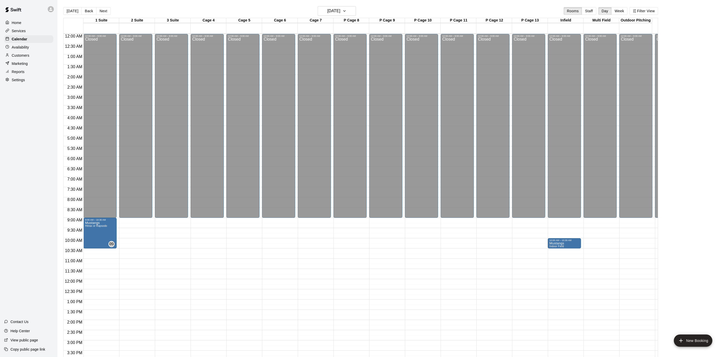
scroll to position [0, 23]
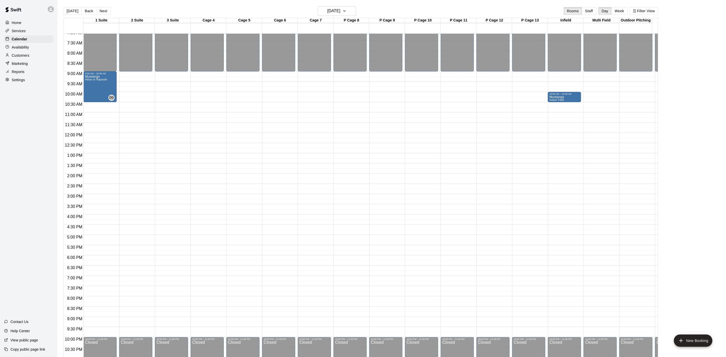
click at [8, 155] on div "Home Services Calendar Availability Customers Marketing Reports Settings Contac…" at bounding box center [28, 178] width 57 height 357
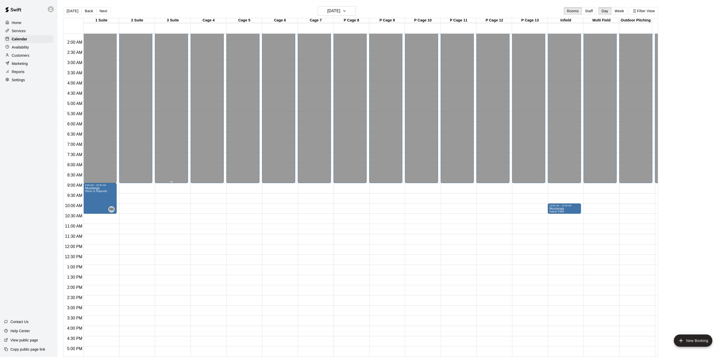
scroll to position [0, 0]
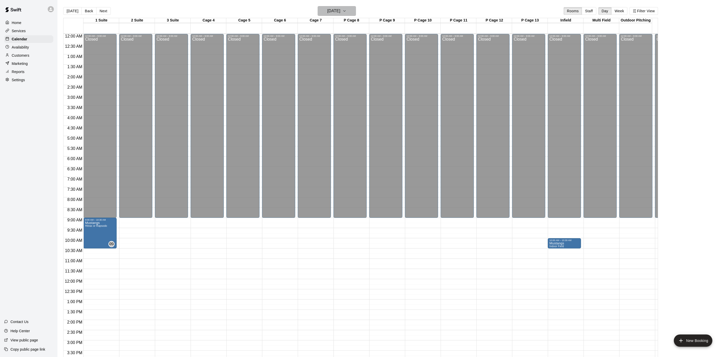
click at [346, 8] on icon "button" at bounding box center [344, 11] width 4 height 6
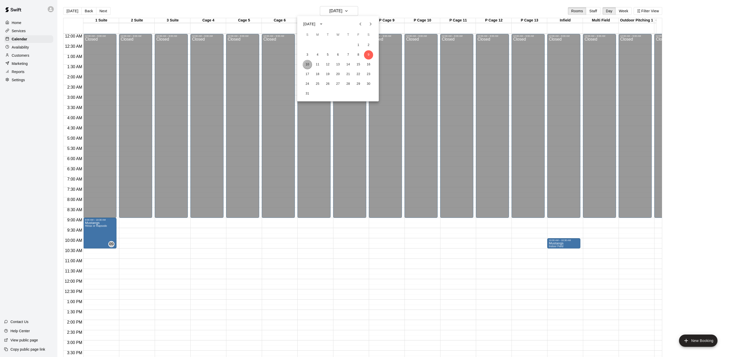
click at [305, 66] on button "10" at bounding box center [307, 64] width 9 height 9
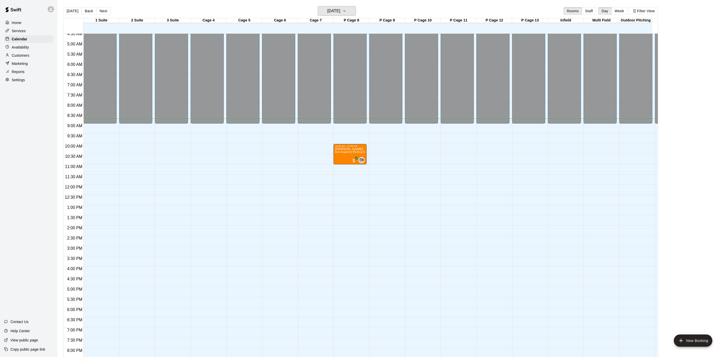
scroll to position [91, 0]
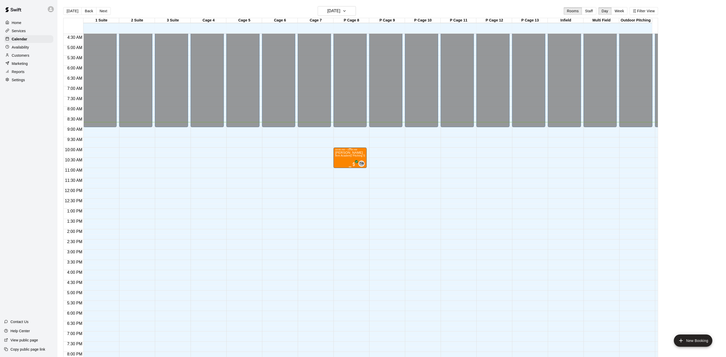
click at [360, 151] on div "[PERSON_NAME] Arm Academy Pitching Session 1 Hour - Pitching" at bounding box center [350, 329] width 30 height 357
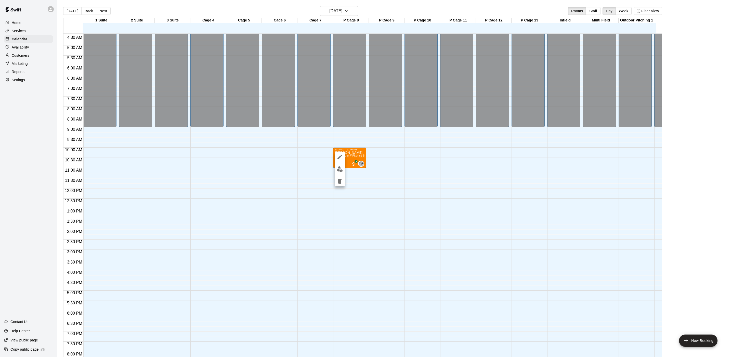
click at [358, 151] on div at bounding box center [365, 178] width 731 height 357
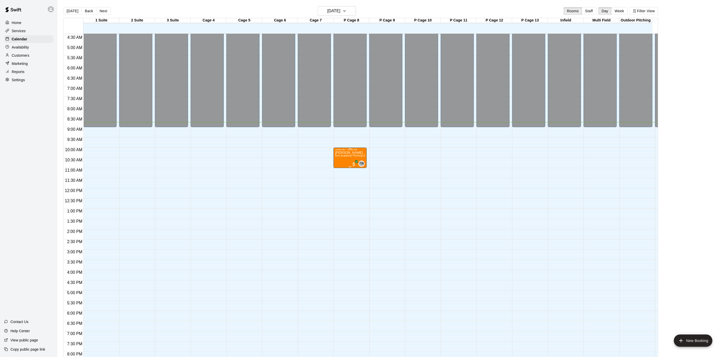
click at [353, 153] on p "[PERSON_NAME]" at bounding box center [350, 153] width 30 height 0
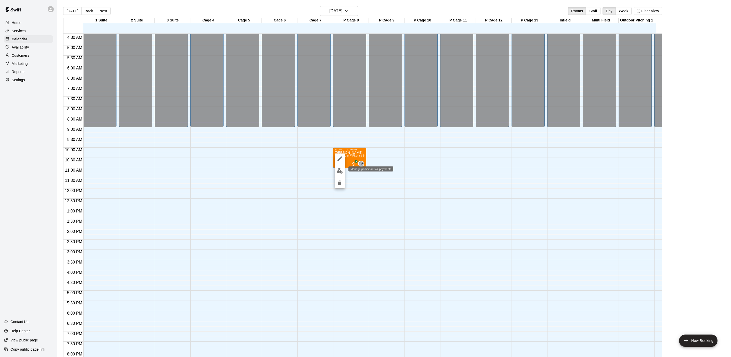
click at [340, 167] on button "edit" at bounding box center [340, 171] width 10 height 10
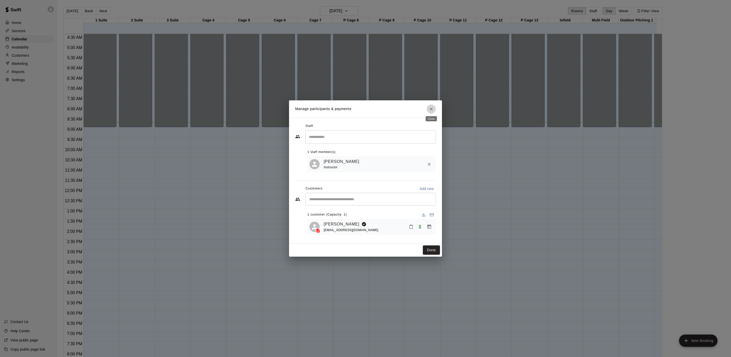
click at [433, 107] on icon "Close" at bounding box center [431, 108] width 3 height 3
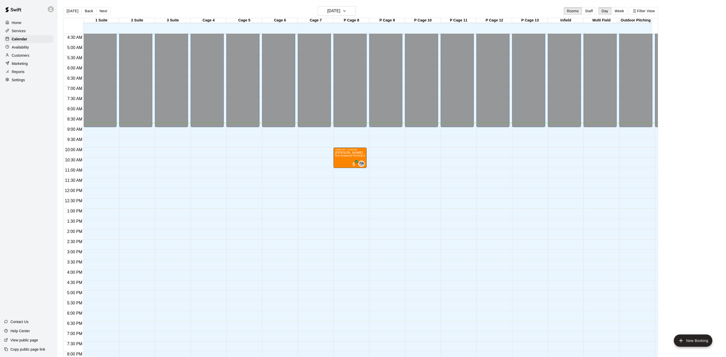
click at [517, 150] on div "12:00 AM – 9:00 AM Closed 10:00 PM – 11:59 PM Closed" at bounding box center [528, 188] width 33 height 490
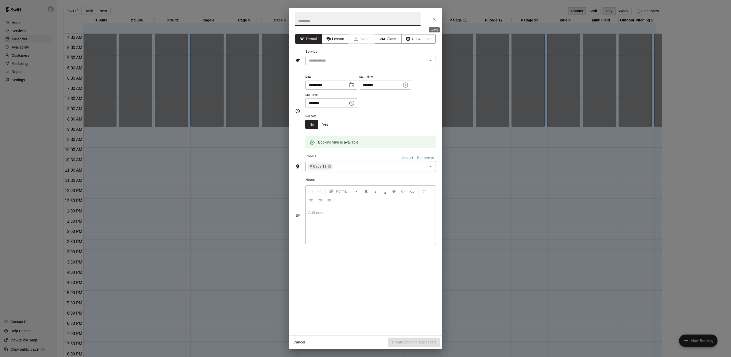
click at [434, 19] on icon "Close" at bounding box center [434, 19] width 3 height 3
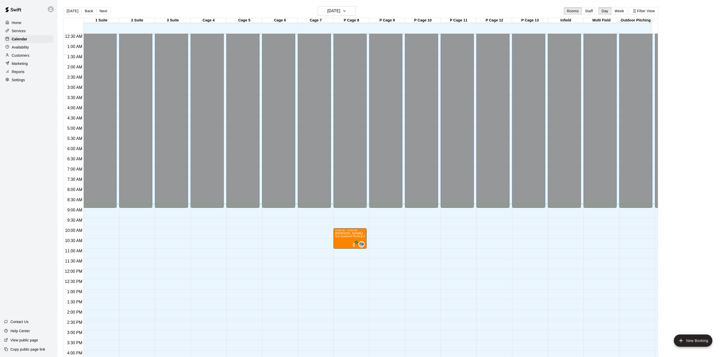
scroll to position [0, 0]
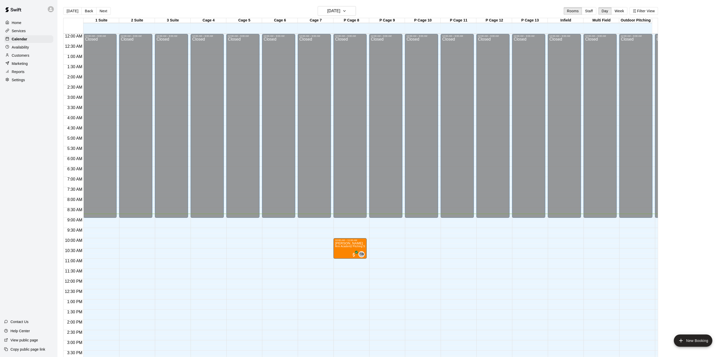
click at [23, 74] on p "Reports" at bounding box center [18, 71] width 13 height 5
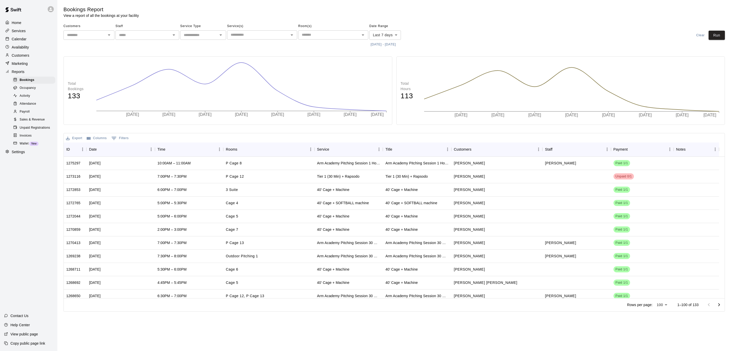
click at [34, 23] on div "Home" at bounding box center [28, 23] width 49 height 8
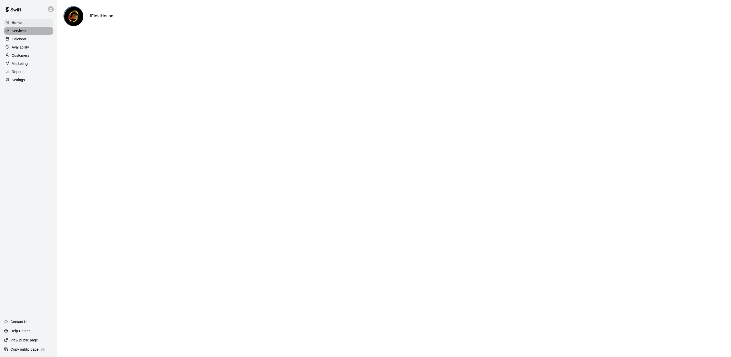
click at [15, 33] on p "Services" at bounding box center [19, 30] width 14 height 5
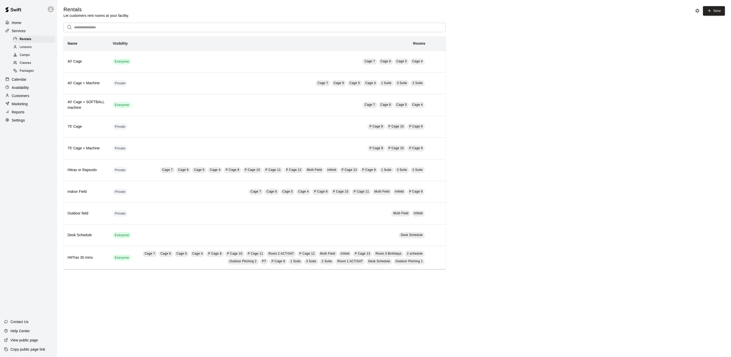
click at [35, 83] on div "Calendar" at bounding box center [28, 79] width 49 height 8
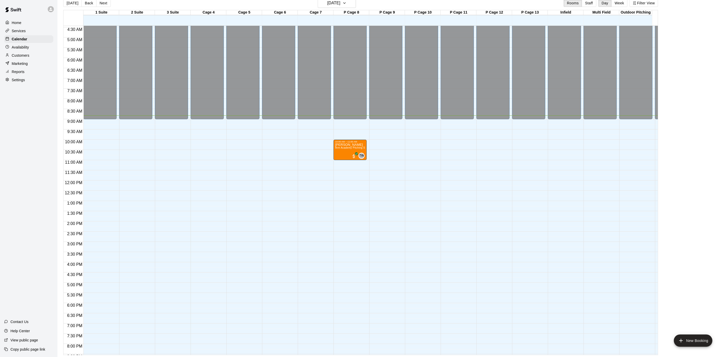
scroll to position [167, 0]
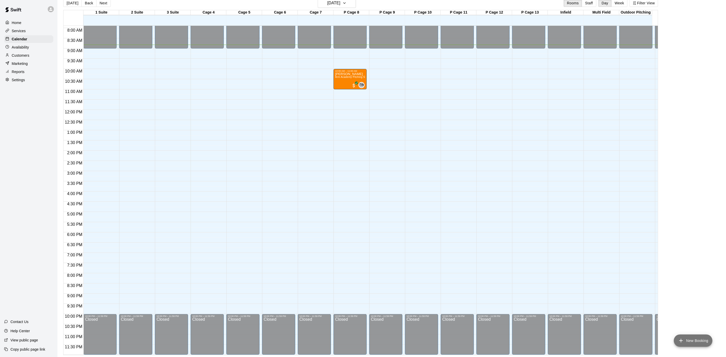
click at [690, 337] on button "New Booking" at bounding box center [693, 340] width 39 height 12
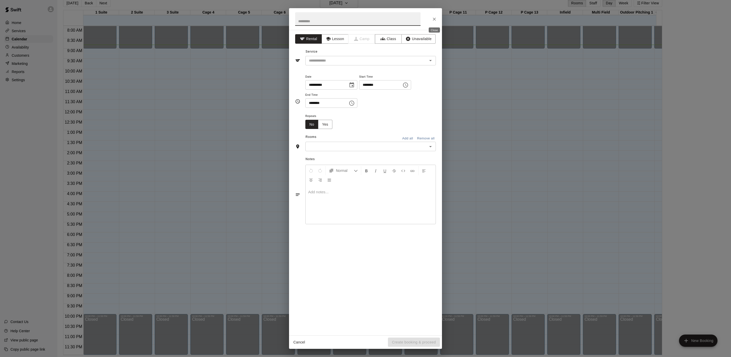
click at [433, 17] on icon "Close" at bounding box center [434, 19] width 5 height 5
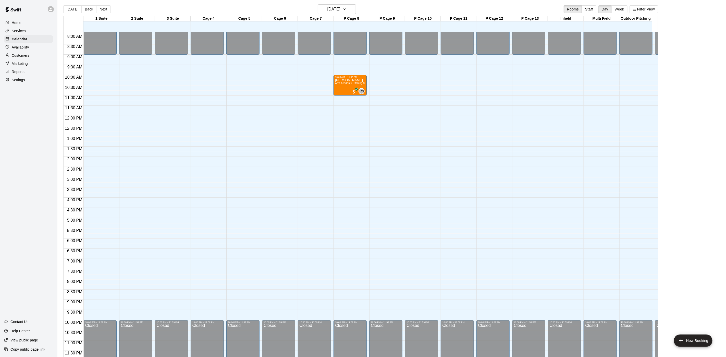
scroll to position [0, 0]
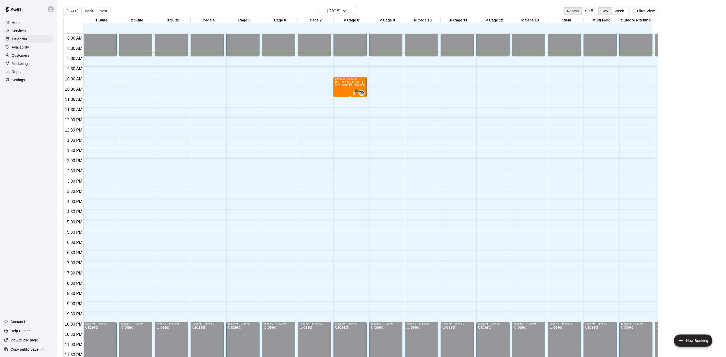
click at [355, 78] on div "10:00 AM – 11:00 AM" at bounding box center [350, 79] width 30 height 3
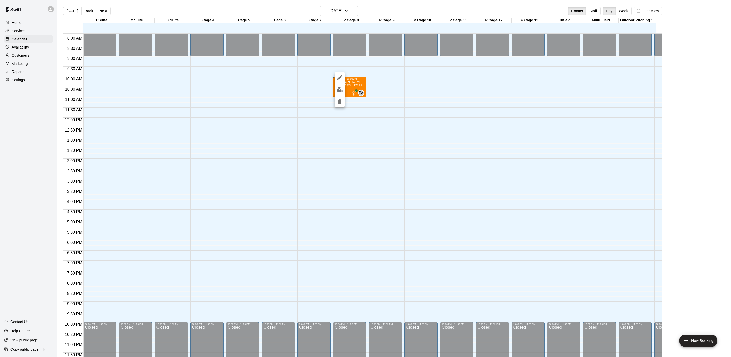
drag, startPoint x: 374, startPoint y: 64, endPoint x: 376, endPoint y: 61, distance: 2.6
click at [375, 63] on div at bounding box center [365, 178] width 731 height 357
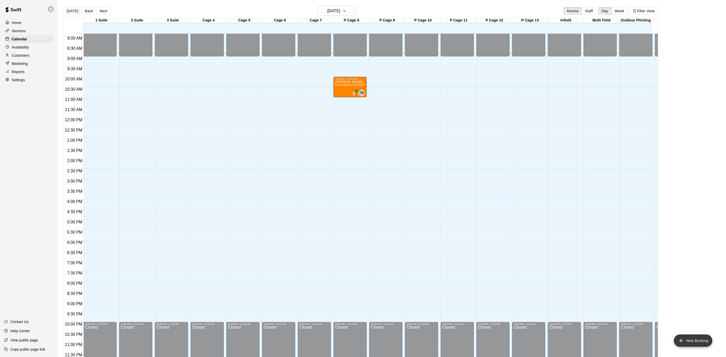
click at [700, 341] on button "New Booking" at bounding box center [693, 340] width 39 height 12
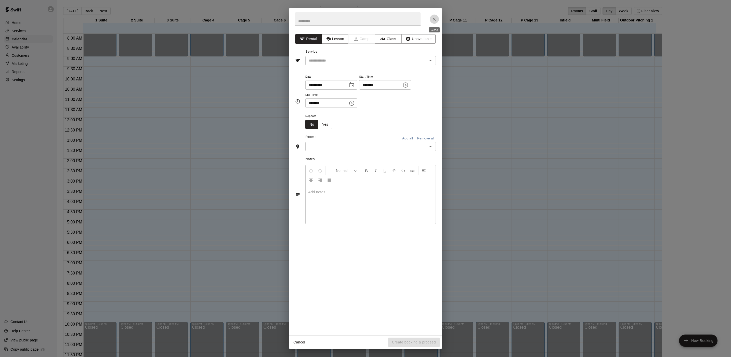
click at [437, 20] on button "Close" at bounding box center [434, 19] width 9 height 9
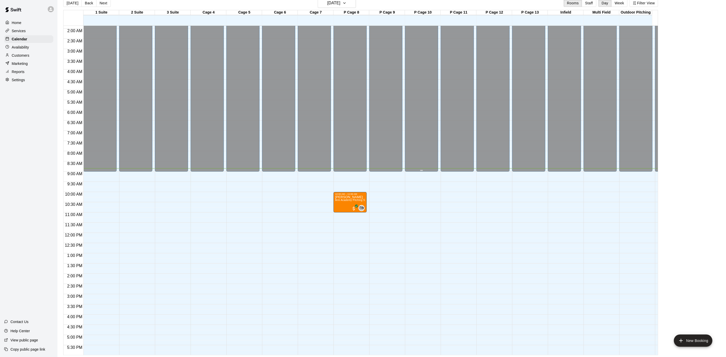
scroll to position [167, 0]
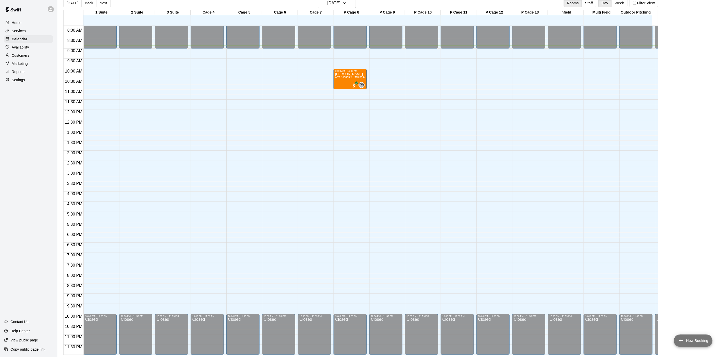
click at [683, 337] on button "New Booking" at bounding box center [693, 340] width 39 height 12
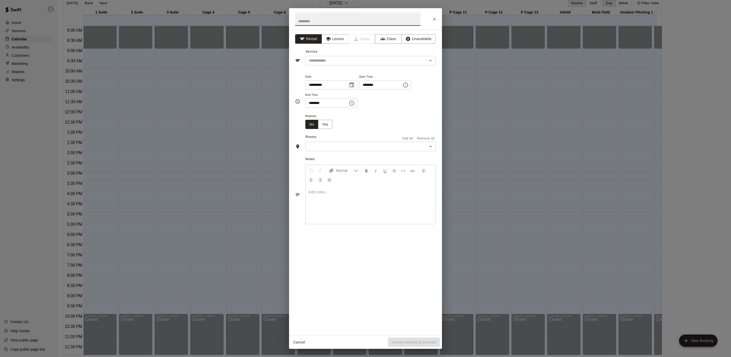
click at [433, 18] on icon "Close" at bounding box center [434, 19] width 5 height 5
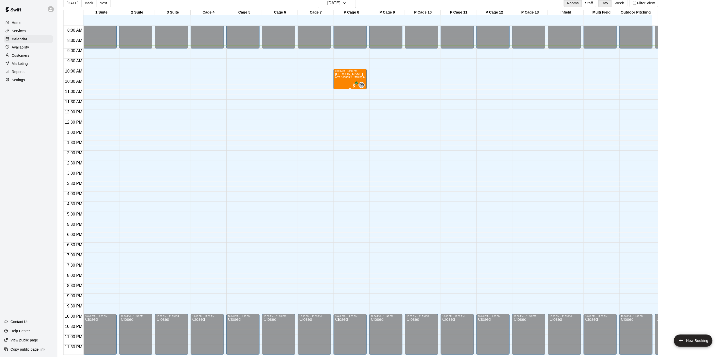
click at [347, 80] on div "[PERSON_NAME] Arm Academy Pitching Session 1 Hour - Pitching" at bounding box center [350, 250] width 30 height 357
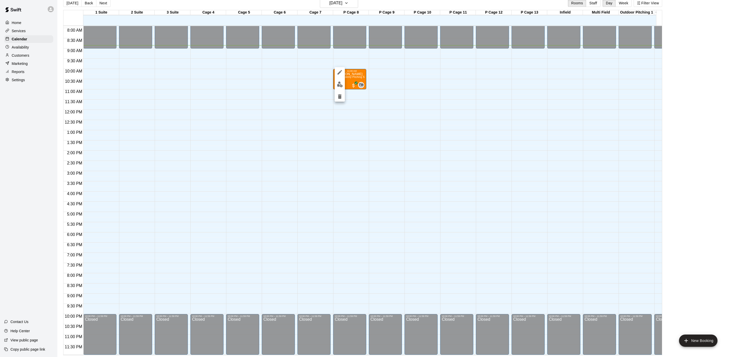
click at [379, 64] on div at bounding box center [365, 178] width 731 height 357
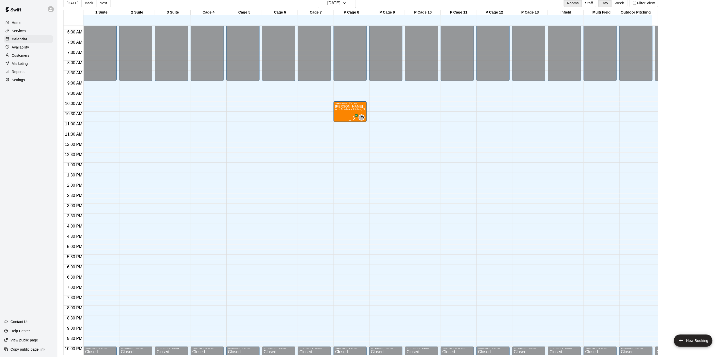
scroll to position [91, 0]
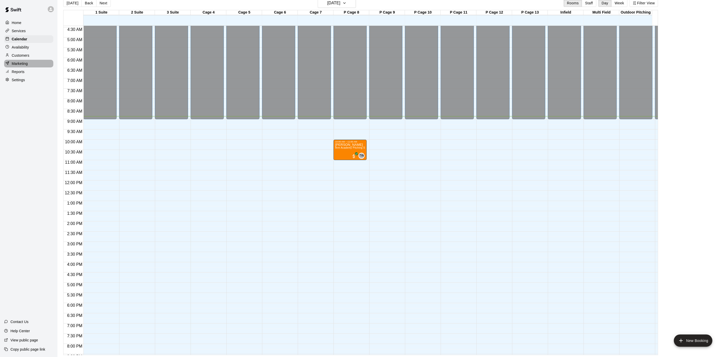
click at [21, 66] on p "Marketing" at bounding box center [20, 63] width 16 height 5
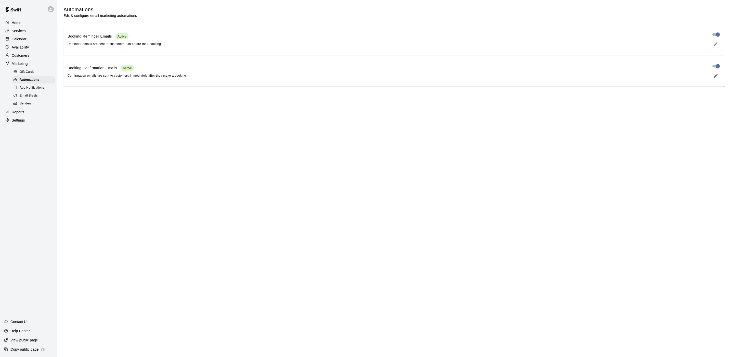
click at [24, 57] on p "Customers" at bounding box center [21, 55] width 18 height 5
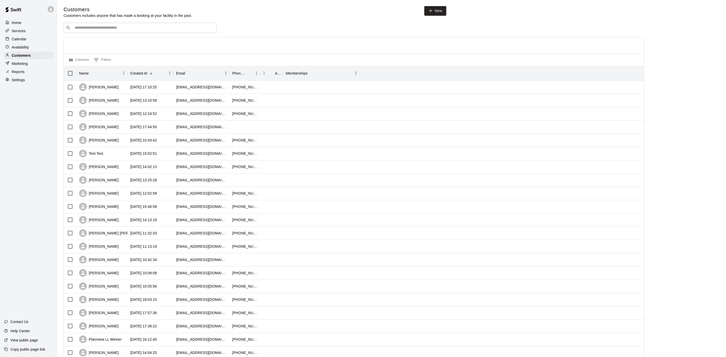
click at [27, 48] on p "Availability" at bounding box center [20, 47] width 17 height 5
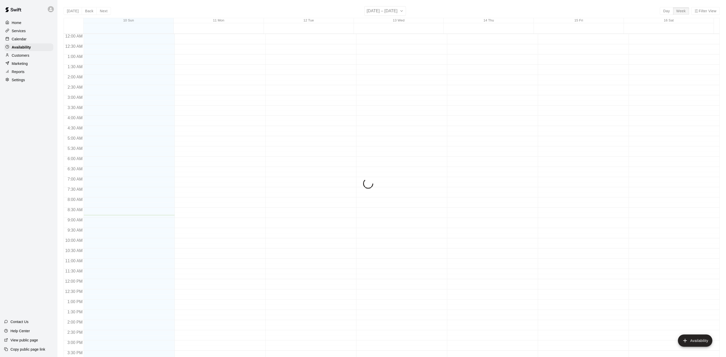
scroll to position [161, 0]
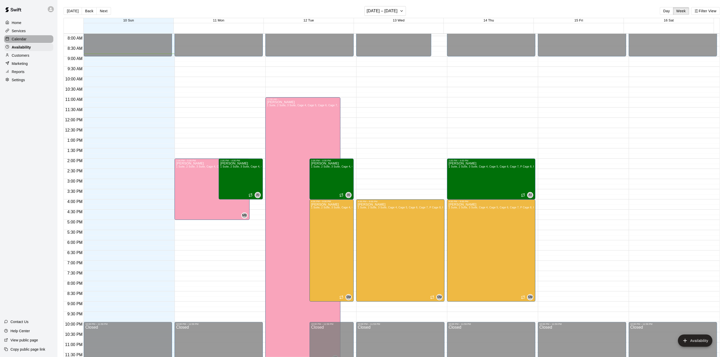
click at [28, 38] on div "Calendar" at bounding box center [28, 39] width 49 height 8
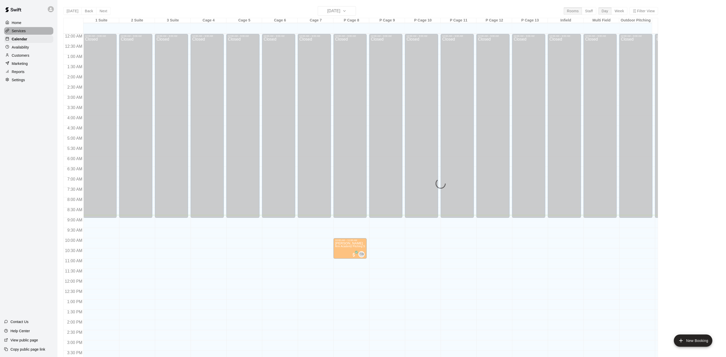
click at [32, 28] on div "Services" at bounding box center [28, 31] width 49 height 8
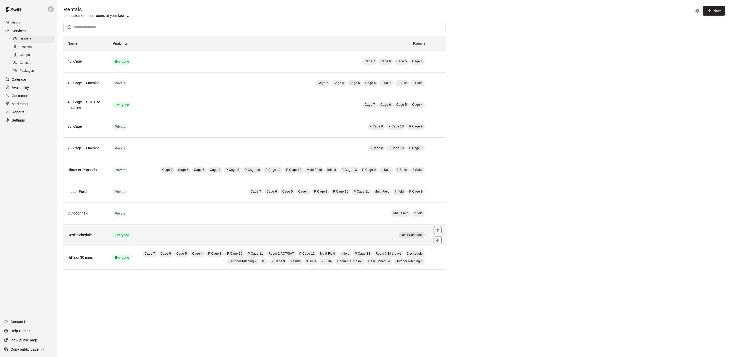
click at [211, 246] on td "Desk Schedule" at bounding box center [282, 235] width 295 height 22
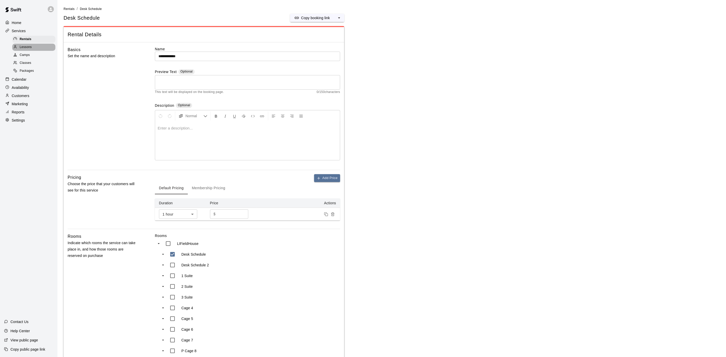
click at [30, 48] on span "Lessons" at bounding box center [26, 47] width 12 height 5
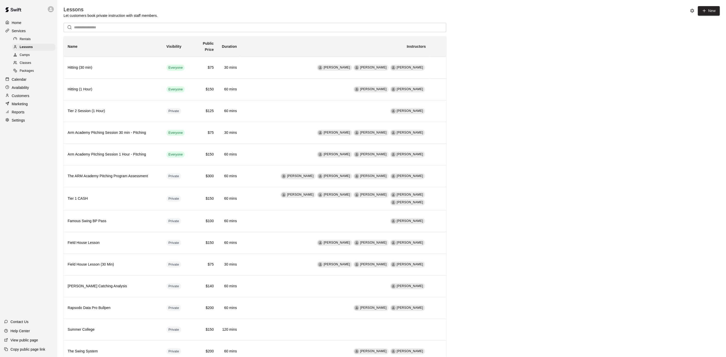
click at [34, 29] on div "Services" at bounding box center [28, 31] width 49 height 8
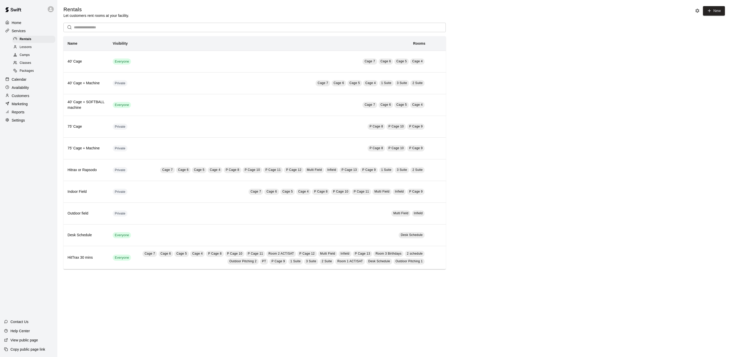
click at [29, 83] on div "Calendar" at bounding box center [28, 79] width 49 height 8
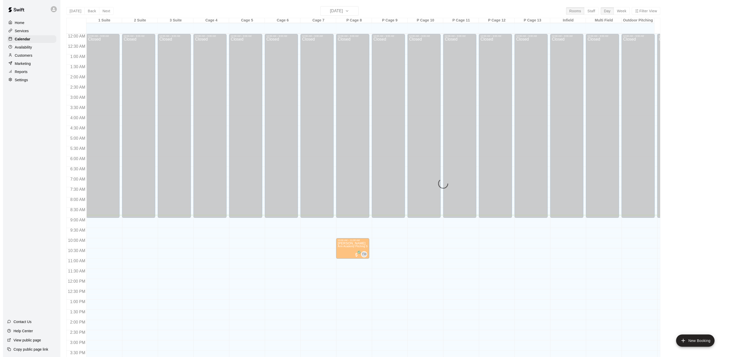
scroll to position [146, 0]
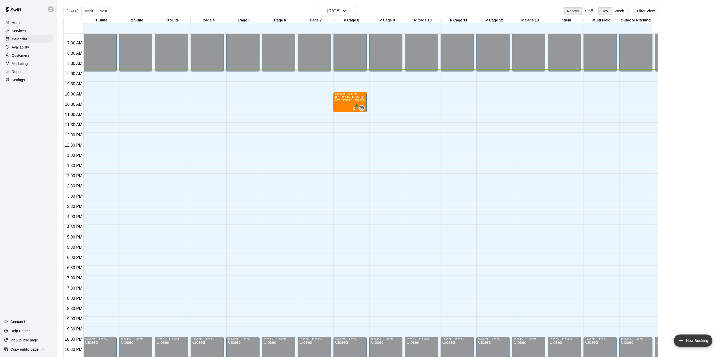
click at [692, 335] on button "New Booking" at bounding box center [693, 340] width 39 height 12
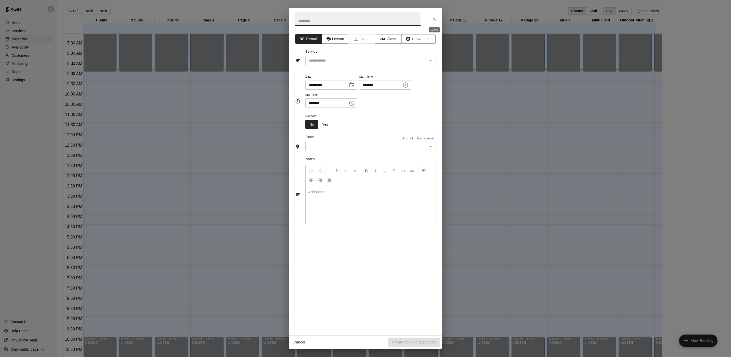
click at [434, 20] on icon "Close" at bounding box center [434, 19] width 5 height 5
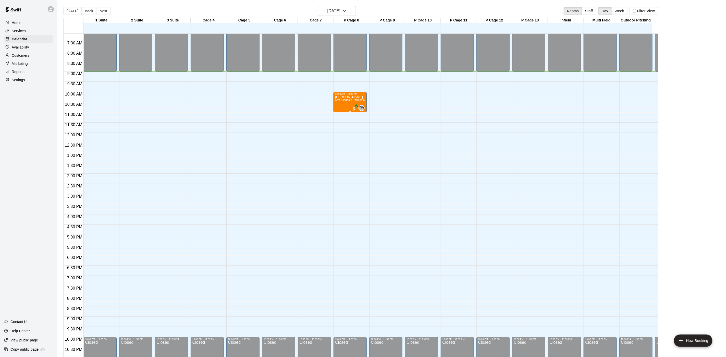
click at [350, 105] on div "[PERSON_NAME] Arm Academy Pitching Session 1 Hour - Pitching" at bounding box center [350, 273] width 30 height 357
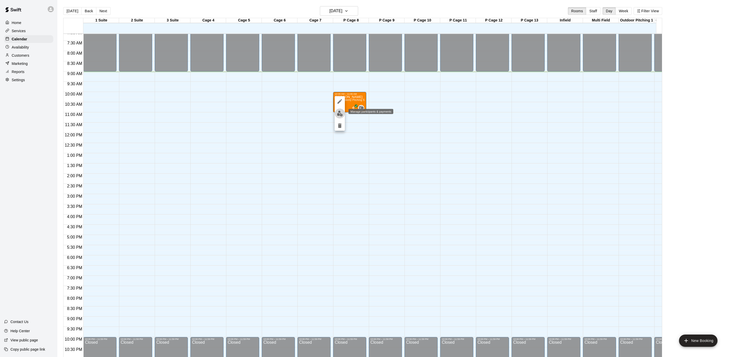
click at [339, 113] on img "edit" at bounding box center [340, 113] width 6 height 6
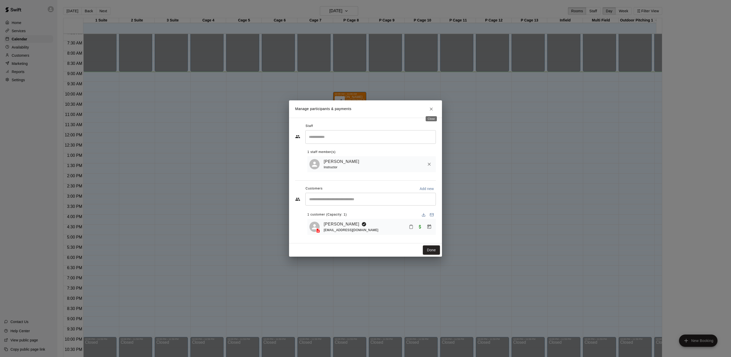
click at [432, 106] on icon "Close" at bounding box center [431, 108] width 5 height 5
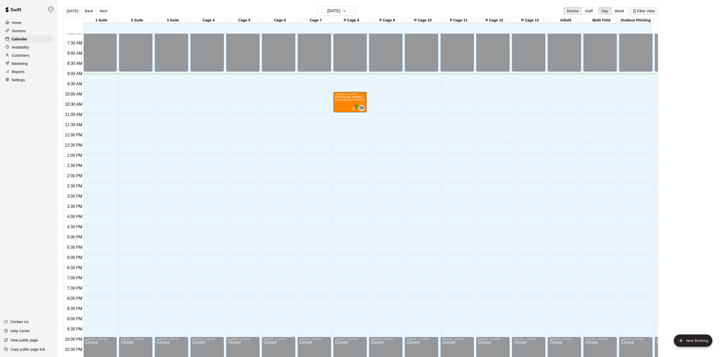
click at [649, 12] on button "Filter View" at bounding box center [643, 11] width 29 height 8
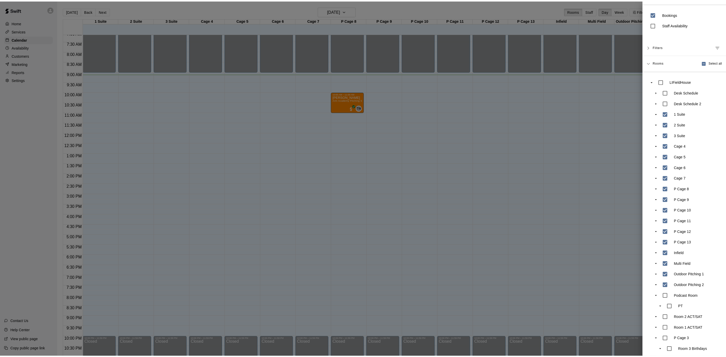
scroll to position [0, 0]
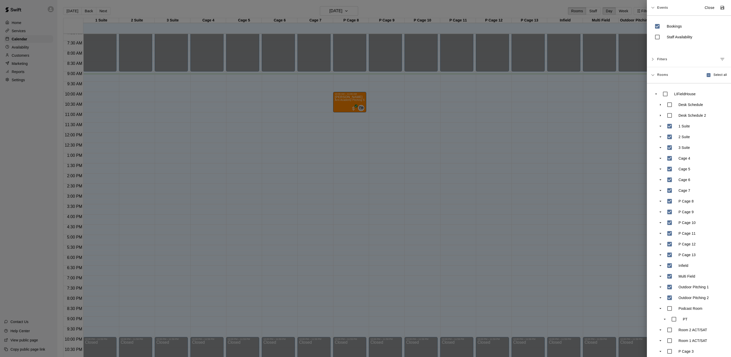
click at [602, 29] on div at bounding box center [365, 178] width 731 height 357
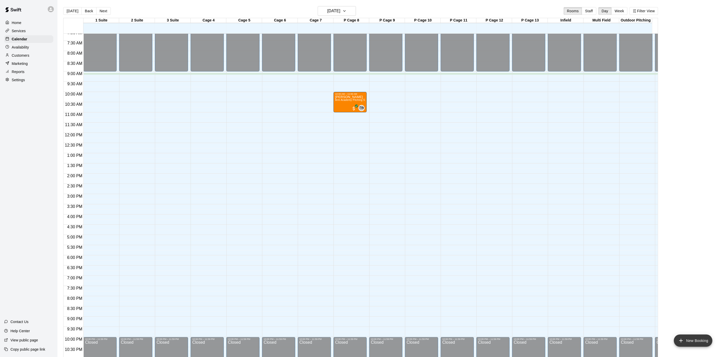
click at [685, 336] on button "New Booking" at bounding box center [693, 340] width 39 height 12
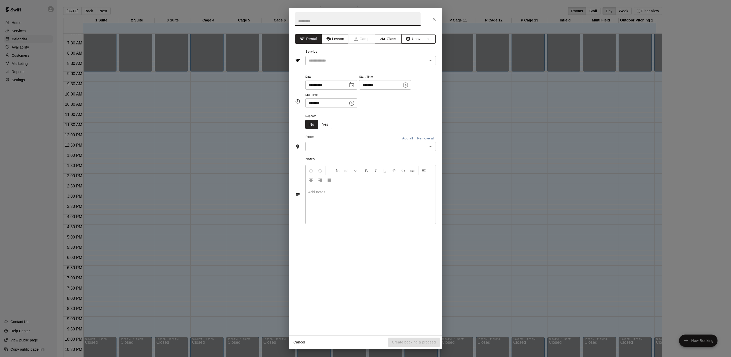
click at [415, 41] on button "Unavailable" at bounding box center [419, 38] width 34 height 9
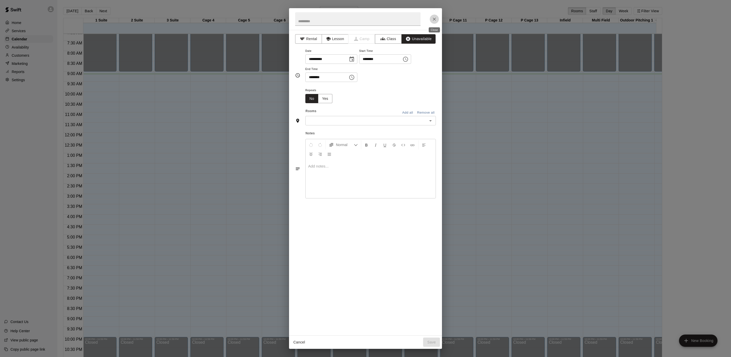
click at [435, 17] on icon "Close" at bounding box center [434, 19] width 5 height 5
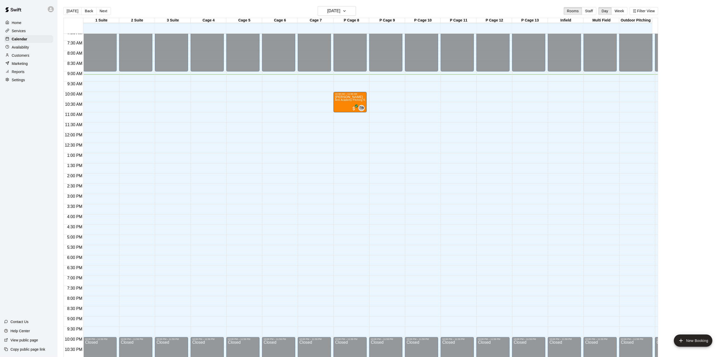
click at [34, 47] on div "Availability" at bounding box center [28, 47] width 49 height 8
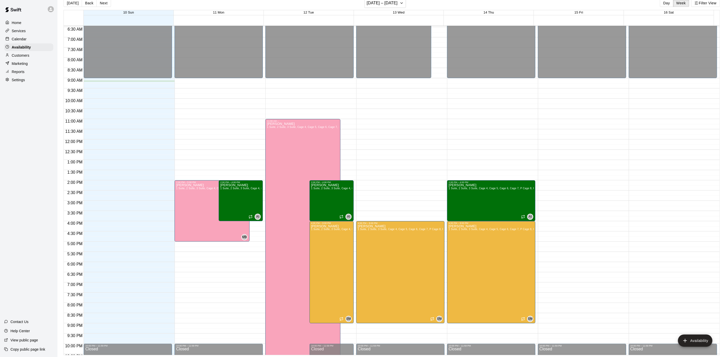
scroll to position [123, 0]
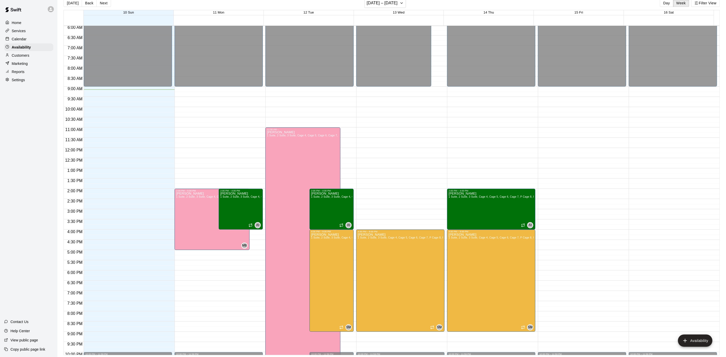
click at [22, 41] on p "Calendar" at bounding box center [19, 38] width 15 height 5
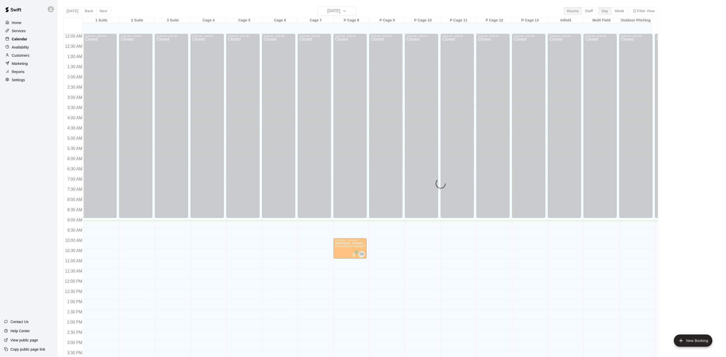
scroll to position [146, 0]
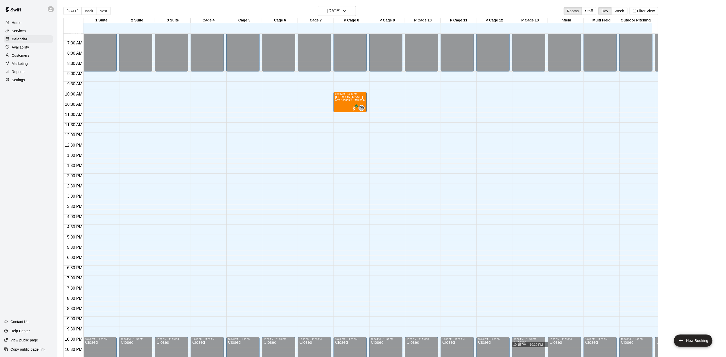
drag, startPoint x: 516, startPoint y: 346, endPoint x: 195, endPoint y: 258, distance: 332.2
click at [467, 356] on html "Home Services Calendar Availability Customers Marketing Reports Settings Contac…" at bounding box center [363, 182] width 726 height 365
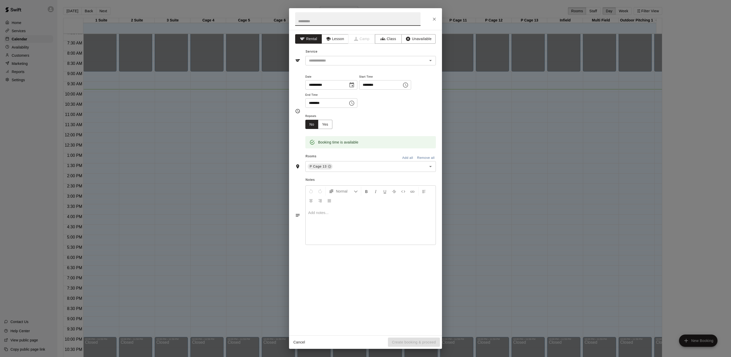
click at [437, 15] on button "Close" at bounding box center [434, 19] width 9 height 9
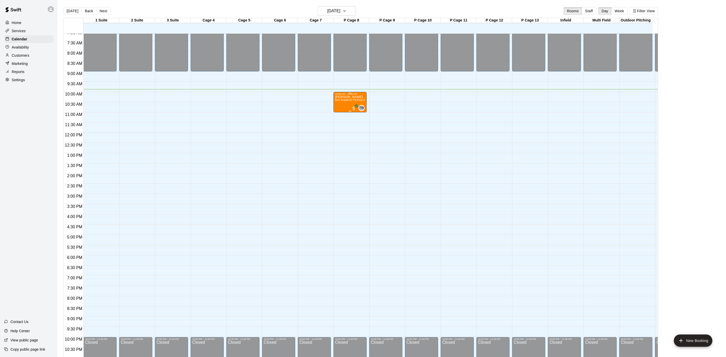
click at [341, 106] on div "[PERSON_NAME] Arm Academy Pitching Session 1 Hour - Pitching" at bounding box center [350, 273] width 30 height 357
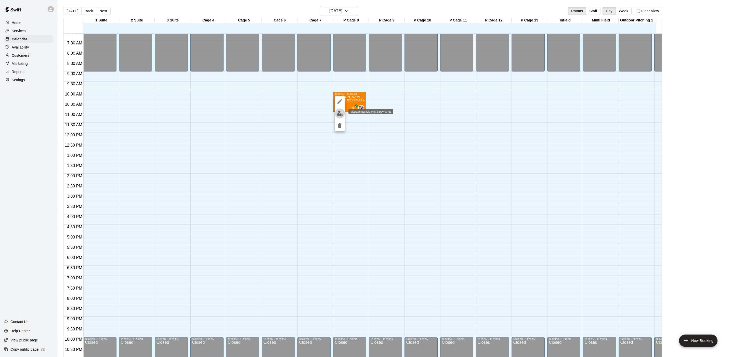
click at [341, 112] on img "edit" at bounding box center [340, 113] width 6 height 6
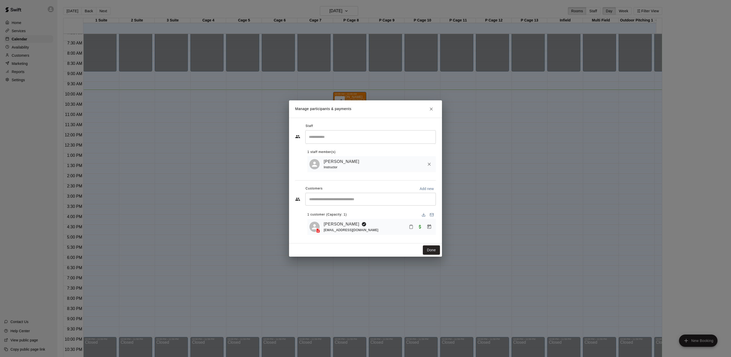
click at [435, 247] on button "Done" at bounding box center [431, 249] width 17 height 9
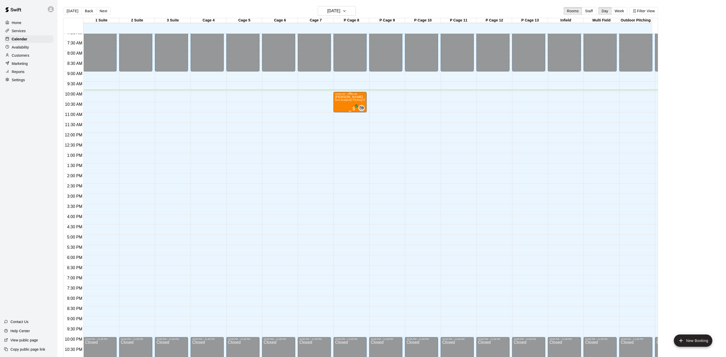
click at [337, 110] on div "[PERSON_NAME] Arm Academy Pitching Session 1 Hour - Pitching" at bounding box center [350, 273] width 30 height 357
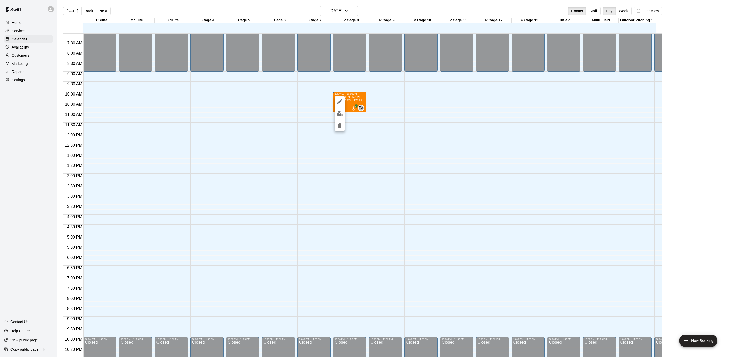
click at [381, 102] on div at bounding box center [365, 178] width 731 height 357
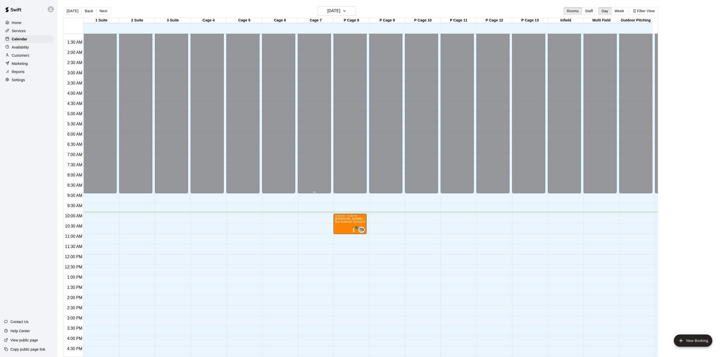
scroll to position [38, 0]
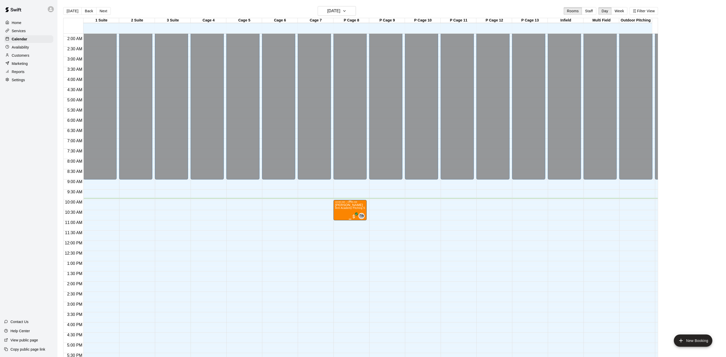
click at [343, 209] on span "Arm Academy Pitching Session 1 Hour - Pitching" at bounding box center [364, 207] width 59 height 3
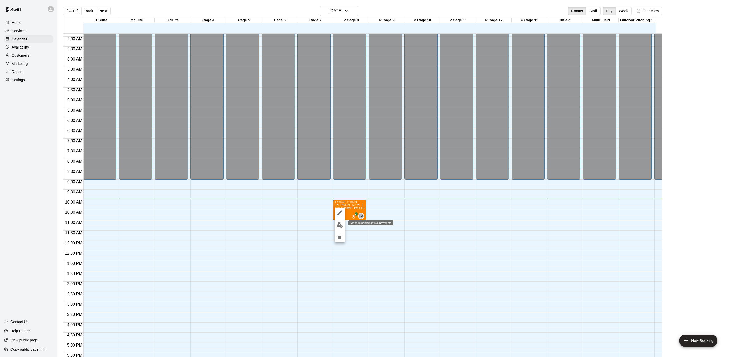
click at [344, 226] on button "edit" at bounding box center [340, 225] width 10 height 10
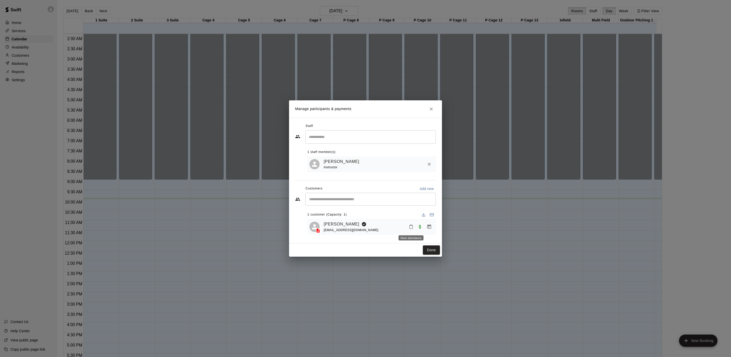
click at [412, 225] on rect "Mark attendance" at bounding box center [412, 225] width 2 height 1
click at [425, 228] on p "[PERSON_NAME] attended" at bounding box center [447, 229] width 45 height 5
click at [431, 227] on icon "Manage bookings & payment" at bounding box center [430, 226] width 4 height 4
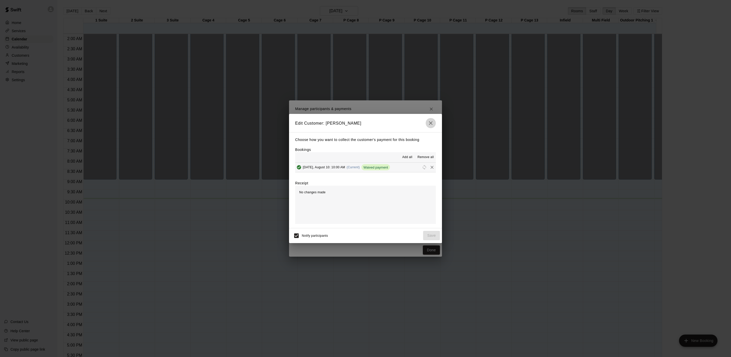
click at [433, 119] on button "button" at bounding box center [431, 123] width 10 height 10
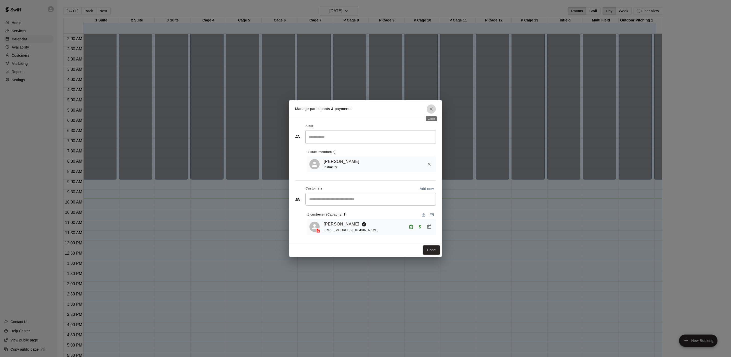
click at [429, 106] on icon "Close" at bounding box center [431, 108] width 5 height 5
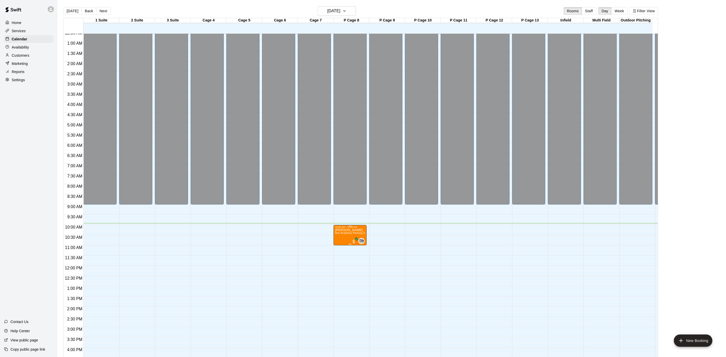
scroll to position [0, 0]
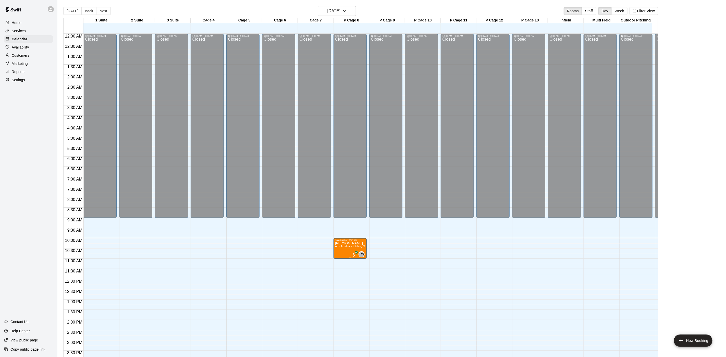
click at [357, 247] on span "Arm Academy Pitching Session 1 Hour - Pitching" at bounding box center [364, 246] width 59 height 3
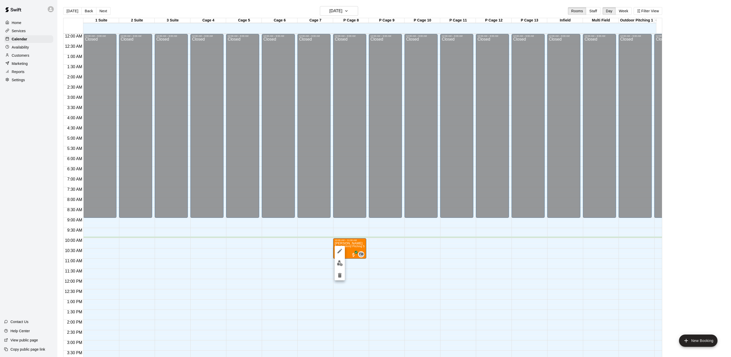
click at [348, 247] on div at bounding box center [365, 178] width 731 height 357
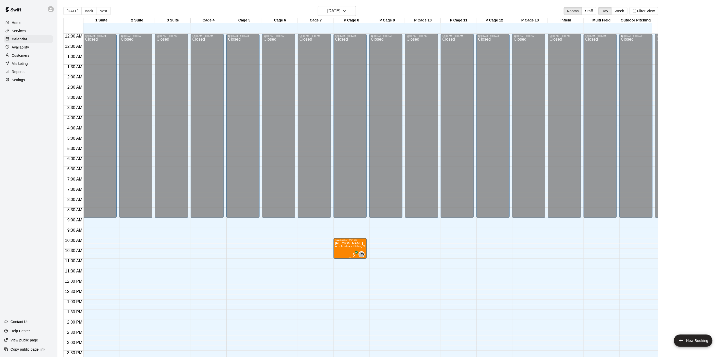
click at [349, 241] on div "10:00 AM – 11:00 AM" at bounding box center [350, 240] width 30 height 3
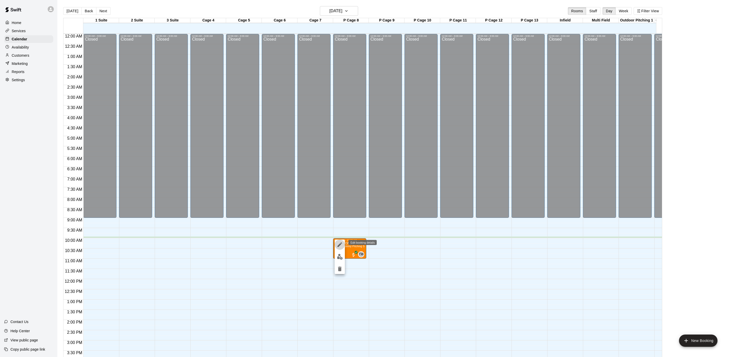
click at [341, 244] on icon "edit" at bounding box center [340, 244] width 6 height 6
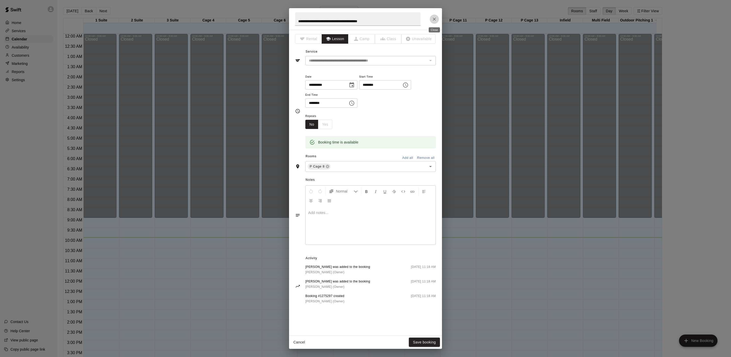
click at [434, 18] on icon "Close" at bounding box center [434, 19] width 3 height 3
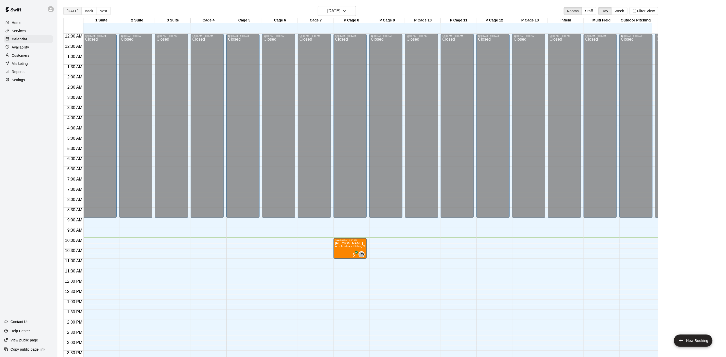
click at [69, 12] on button "[DATE]" at bounding box center [72, 11] width 18 height 8
click at [340, 243] on p "[PERSON_NAME]" at bounding box center [350, 243] width 30 height 0
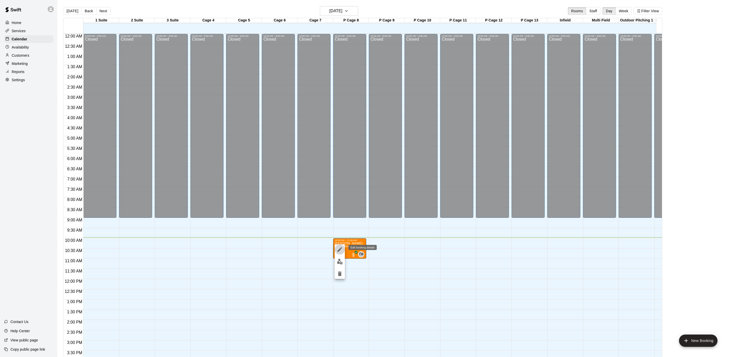
click at [340, 251] on icon "edit" at bounding box center [340, 249] width 6 height 6
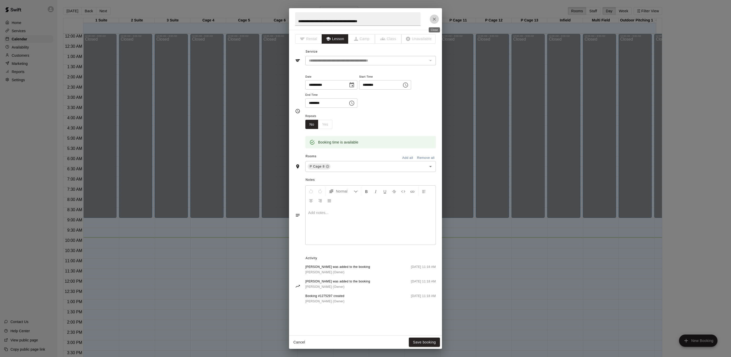
click at [434, 16] on button "Close" at bounding box center [434, 19] width 9 height 9
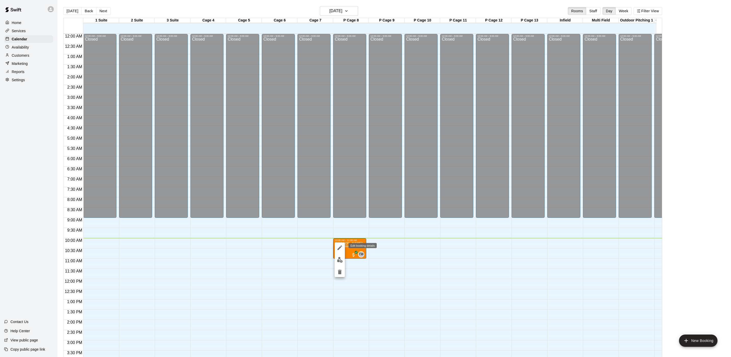
click at [336, 250] on button "edit" at bounding box center [340, 247] width 10 height 10
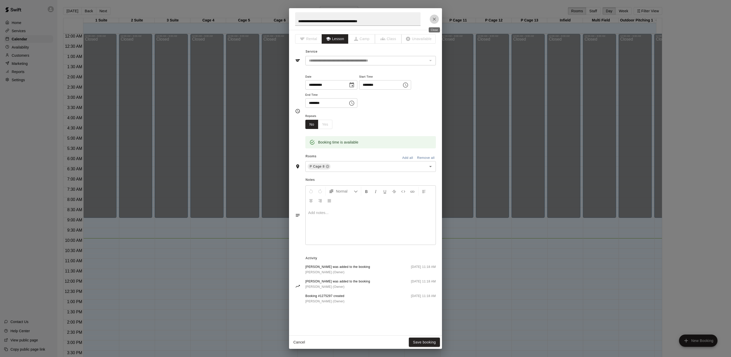
click at [436, 18] on icon "Close" at bounding box center [434, 19] width 5 height 5
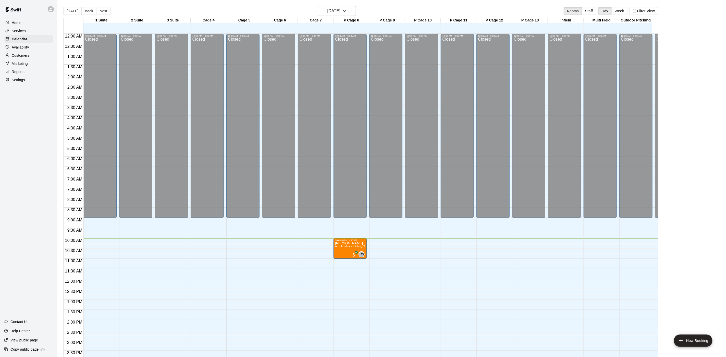
click at [22, 48] on p "Availability" at bounding box center [20, 47] width 17 height 5
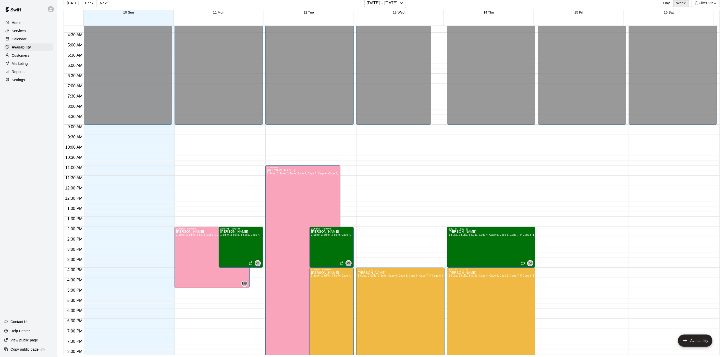
scroll to position [85, 0]
click at [44, 41] on div "Calendar" at bounding box center [28, 39] width 49 height 8
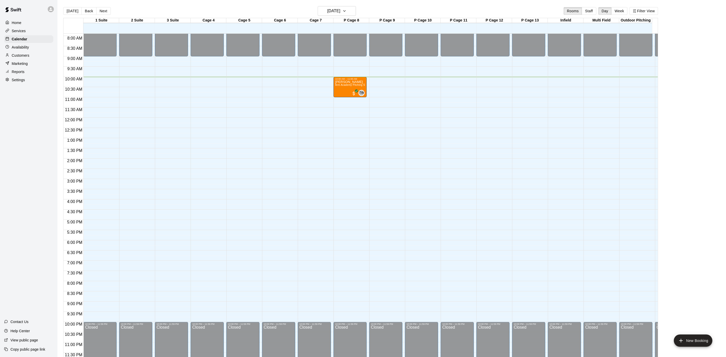
scroll to position [167, 0]
click at [340, 9] on h6 "[DATE]" at bounding box center [333, 10] width 13 height 7
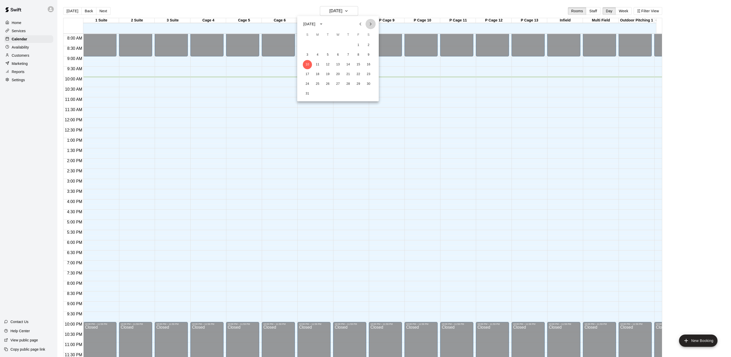
click at [374, 25] on icon "Next month" at bounding box center [371, 24] width 6 height 6
click at [328, 41] on button "2" at bounding box center [327, 45] width 9 height 9
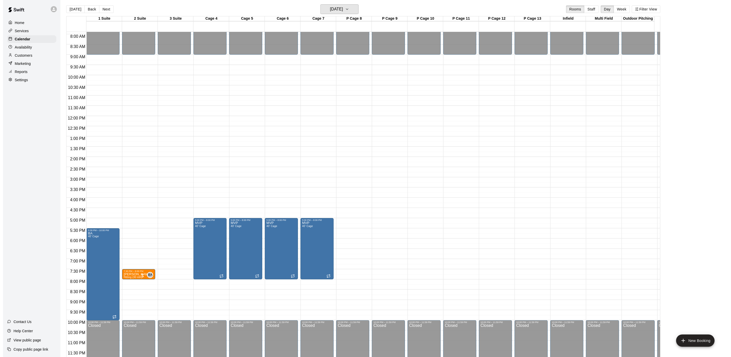
scroll to position [0, 0]
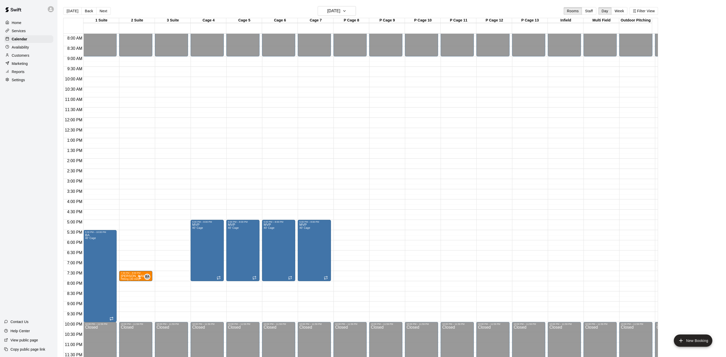
click at [47, 12] on div at bounding box center [52, 9] width 11 height 10
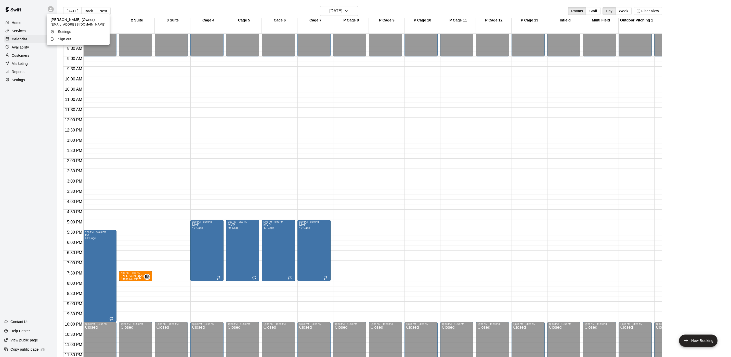
click at [45, 5] on div at bounding box center [365, 178] width 731 height 357
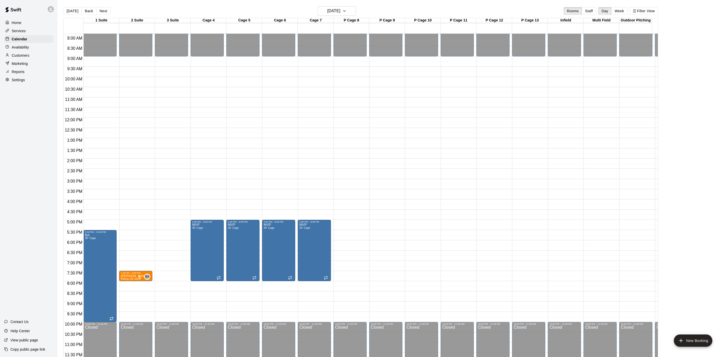
click at [26, 58] on p "Customers" at bounding box center [21, 55] width 18 height 5
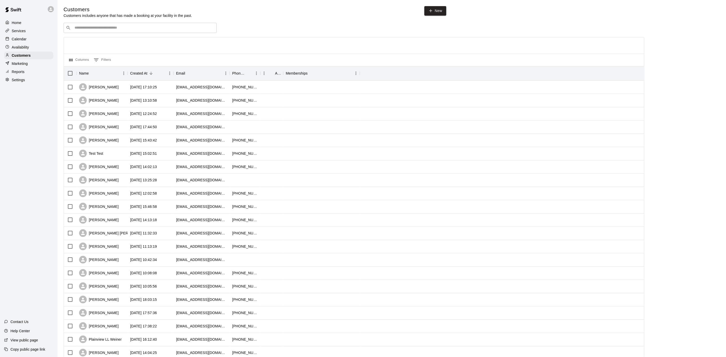
click at [104, 30] on input "Search customers by name or email" at bounding box center [143, 27] width 141 height 5
type input "*******"
click at [120, 40] on div "[PERSON_NAME] [EMAIL_ADDRESS][DOMAIN_NAME]" at bounding box center [145, 42] width 135 height 11
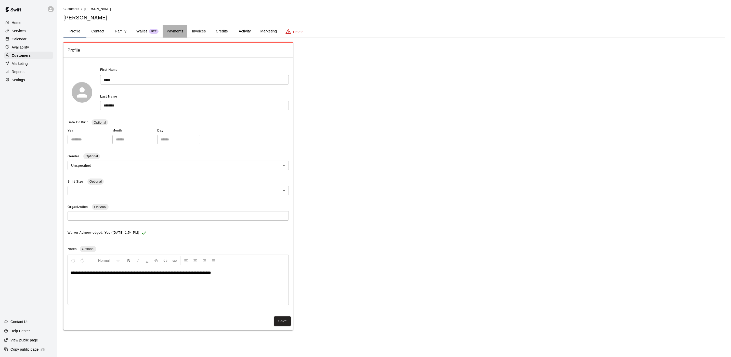
click at [179, 28] on button "Payments" at bounding box center [175, 31] width 25 height 12
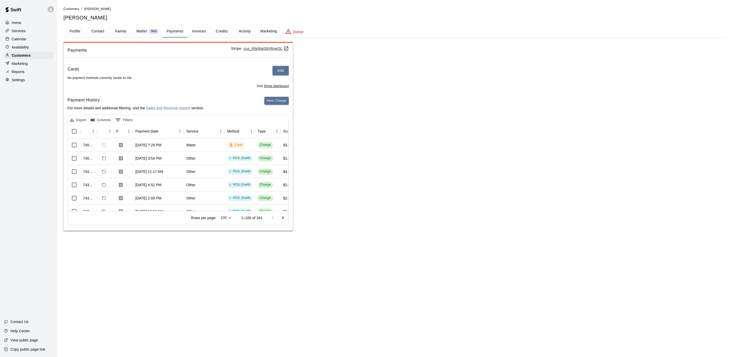
click at [38, 43] on div "Calendar" at bounding box center [28, 39] width 49 height 8
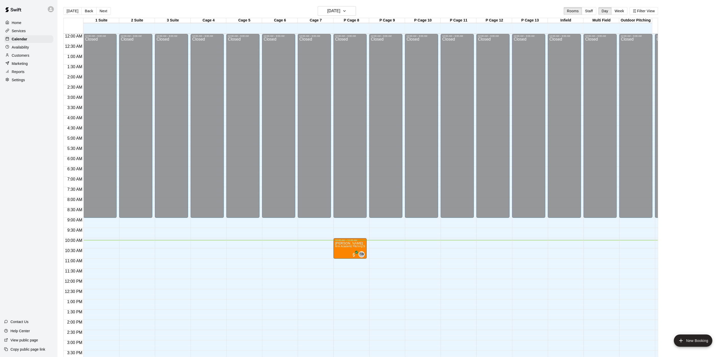
click at [26, 49] on p "Availability" at bounding box center [20, 47] width 17 height 5
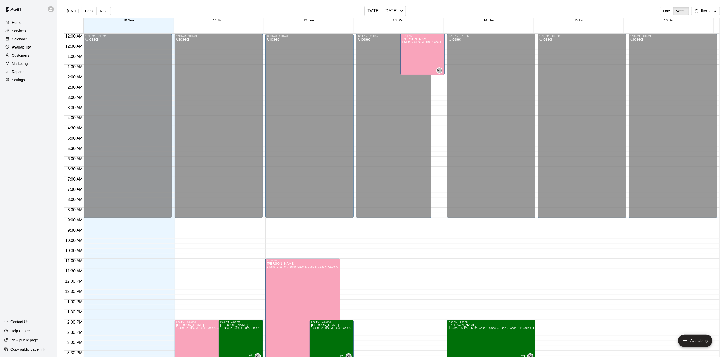
scroll to position [161, 0]
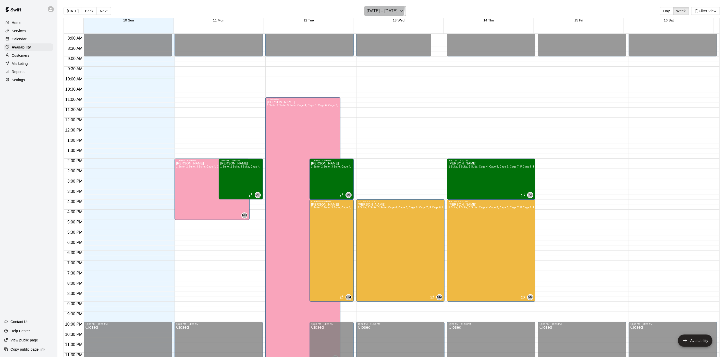
click at [376, 7] on h6 "[DATE] – [DATE]" at bounding box center [381, 10] width 31 height 7
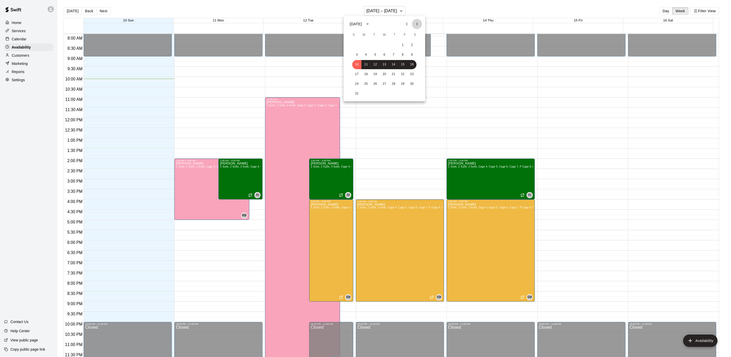
click at [415, 22] on icon "Next month" at bounding box center [417, 24] width 6 height 6
click at [373, 44] on button "2" at bounding box center [375, 45] width 9 height 9
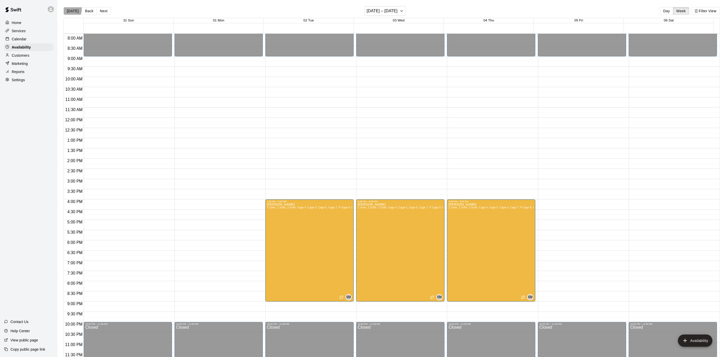
click at [68, 8] on button "[DATE]" at bounding box center [73, 11] width 18 height 8
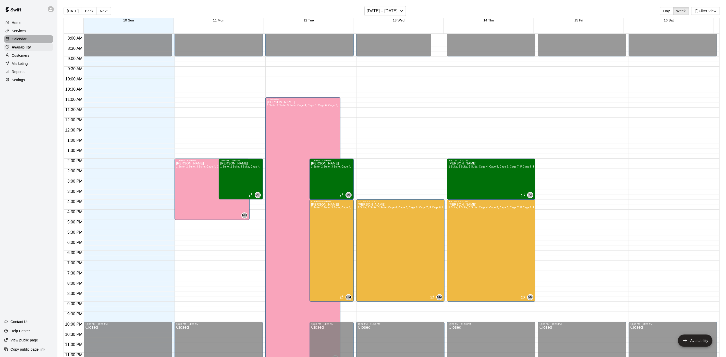
click at [25, 43] on div "Calendar" at bounding box center [28, 39] width 49 height 8
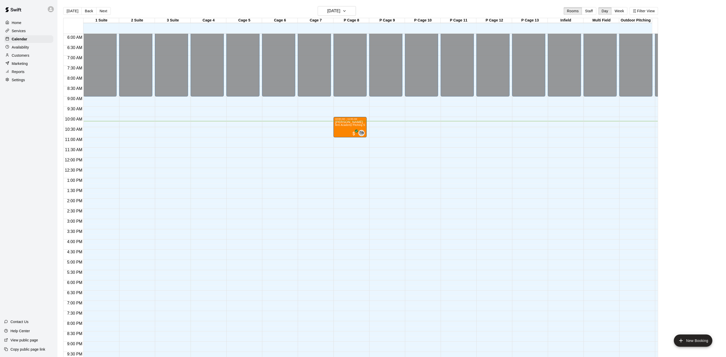
scroll to position [108, 0]
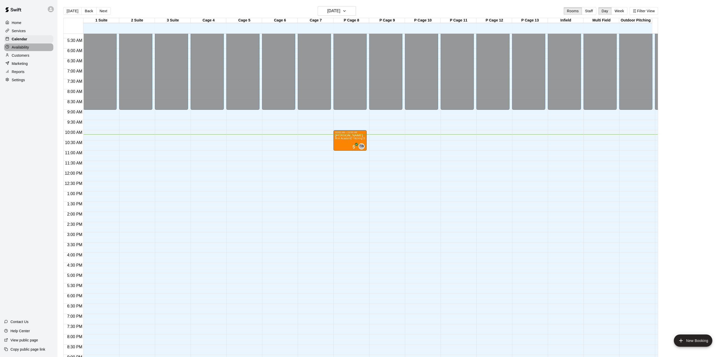
click at [38, 51] on div "Availability" at bounding box center [28, 47] width 49 height 8
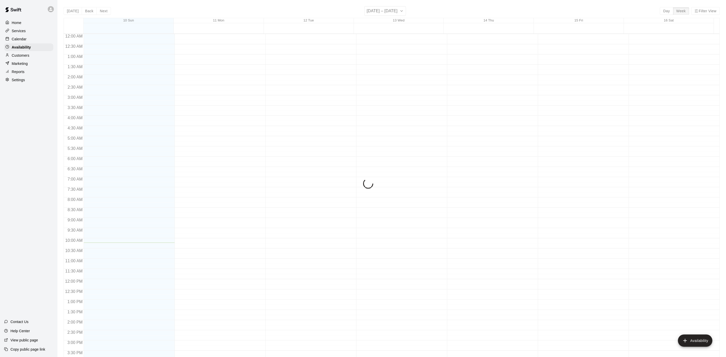
scroll to position [161, 0]
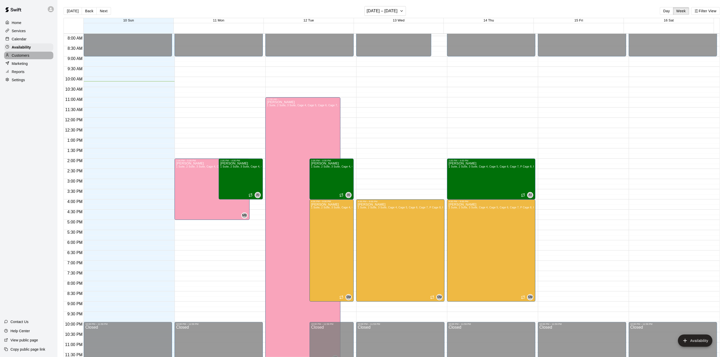
click at [38, 58] on div "Customers" at bounding box center [28, 56] width 49 height 8
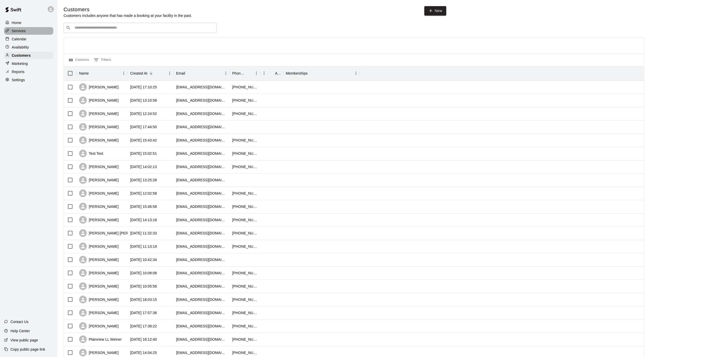
click at [38, 35] on div "Services" at bounding box center [28, 31] width 49 height 8
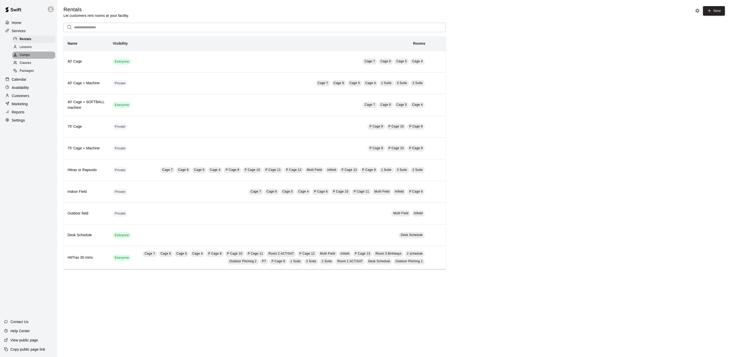
click at [31, 59] on div "Camps" at bounding box center [33, 55] width 43 height 7
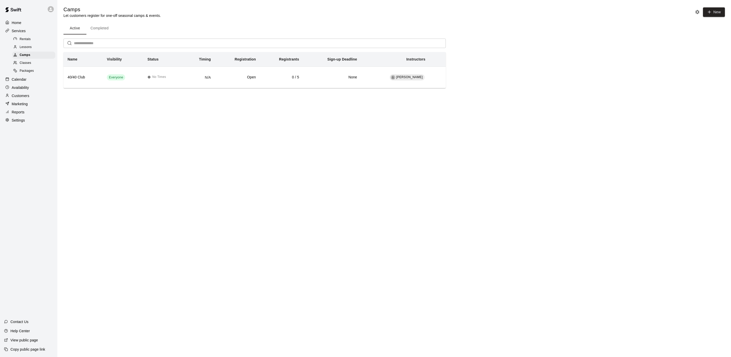
click at [37, 67] on div "Classes" at bounding box center [33, 62] width 43 height 7
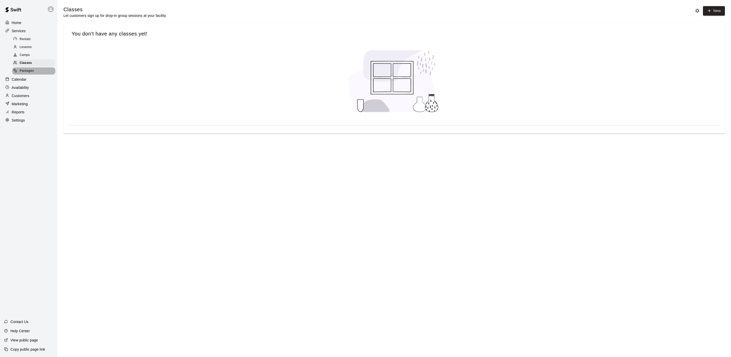
click at [36, 74] on div "Packages" at bounding box center [33, 70] width 43 height 7
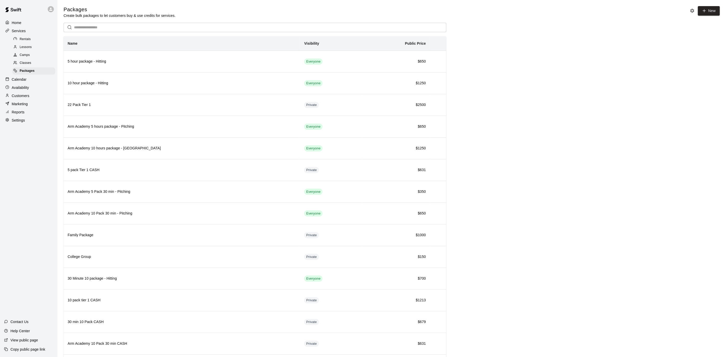
click at [32, 81] on div "Calendar" at bounding box center [28, 79] width 49 height 8
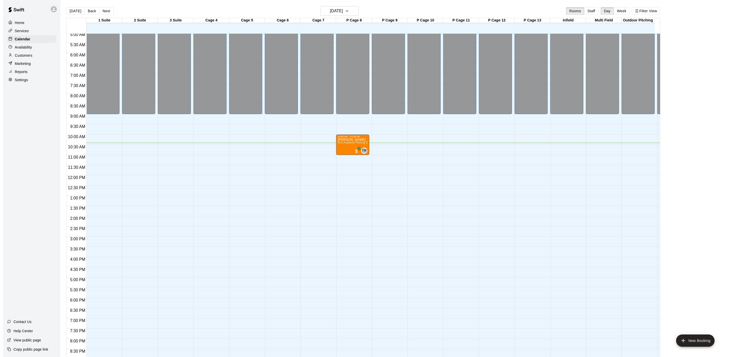
scroll to position [91, 0]
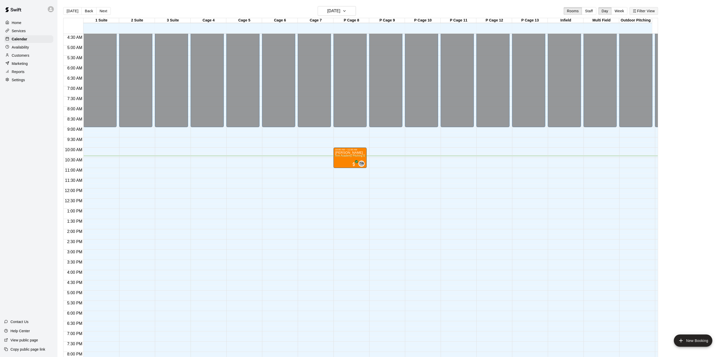
click at [649, 13] on button "Filter View" at bounding box center [643, 11] width 29 height 8
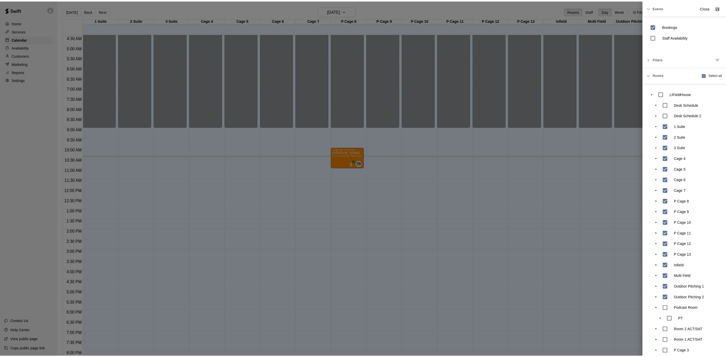
scroll to position [32, 0]
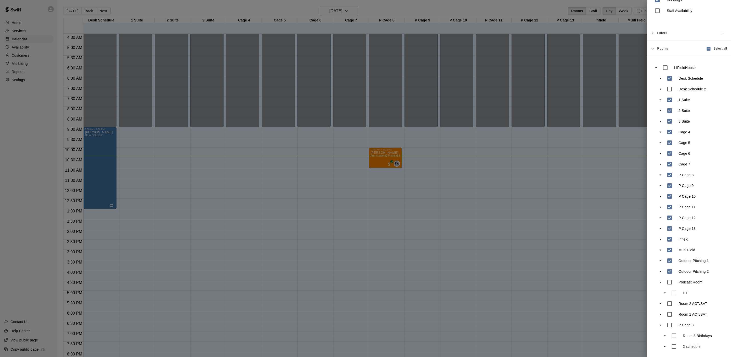
drag, startPoint x: 450, startPoint y: 124, endPoint x: 446, endPoint y: 127, distance: 5.5
click at [448, 126] on div at bounding box center [365, 178] width 731 height 357
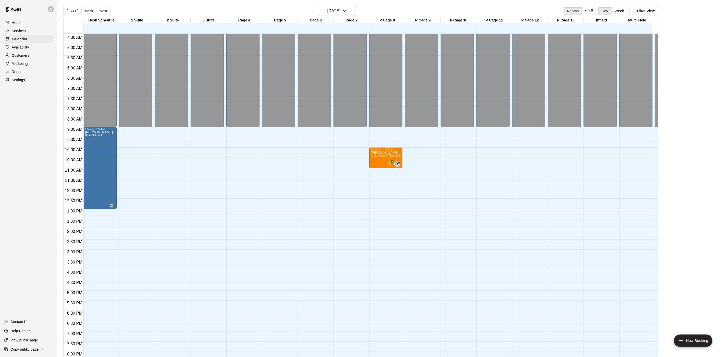
click at [105, 10] on button "Next" at bounding box center [103, 11] width 14 height 8
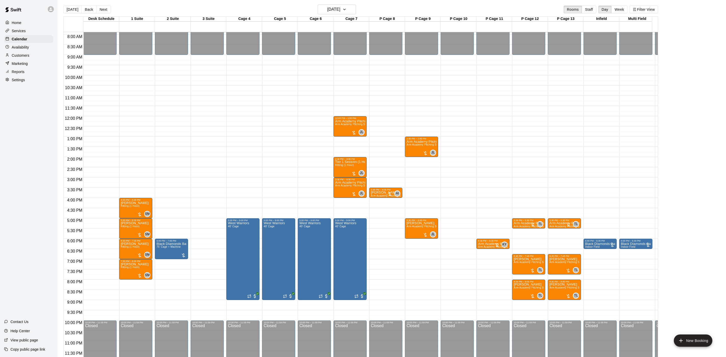
scroll to position [0, 0]
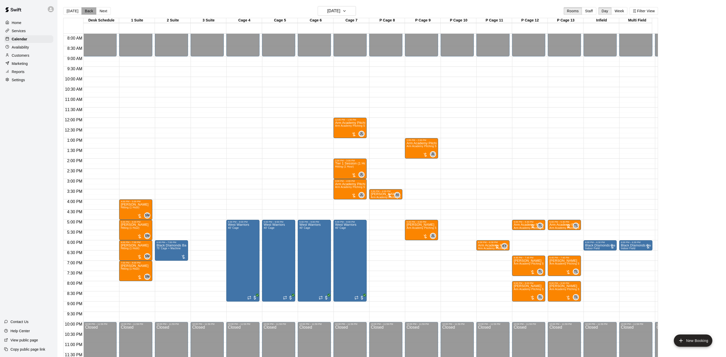
click at [88, 11] on button "Back" at bounding box center [88, 11] width 15 height 8
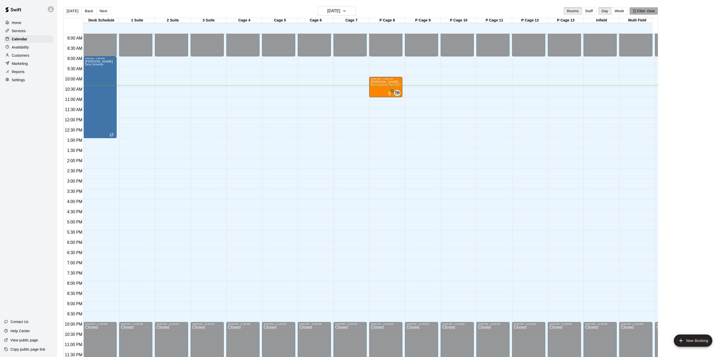
click at [651, 12] on button "Filter View" at bounding box center [643, 11] width 29 height 8
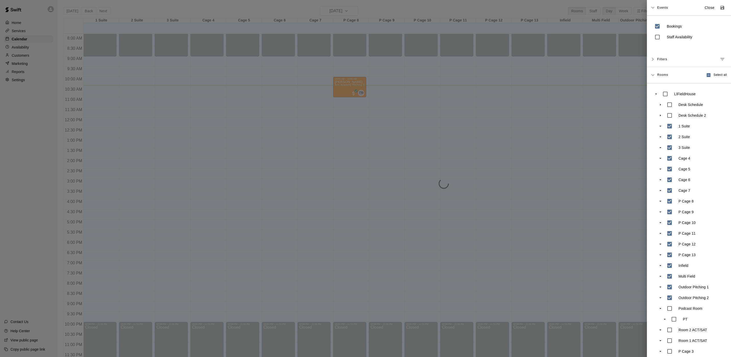
click at [469, 73] on div at bounding box center [365, 178] width 731 height 357
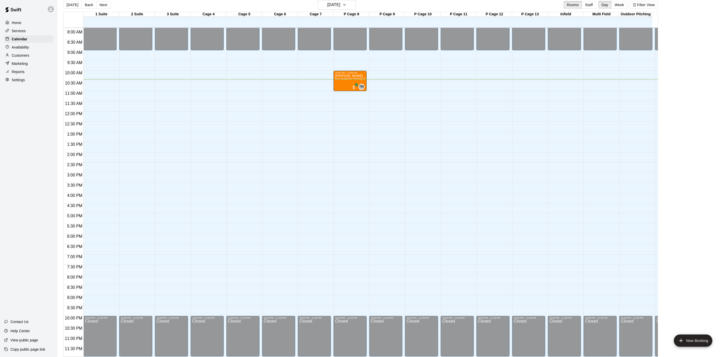
scroll to position [8, 0]
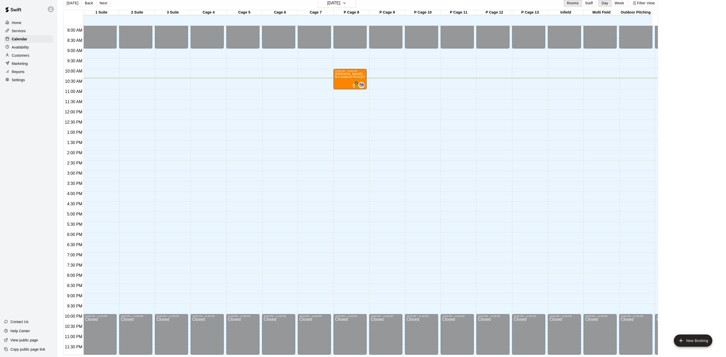
click at [574, 87] on div "12:00 AM – 9:00 AM Closed 10:00 PM – 11:59 PM Closed" at bounding box center [564, 110] width 33 height 490
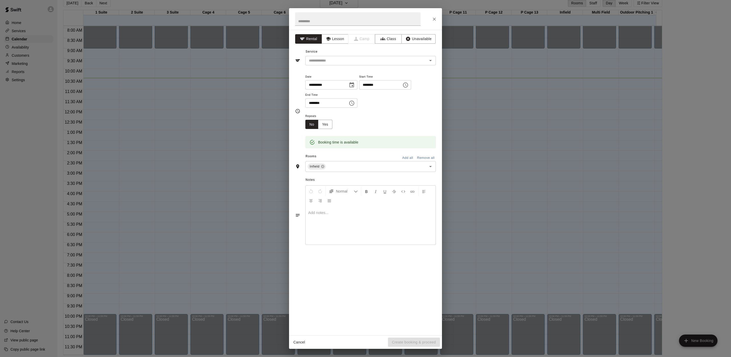
click at [572, 102] on div "**********" at bounding box center [365, 178] width 731 height 357
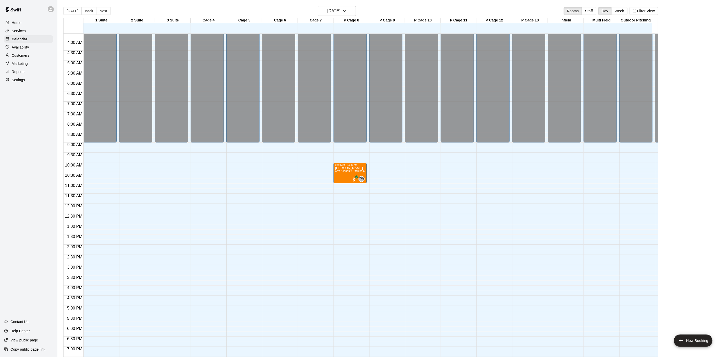
scroll to position [153, 0]
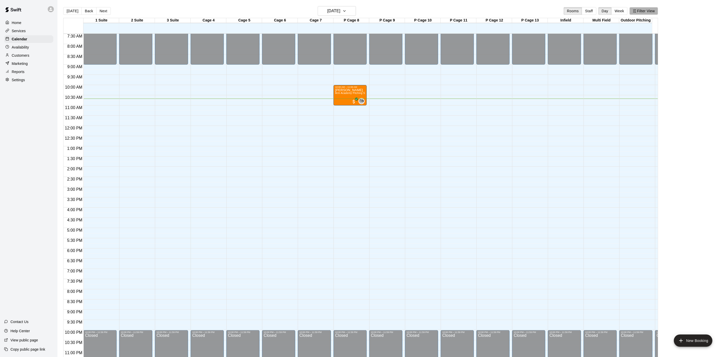
drag, startPoint x: 643, startPoint y: 7, endPoint x: 644, endPoint y: 30, distance: 23.3
click at [644, 30] on div "[DATE] Back [DATE][DATE] Rooms Staff Day Week Filter View 1 Suite 10 Sun 2 Suit…" at bounding box center [360, 184] width 594 height 357
click at [656, 9] on button "Filter View" at bounding box center [643, 11] width 29 height 8
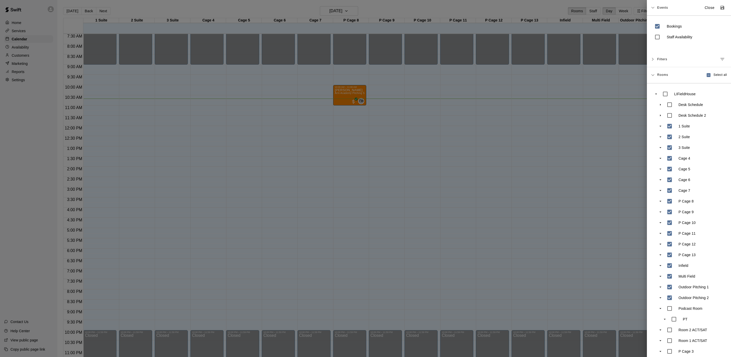
click at [634, 12] on div at bounding box center [365, 178] width 731 height 357
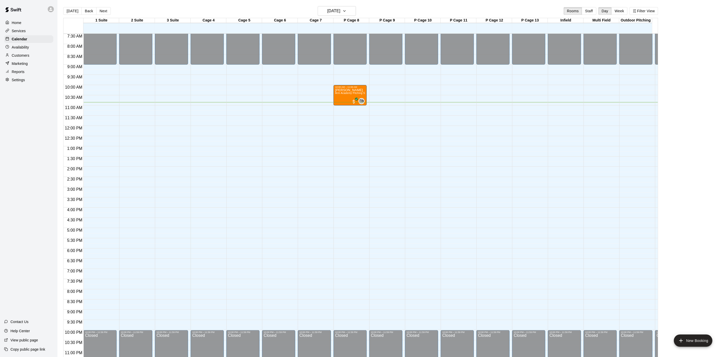
drag, startPoint x: 361, startPoint y: 247, endPoint x: 339, endPoint y: 166, distance: 83.9
click at [350, 185] on div "12:00 AM – 9:00 AM Closed 10:00 AM – 11:00 AM [PERSON_NAME][GEOGRAPHIC_DATA] Pi…" at bounding box center [349, 126] width 33 height 490
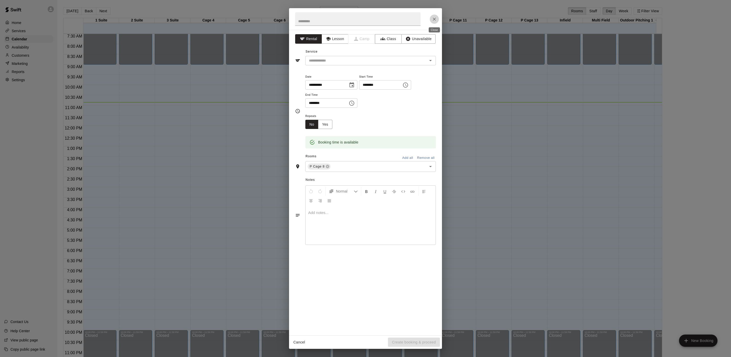
click at [435, 18] on icon "Close" at bounding box center [434, 19] width 5 height 5
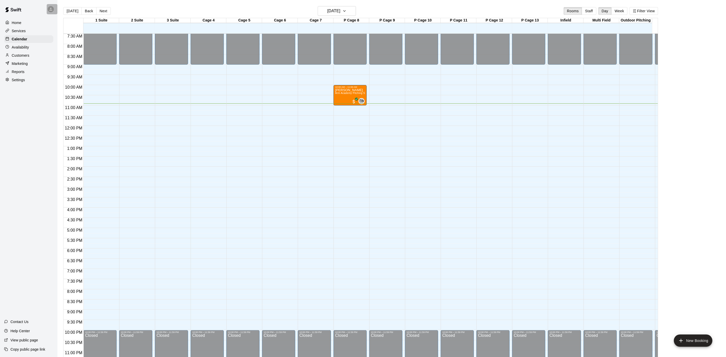
click at [47, 12] on div at bounding box center [52, 9] width 11 height 10
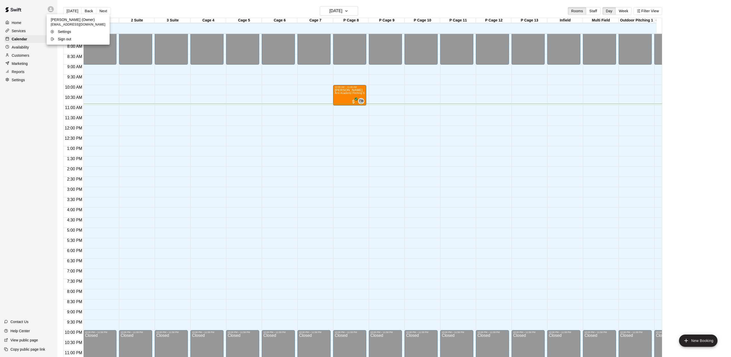
click at [404, 192] on div at bounding box center [365, 178] width 731 height 357
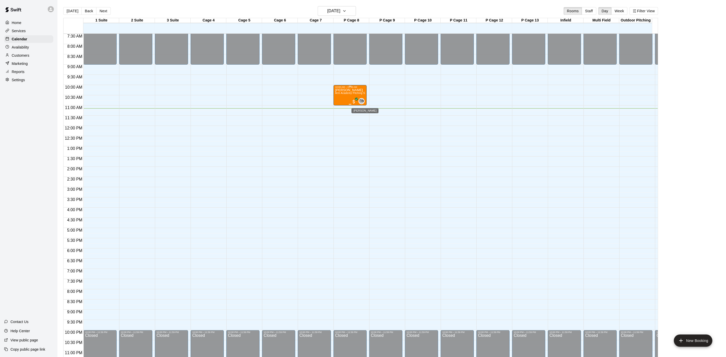
click at [361, 100] on span "TW" at bounding box center [361, 100] width 5 height 5
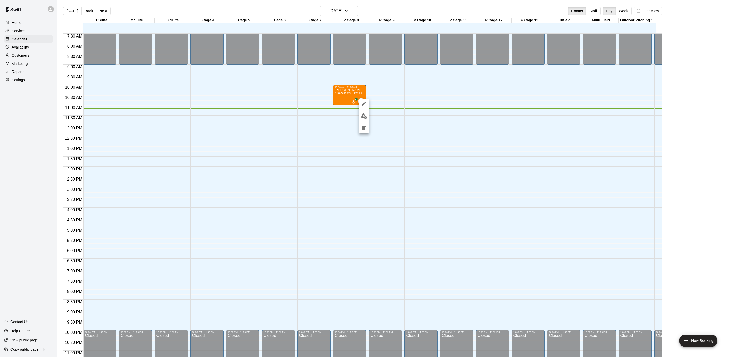
click at [374, 90] on div at bounding box center [365, 178] width 731 height 357
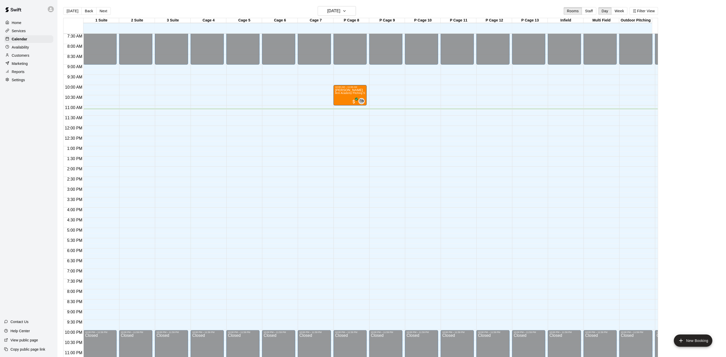
click at [280, 155] on div "12:00 AM – 9:00 AM Closed 10:00 PM – 11:59 PM Closed" at bounding box center [278, 126] width 33 height 490
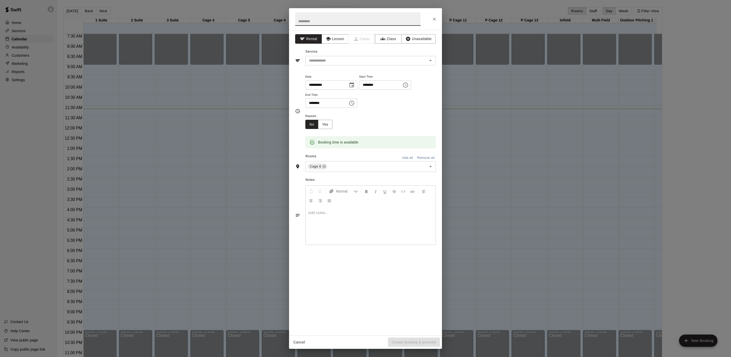
click at [268, 150] on div "**********" at bounding box center [365, 178] width 731 height 357
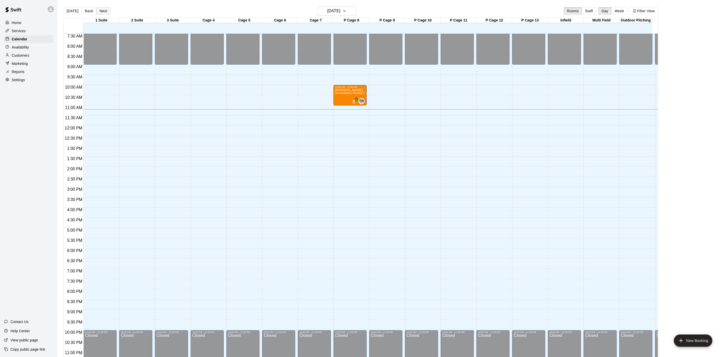
click at [105, 7] on button "Next" at bounding box center [103, 11] width 14 height 8
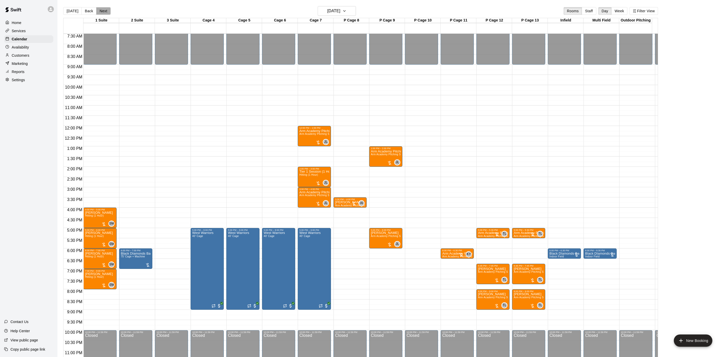
click at [101, 9] on button "Next" at bounding box center [103, 11] width 14 height 8
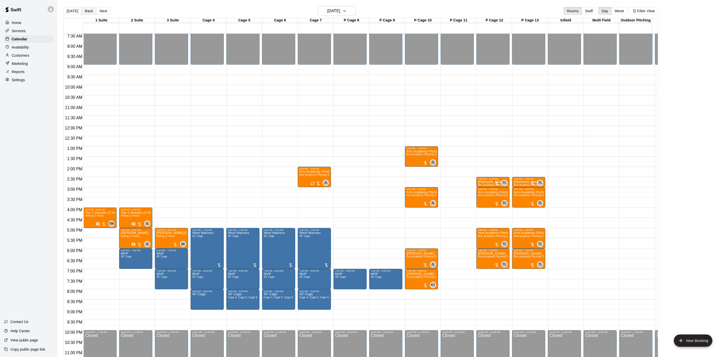
click at [88, 12] on button "Back" at bounding box center [88, 11] width 15 height 8
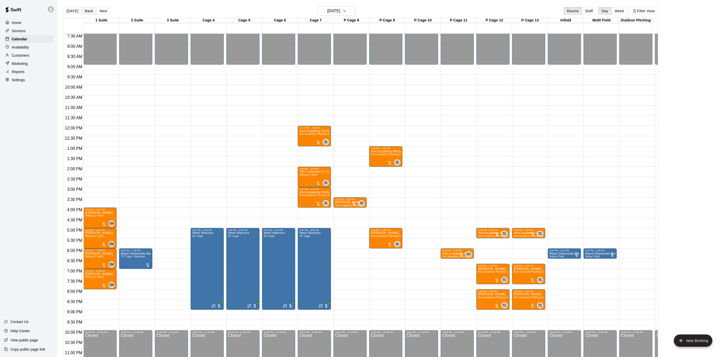
click at [88, 12] on button "Back" at bounding box center [88, 11] width 15 height 8
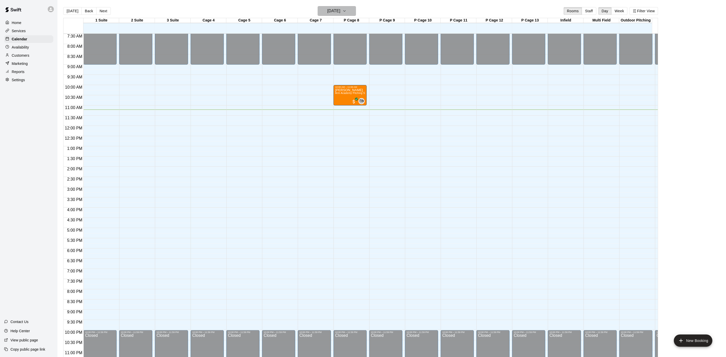
click at [356, 11] on button "[DATE]" at bounding box center [337, 11] width 38 height 10
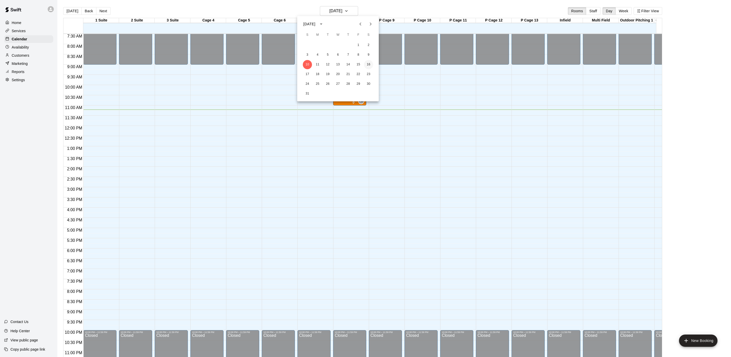
click at [371, 62] on button "16" at bounding box center [368, 64] width 9 height 9
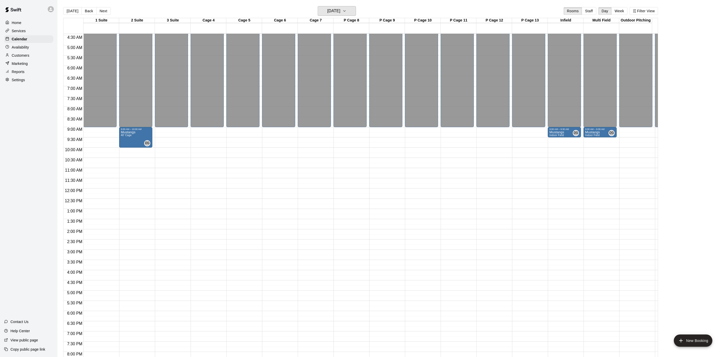
scroll to position [129, 0]
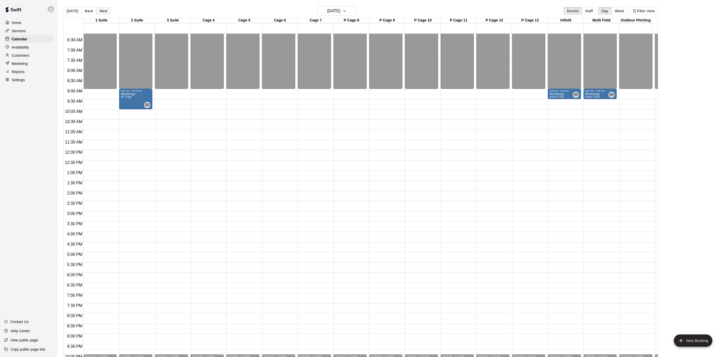
click at [103, 8] on button "Next" at bounding box center [103, 11] width 14 height 8
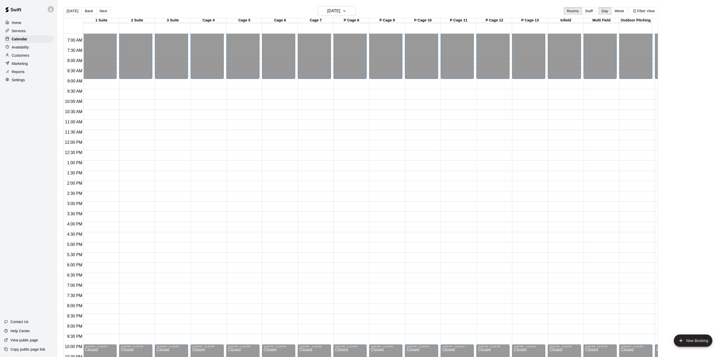
scroll to position [91, 0]
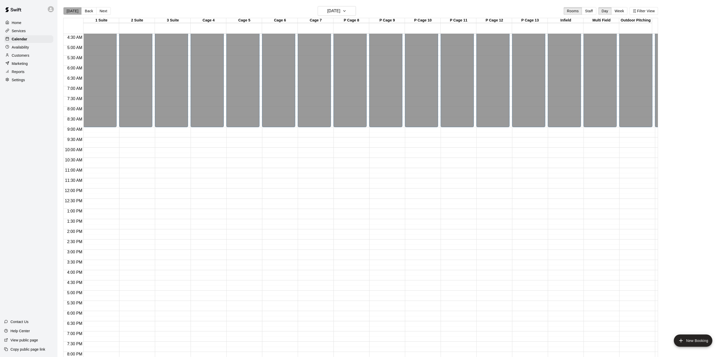
click at [74, 9] on button "[DATE]" at bounding box center [72, 11] width 18 height 8
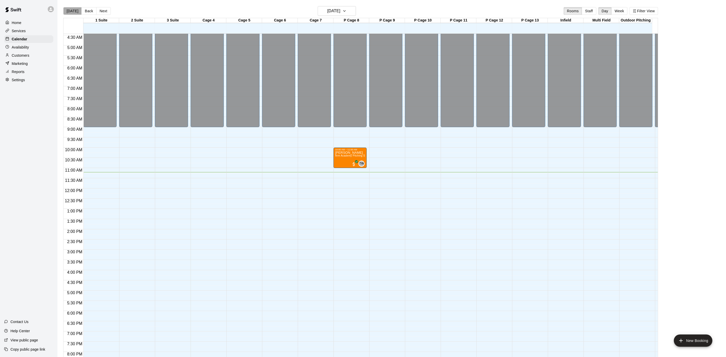
click at [74, 15] on button "[DATE]" at bounding box center [72, 11] width 18 height 8
click at [75, 12] on button "[DATE]" at bounding box center [72, 11] width 18 height 8
click at [340, 12] on h6 "[DATE]" at bounding box center [333, 10] width 13 height 7
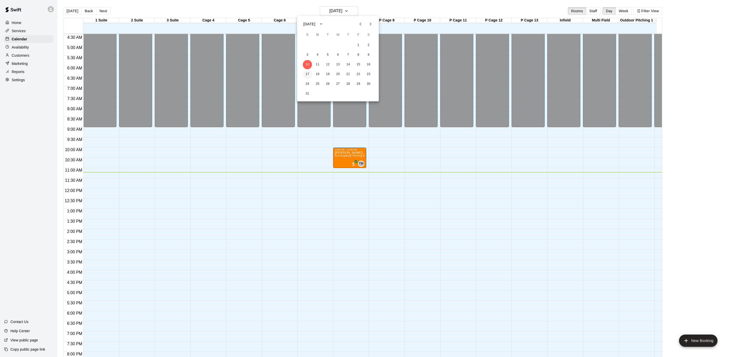
click at [309, 74] on button "17" at bounding box center [307, 74] width 9 height 9
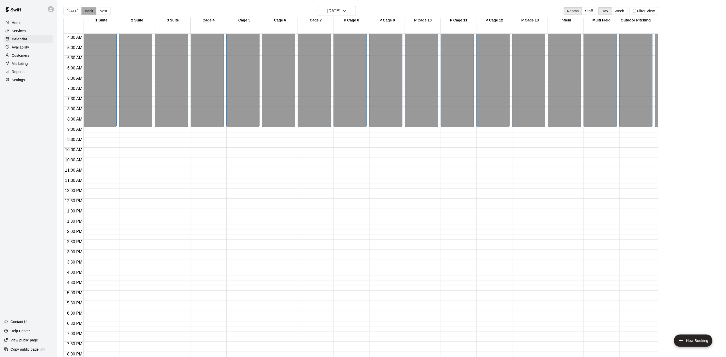
click at [84, 13] on button "Back" at bounding box center [88, 11] width 15 height 8
click at [108, 14] on button "Next" at bounding box center [103, 11] width 14 height 8
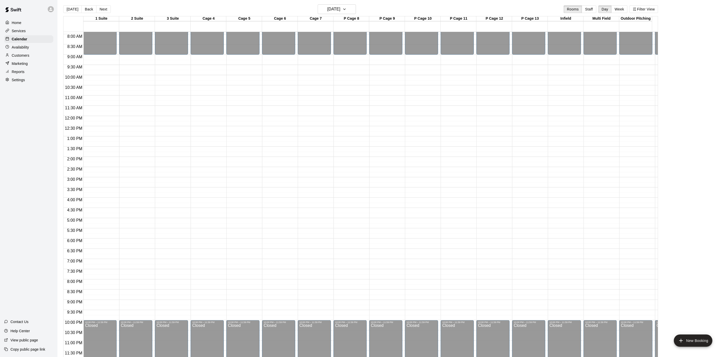
scroll to position [0, 0]
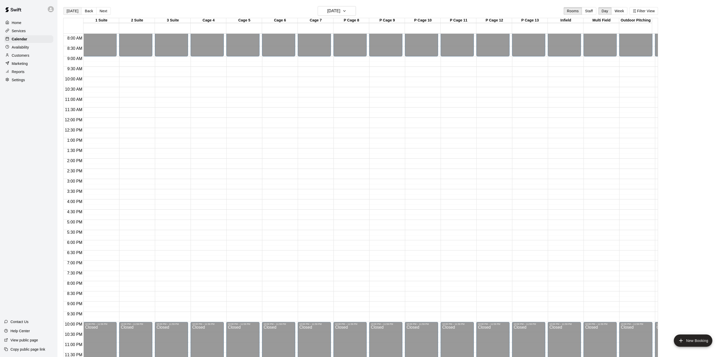
click at [72, 8] on button "[DATE]" at bounding box center [72, 11] width 18 height 8
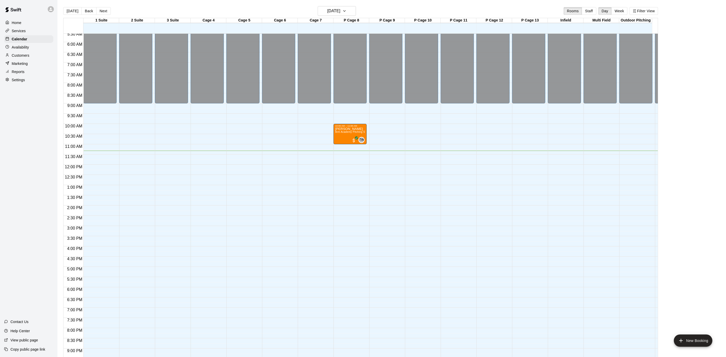
scroll to position [115, 0]
click at [655, 14] on button "Filter View" at bounding box center [643, 11] width 29 height 8
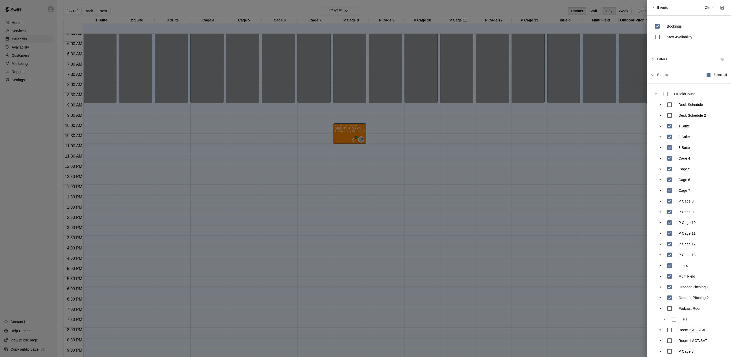
click at [409, 143] on div at bounding box center [365, 178] width 731 height 357
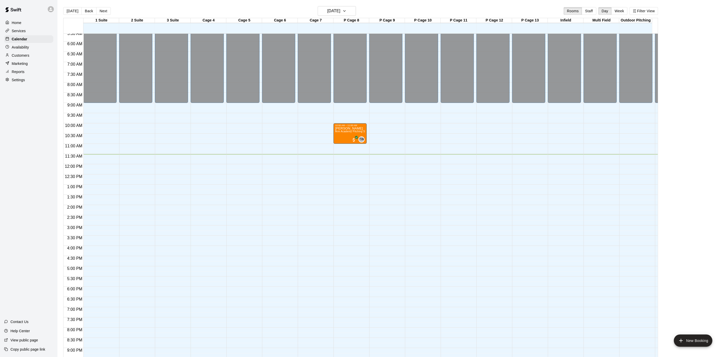
click at [337, 243] on div "12:00 AM – 9:00 AM Closed 10:00 AM – 11:00 AM [PERSON_NAME][GEOGRAPHIC_DATA] Pi…" at bounding box center [349, 164] width 33 height 490
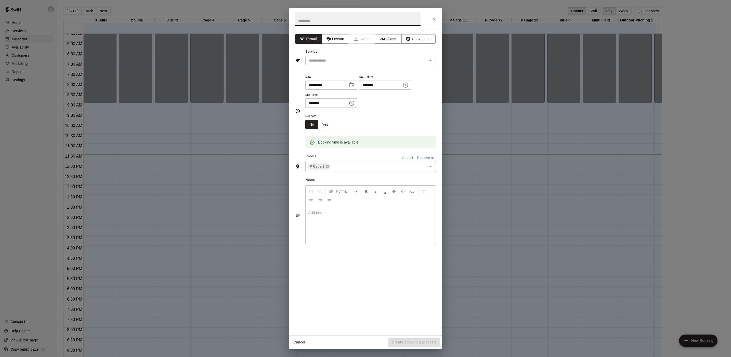
click at [429, 19] on div at bounding box center [365, 19] width 153 height 22
click at [432, 18] on icon "Close" at bounding box center [434, 19] width 5 height 5
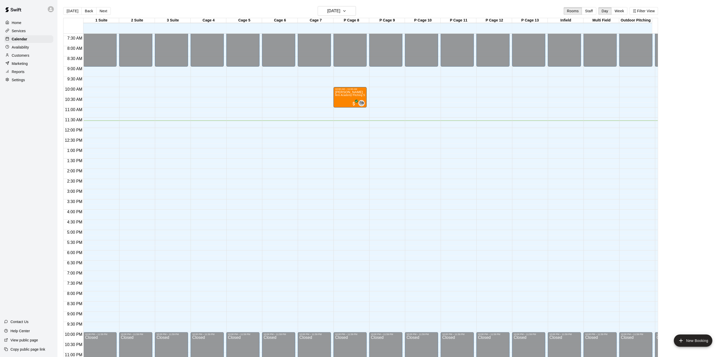
scroll to position [153, 0]
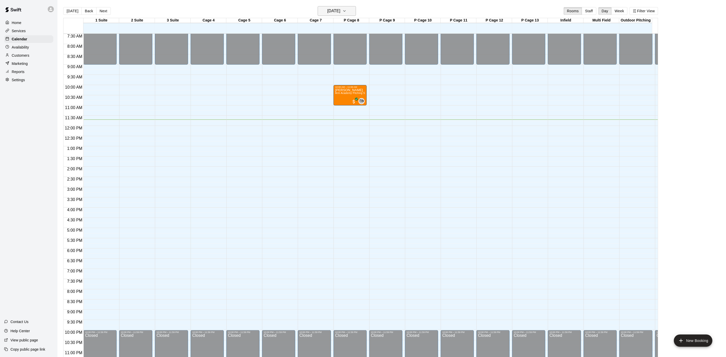
click at [340, 7] on h6 "[DATE]" at bounding box center [333, 10] width 13 height 7
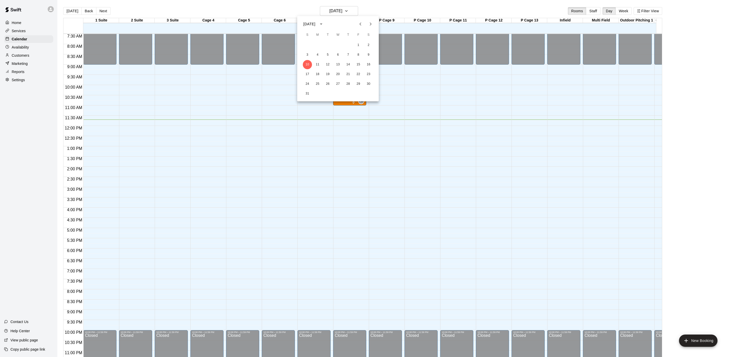
click at [367, 22] on button "Next month" at bounding box center [371, 24] width 10 height 10
click at [328, 43] on button "2" at bounding box center [327, 45] width 9 height 9
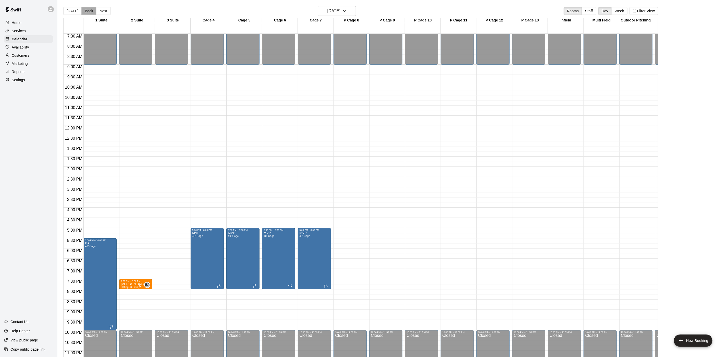
click at [86, 12] on button "Back" at bounding box center [88, 11] width 15 height 8
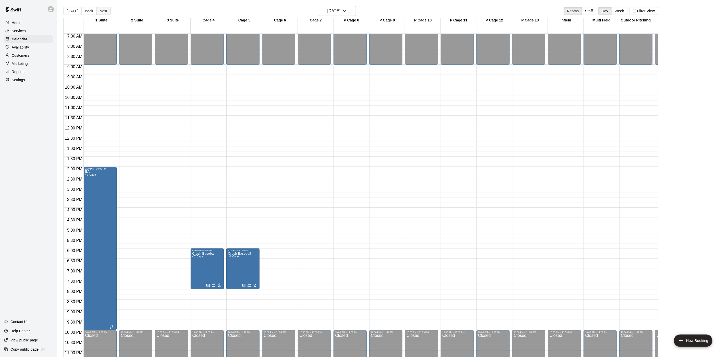
click at [98, 11] on button "Next" at bounding box center [103, 11] width 14 height 8
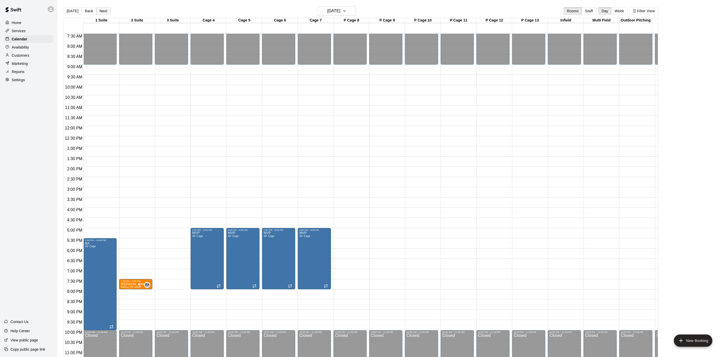
click at [98, 11] on button "Next" at bounding box center [103, 11] width 14 height 8
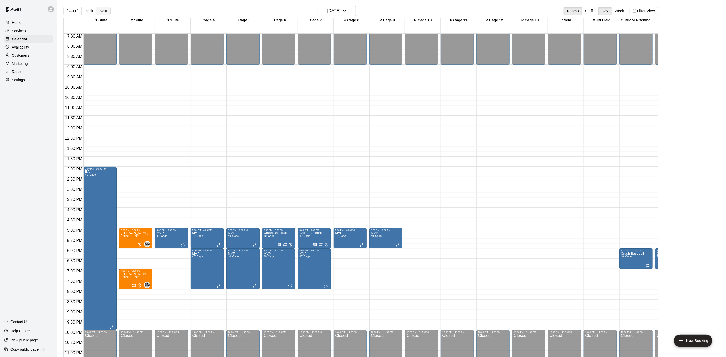
click at [104, 10] on button "Next" at bounding box center [103, 11] width 14 height 8
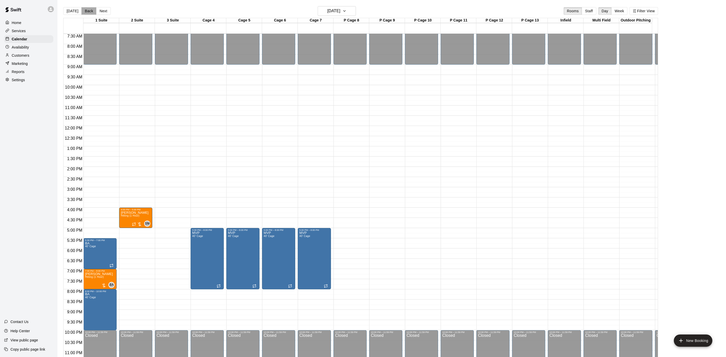
click at [93, 12] on button "Back" at bounding box center [88, 11] width 15 height 8
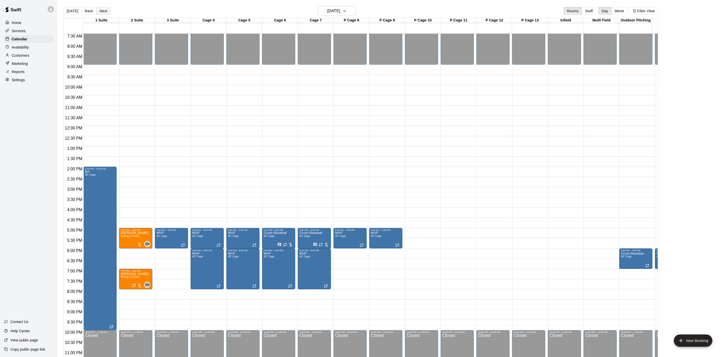
click at [105, 13] on button "Next" at bounding box center [103, 11] width 14 height 8
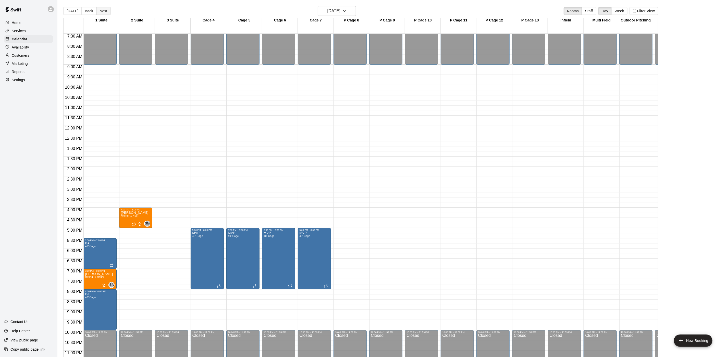
click at [105, 13] on button "Next" at bounding box center [103, 11] width 14 height 8
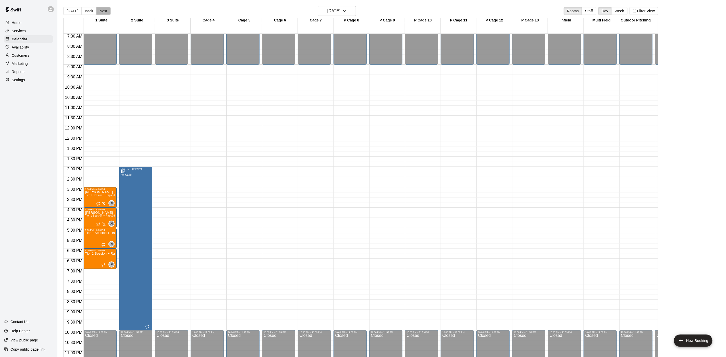
click at [106, 13] on button "Next" at bounding box center [103, 11] width 14 height 8
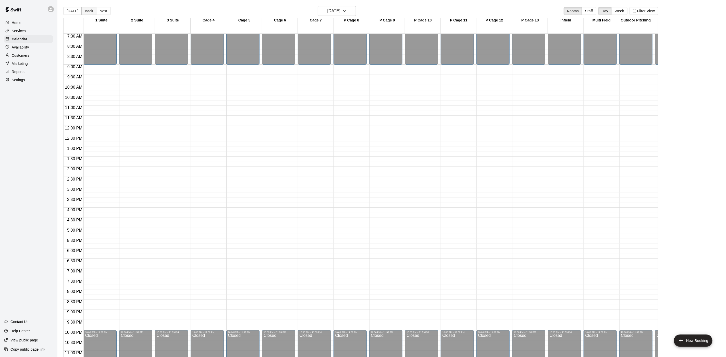
click at [90, 12] on button "Back" at bounding box center [88, 11] width 15 height 8
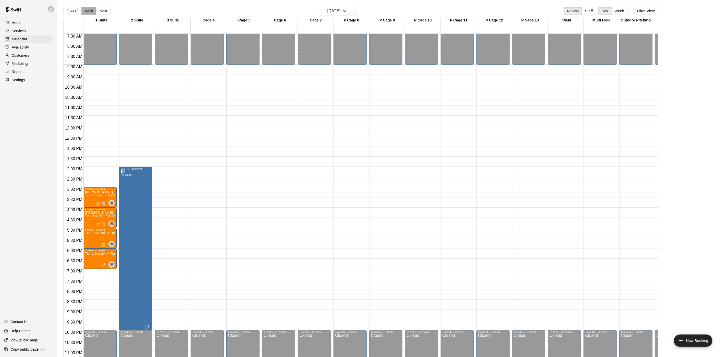
click at [90, 12] on button "Back" at bounding box center [88, 11] width 15 height 8
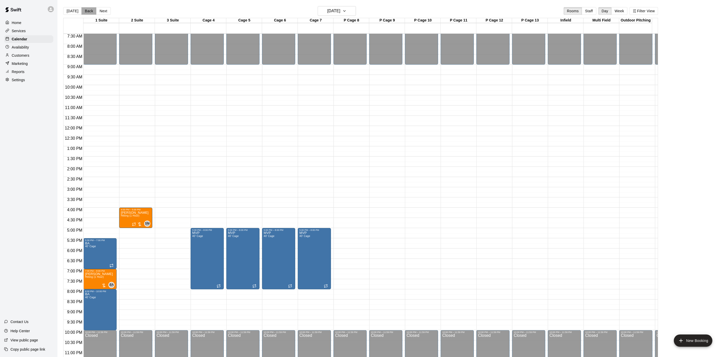
click at [90, 12] on button "Back" at bounding box center [88, 11] width 15 height 8
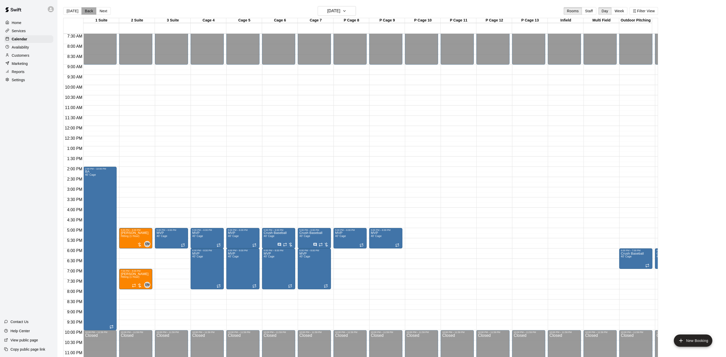
click at [90, 12] on button "Back" at bounding box center [88, 11] width 15 height 8
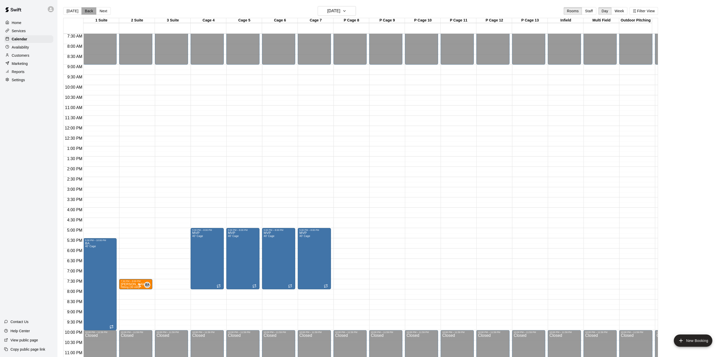
click at [90, 12] on button "Back" at bounding box center [88, 11] width 15 height 8
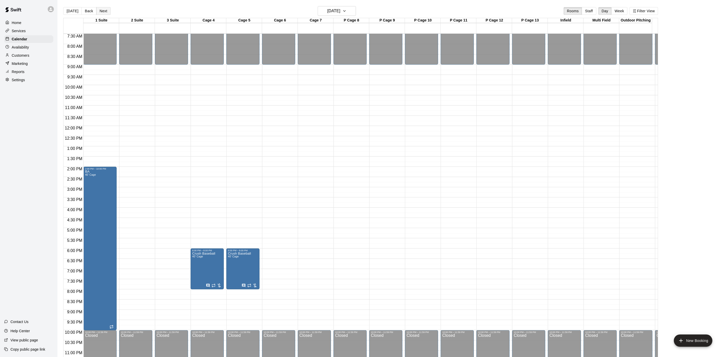
click at [104, 11] on button "Next" at bounding box center [103, 11] width 14 height 8
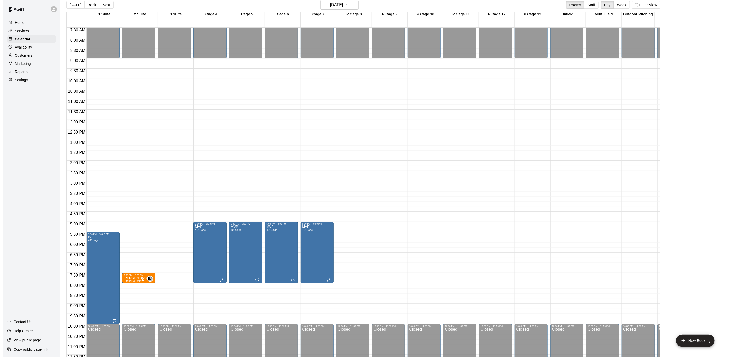
scroll to position [8, 0]
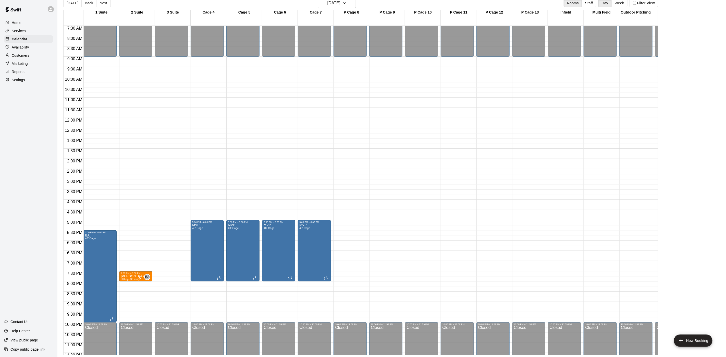
click at [338, 8] on div "[DATE] Back [DATE][DATE] Rooms Staff Day Week Filter View" at bounding box center [360, 4] width 594 height 12
click at [339, 4] on h6 "[DATE]" at bounding box center [333, 2] width 13 height 7
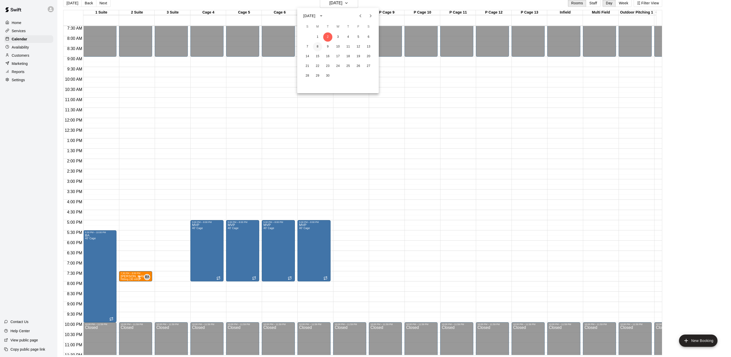
click at [318, 47] on button "8" at bounding box center [317, 46] width 9 height 9
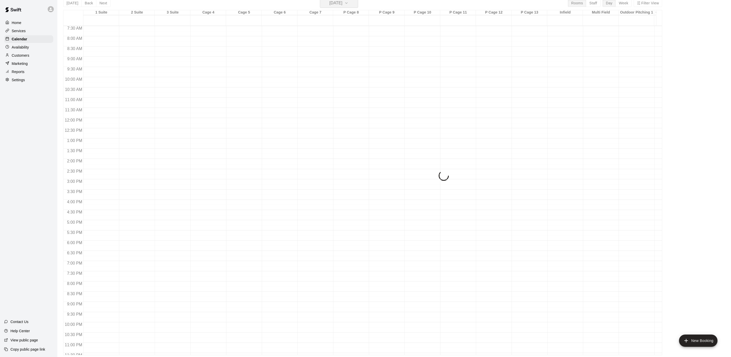
scroll to position [6, 0]
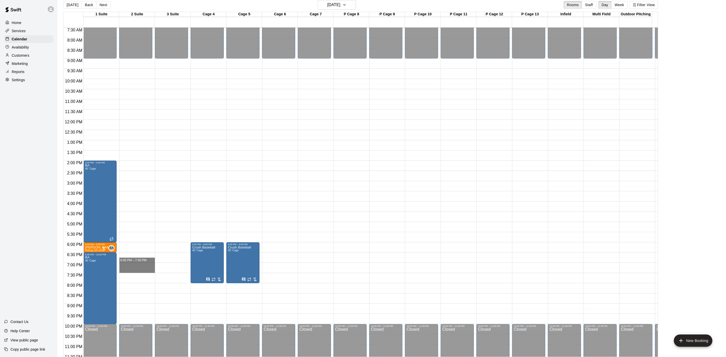
drag, startPoint x: 130, startPoint y: 261, endPoint x: 131, endPoint y: 272, distance: 10.7
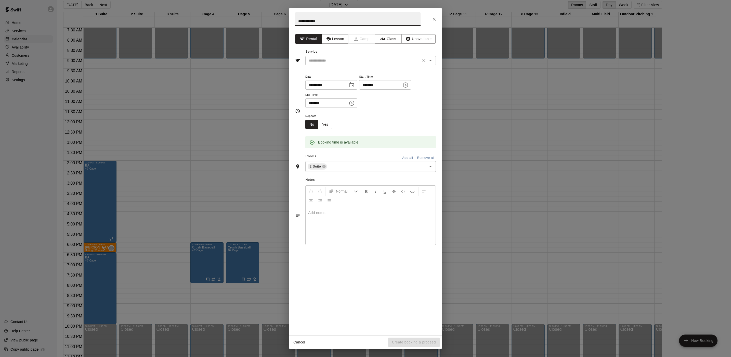
type input "**********"
click at [339, 59] on input "text" at bounding box center [363, 60] width 112 height 6
click at [359, 60] on input "text" at bounding box center [363, 60] width 112 height 6
click at [334, 37] on button "Lesson" at bounding box center [335, 38] width 27 height 9
click at [332, 60] on input "text" at bounding box center [363, 60] width 112 height 6
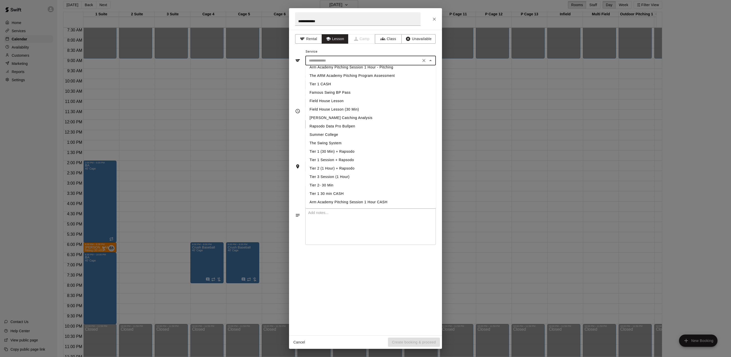
scroll to position [55, 0]
click at [348, 133] on li "Tier 1 (30 Min) + Rapsodo" at bounding box center [371, 135] width 131 height 8
type input "**********"
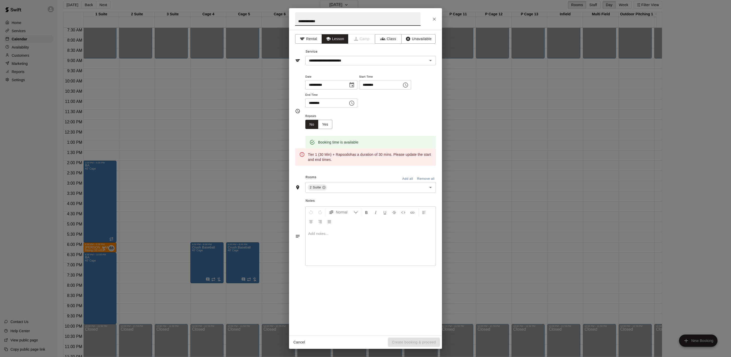
click at [337, 24] on input "**********" at bounding box center [357, 19] width 125 height 14
type input "*"
click at [380, 84] on input "********" at bounding box center [378, 84] width 39 height 9
click at [409, 84] on icon "Choose time, selected time is 6:45 PM" at bounding box center [406, 85] width 6 height 6
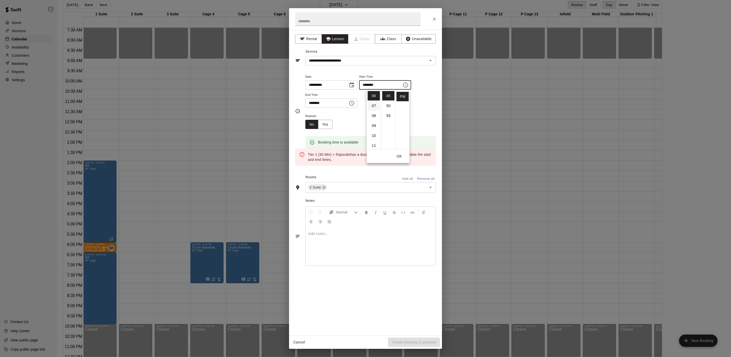
click at [373, 106] on li "07" at bounding box center [374, 105] width 12 height 9
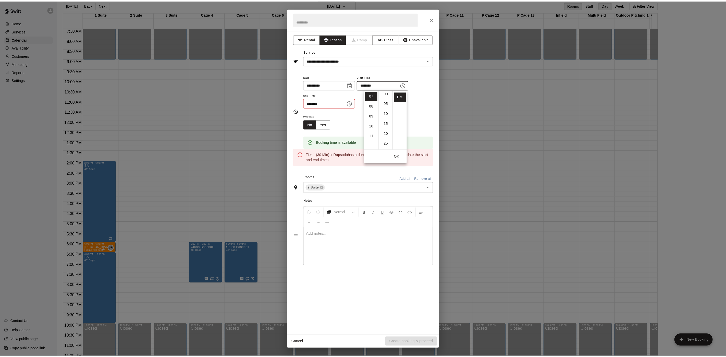
scroll to position [0, 0]
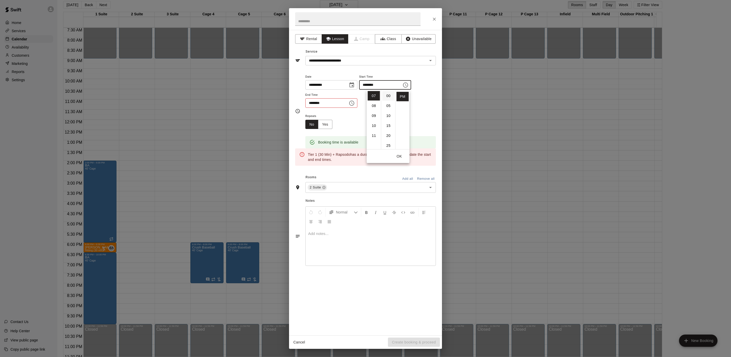
click at [386, 97] on li "00" at bounding box center [389, 95] width 12 height 9
type input "********"
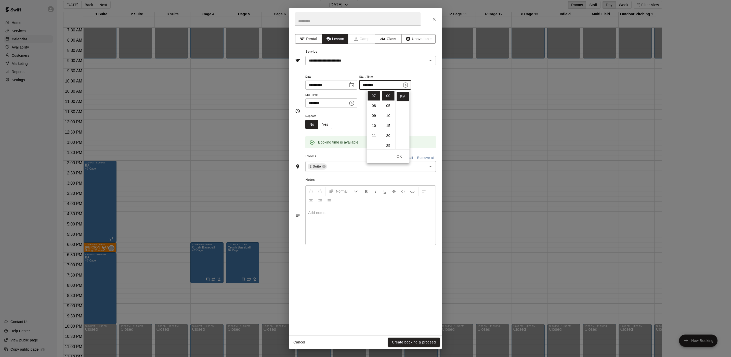
click at [433, 95] on div "**********" at bounding box center [371, 90] width 131 height 34
click at [420, 341] on button "Create booking & proceed" at bounding box center [414, 341] width 52 height 9
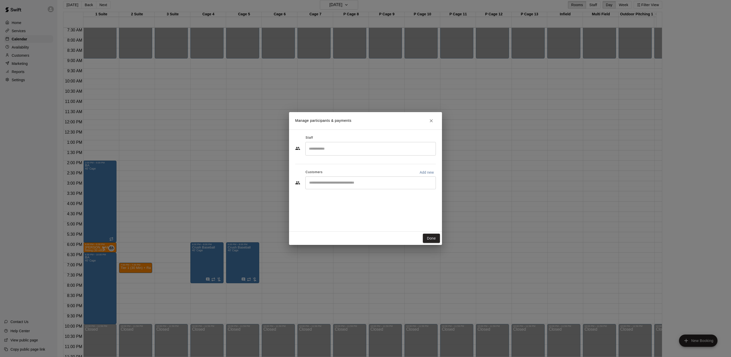
click at [343, 186] on div "​" at bounding box center [371, 182] width 131 height 13
type input "**********"
click at [430, 169] on button "Add new" at bounding box center [427, 172] width 18 height 8
select select "**"
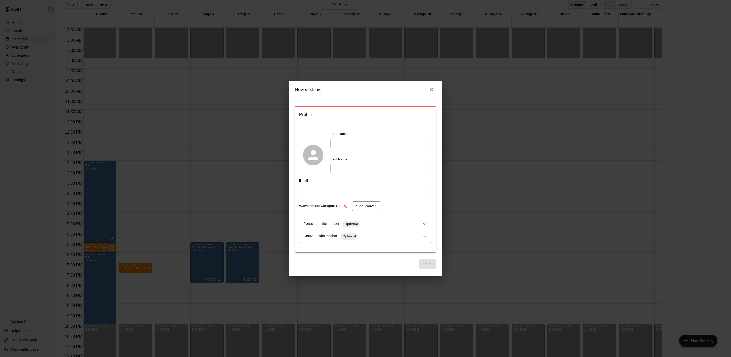
click at [371, 143] on input "text" at bounding box center [382, 143] width 102 height 9
type input "****"
click at [341, 169] on input "text" at bounding box center [382, 167] width 102 height 9
type input "*"
type input "********"
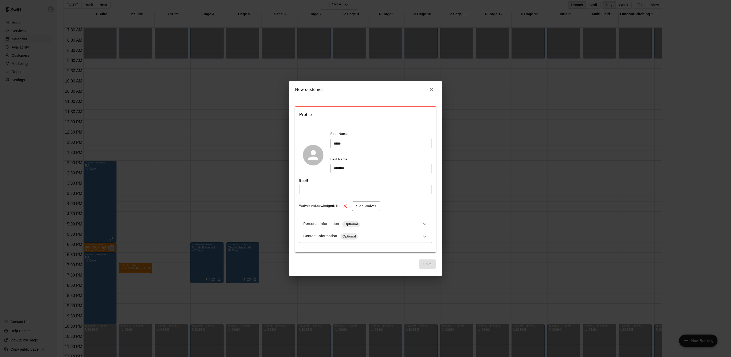
click at [358, 184] on div "Email" at bounding box center [365, 180] width 133 height 8
click at [358, 188] on input "text" at bounding box center [365, 189] width 133 height 9
type input "**********"
click at [432, 265] on button "Save" at bounding box center [427, 263] width 17 height 9
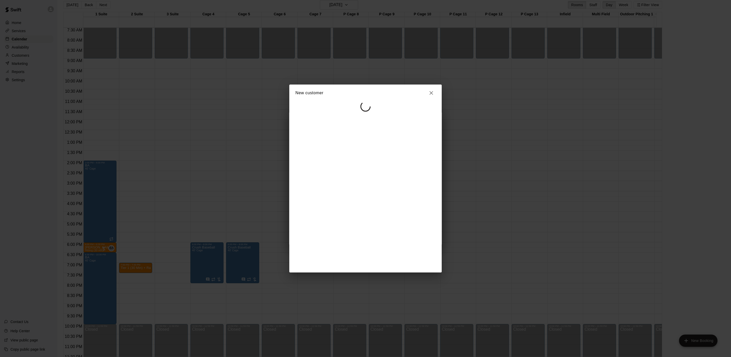
select select "**"
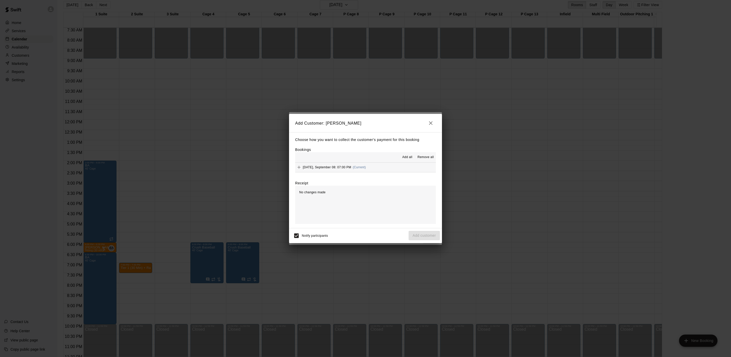
click at [433, 236] on div "Notify participants Add customer" at bounding box center [365, 235] width 149 height 11
click at [377, 166] on button "[DATE], September 08: 07:00 PM (Current)" at bounding box center [365, 166] width 141 height 9
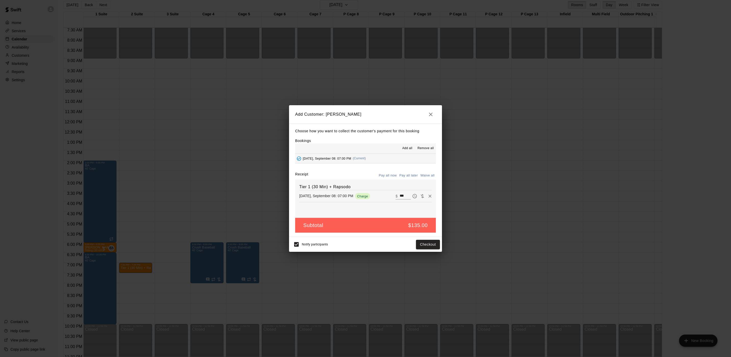
click at [430, 112] on icon "button" at bounding box center [431, 114] width 6 height 6
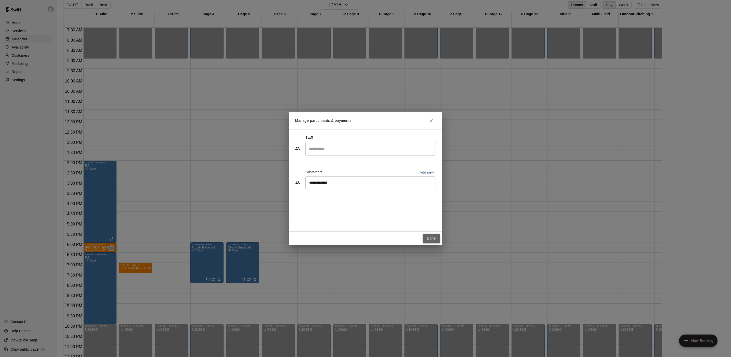
click at [431, 240] on button "Done" at bounding box center [431, 237] width 17 height 9
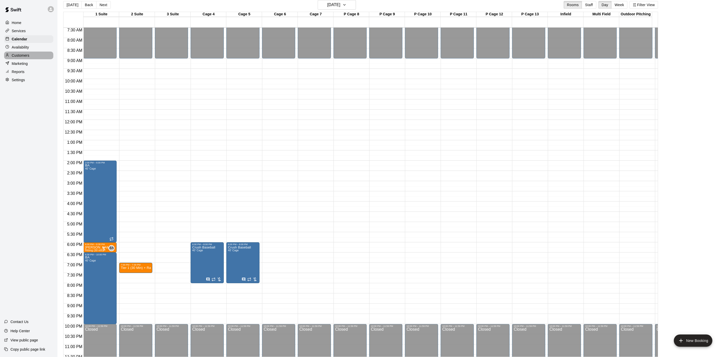
click at [24, 55] on div "Customers" at bounding box center [28, 56] width 49 height 8
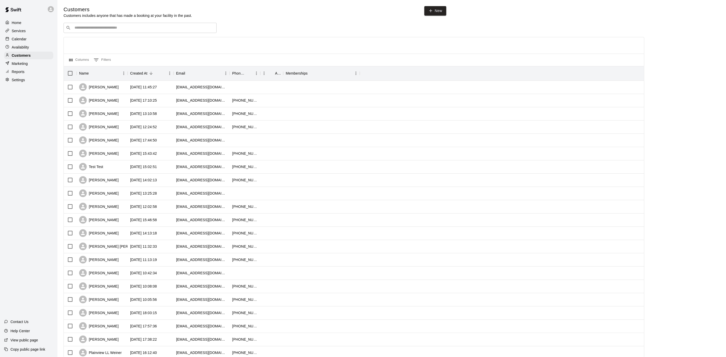
click at [156, 26] on input "Search customers by name or email" at bounding box center [143, 27] width 141 height 5
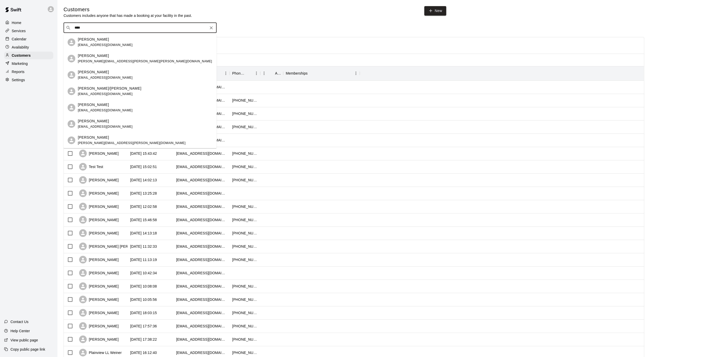
type input "****"
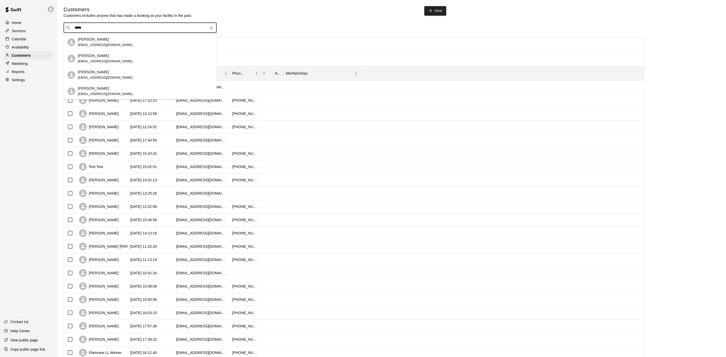
click at [105, 40] on div "[PERSON_NAME]" at bounding box center [105, 39] width 55 height 5
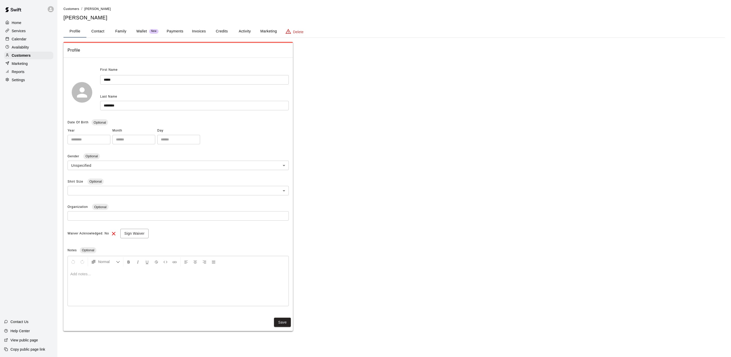
click at [178, 29] on button "Payments" at bounding box center [175, 31] width 25 height 12
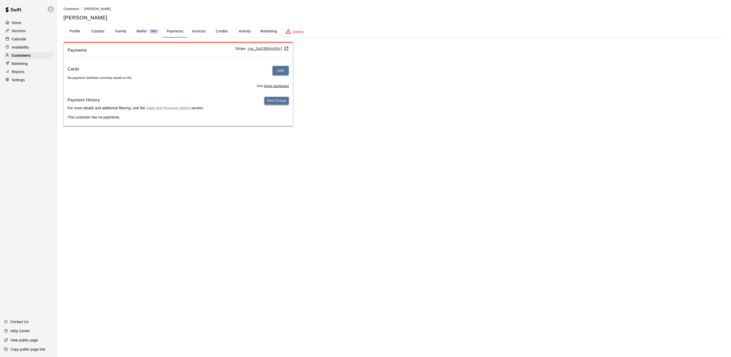
click at [277, 98] on button "New Charge" at bounding box center [276, 101] width 24 height 8
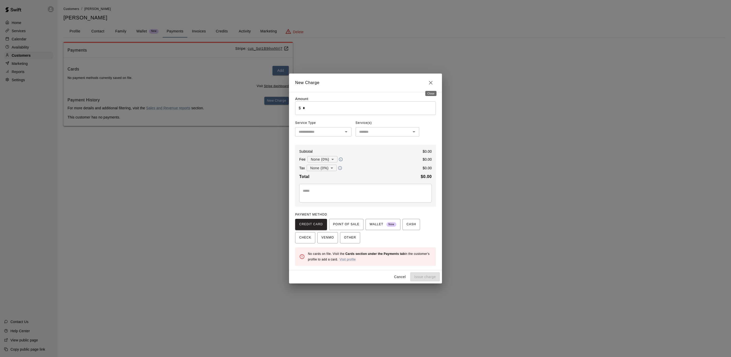
click at [431, 85] on button "Close" at bounding box center [431, 83] width 10 height 10
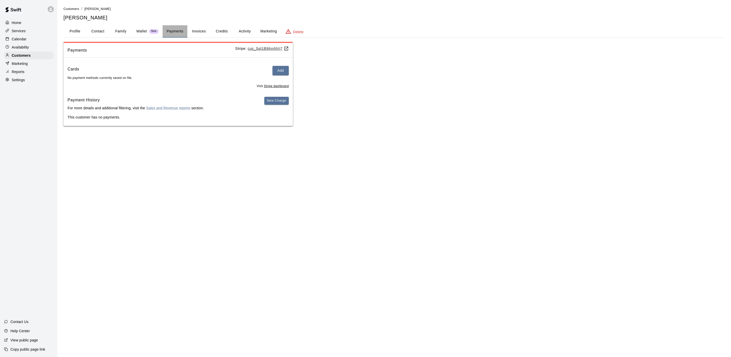
click at [174, 30] on button "Payments" at bounding box center [175, 31] width 25 height 12
click at [37, 43] on div "Calendar" at bounding box center [28, 39] width 49 height 8
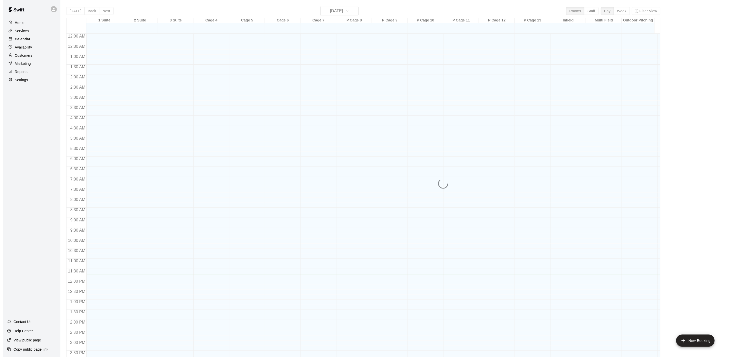
scroll to position [146, 0]
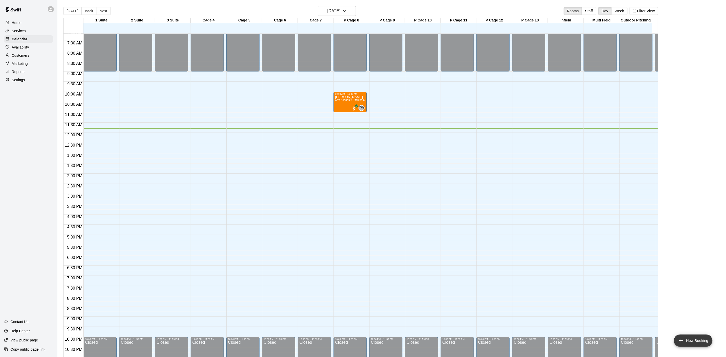
click at [705, 340] on button "New Booking" at bounding box center [693, 340] width 39 height 12
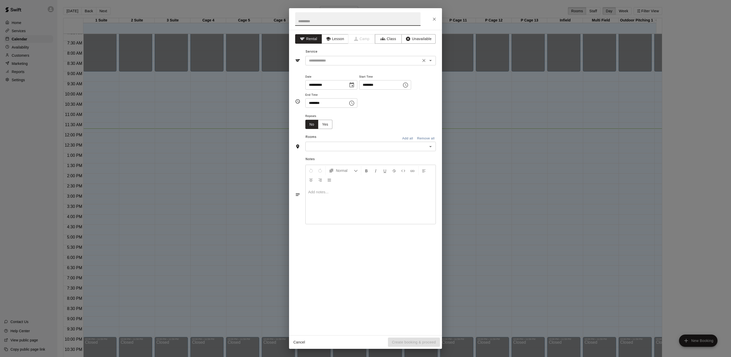
click at [348, 63] on input "text" at bounding box center [363, 60] width 112 height 6
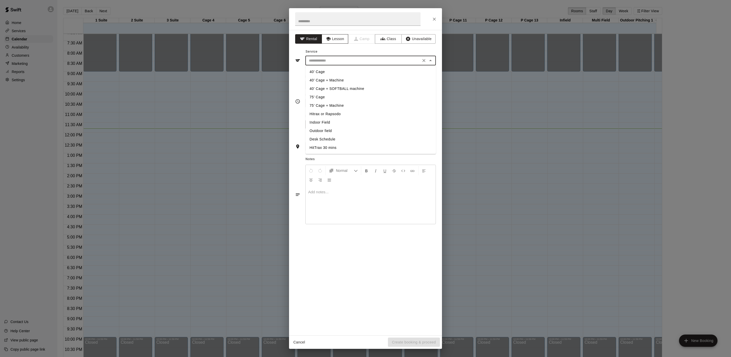
click at [332, 38] on button "Lesson" at bounding box center [335, 38] width 27 height 9
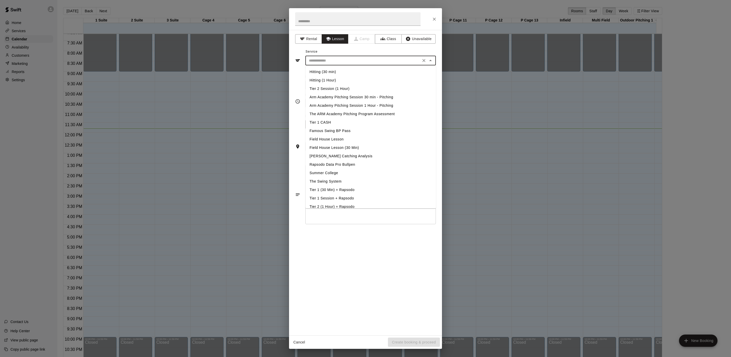
click at [372, 61] on input "text" at bounding box center [363, 60] width 112 height 6
click at [437, 12] on div at bounding box center [365, 19] width 153 height 22
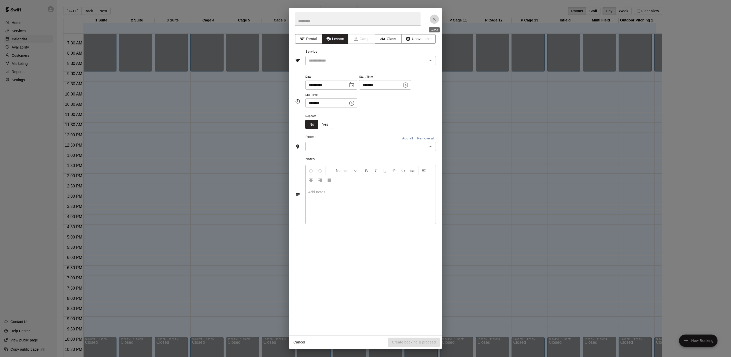
click at [435, 18] on icon "Close" at bounding box center [434, 19] width 3 height 3
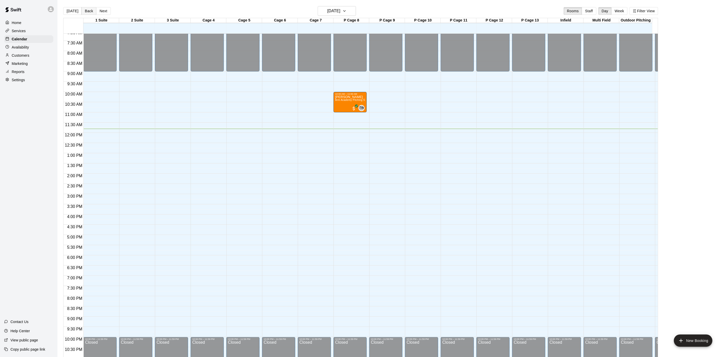
click at [87, 11] on button "Back" at bounding box center [88, 11] width 15 height 8
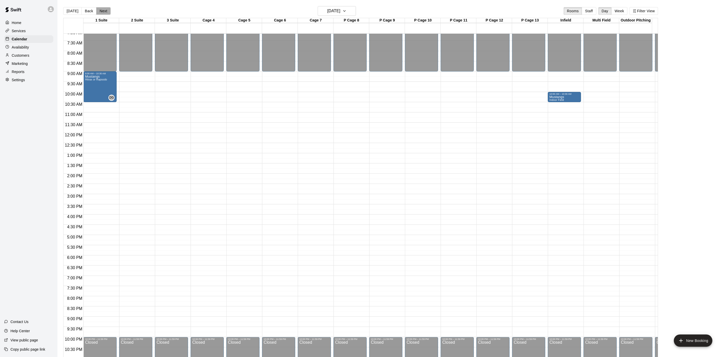
click at [101, 9] on button "Next" at bounding box center [103, 11] width 14 height 8
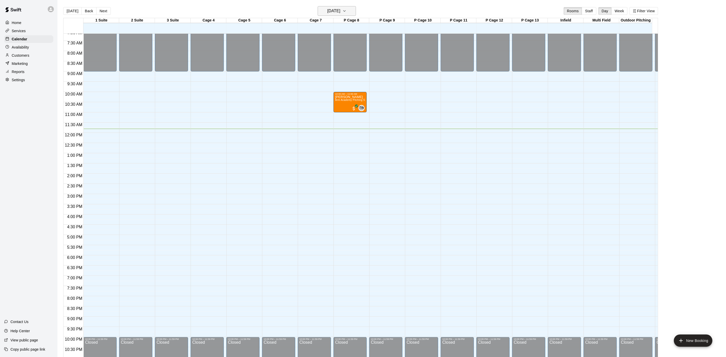
click at [340, 12] on h6 "[DATE]" at bounding box center [333, 10] width 13 height 7
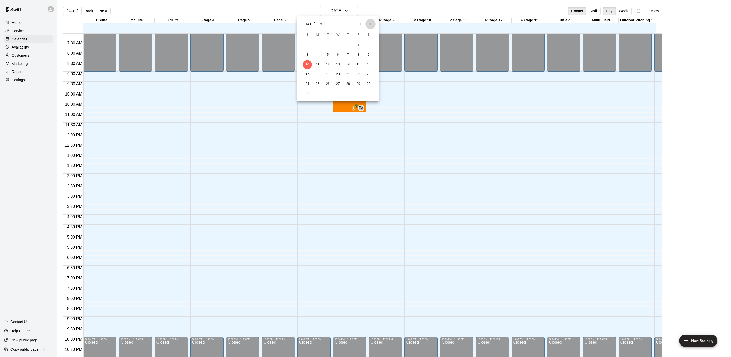
click at [373, 23] on icon "Next month" at bounding box center [371, 24] width 6 height 6
click at [315, 54] on button "8" at bounding box center [317, 54] width 9 height 9
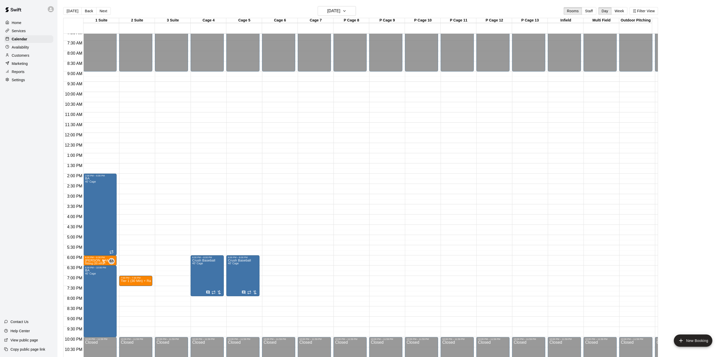
click at [27, 58] on p "Customers" at bounding box center [21, 55] width 18 height 5
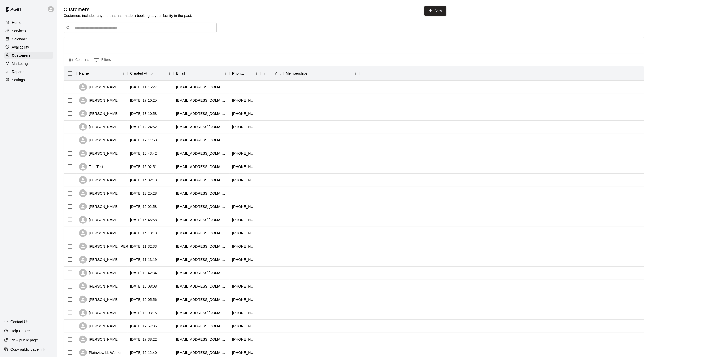
click at [153, 28] on input "Search customers by name or email" at bounding box center [143, 27] width 141 height 5
click at [109, 90] on div "[PERSON_NAME]" at bounding box center [99, 87] width 40 height 8
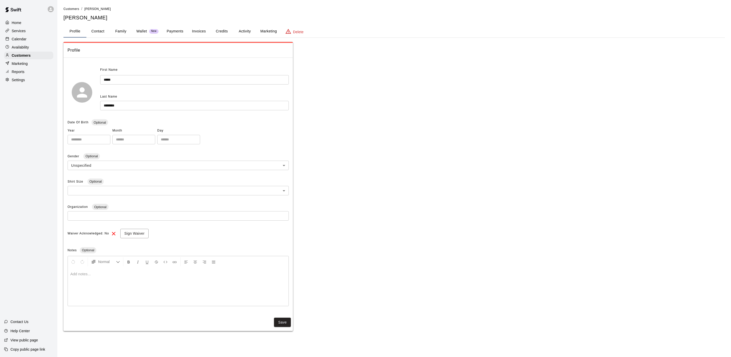
click at [184, 29] on button "Payments" at bounding box center [175, 31] width 25 height 12
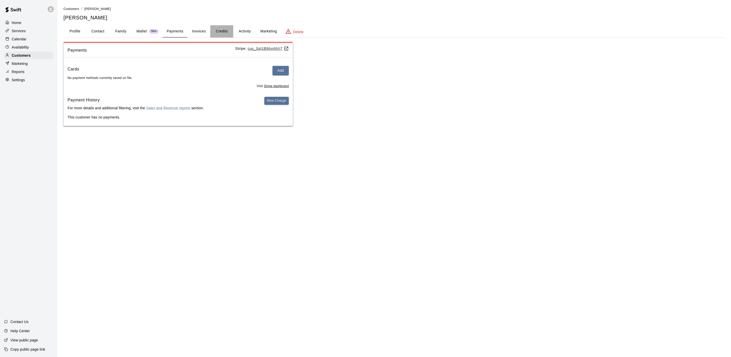
click at [220, 29] on button "Credits" at bounding box center [221, 31] width 23 height 12
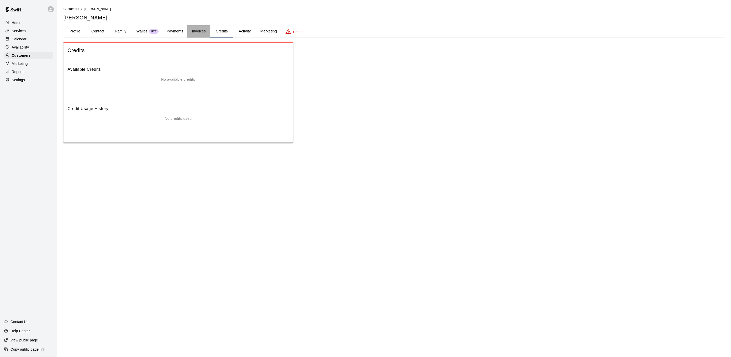
click at [192, 32] on button "Invoices" at bounding box center [198, 31] width 23 height 12
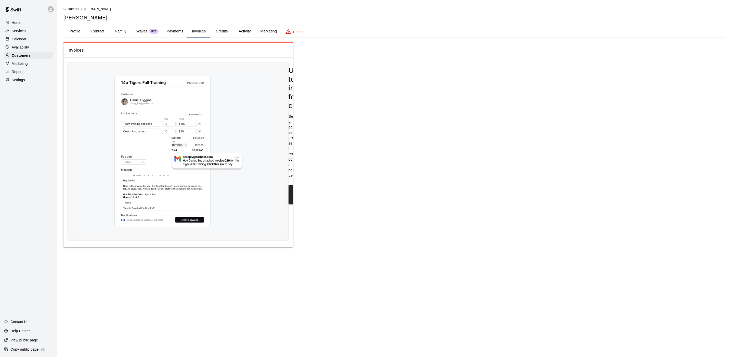
click at [164, 31] on button "Payments" at bounding box center [175, 31] width 25 height 12
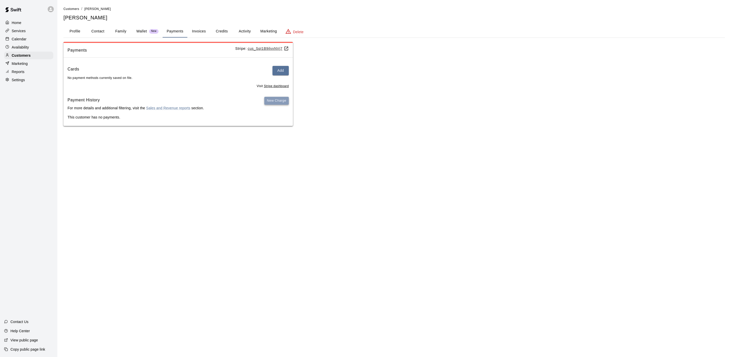
click at [283, 99] on button "New Charge" at bounding box center [276, 101] width 24 height 8
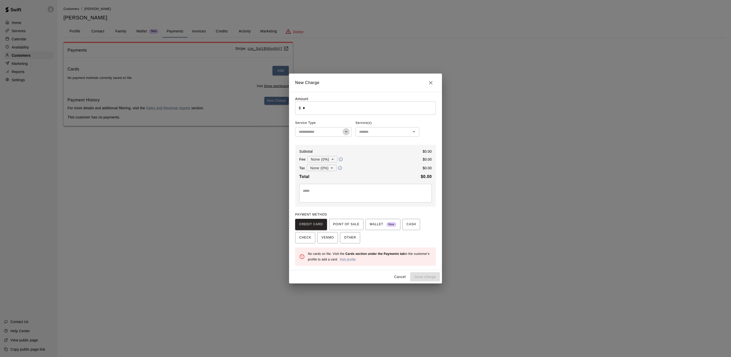
click at [345, 132] on icon "Open" at bounding box center [346, 132] width 6 height 6
click at [331, 176] on li "Packages" at bounding box center [323, 177] width 56 height 8
type input "********"
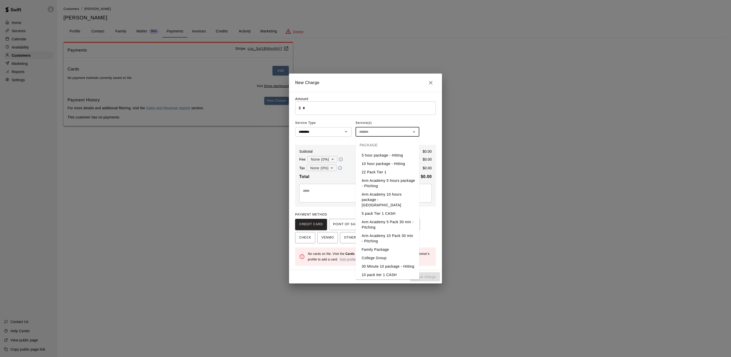
click at [385, 132] on input "text" at bounding box center [383, 132] width 52 height 6
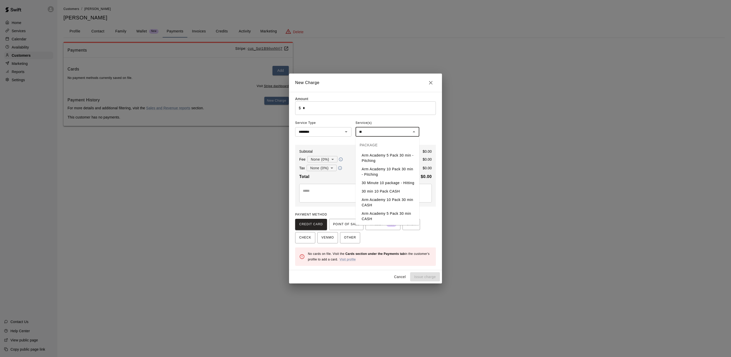
click at [402, 168] on li "Arm Academy 10 Pack 30 min - Pitching" at bounding box center [388, 172] width 64 height 14
type input "**********"
click at [389, 109] on input "*" at bounding box center [369, 108] width 133 height 14
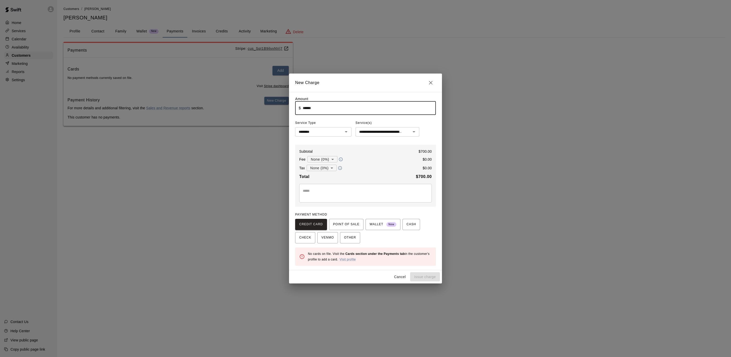
click at [292, 226] on div "**********" at bounding box center [365, 181] width 153 height 178
click at [429, 80] on icon "Close" at bounding box center [431, 83] width 6 height 6
type input "*"
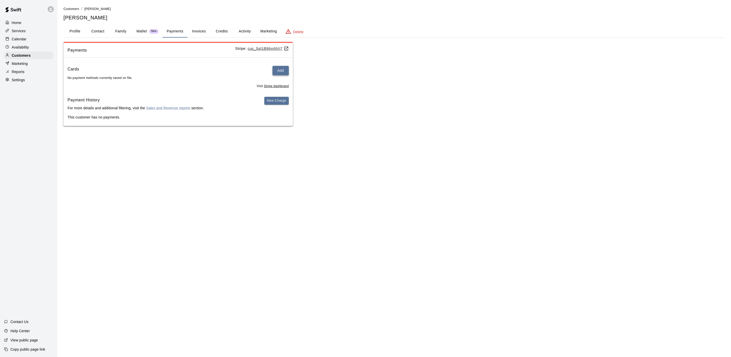
click at [276, 71] on button "Add" at bounding box center [281, 70] width 16 height 9
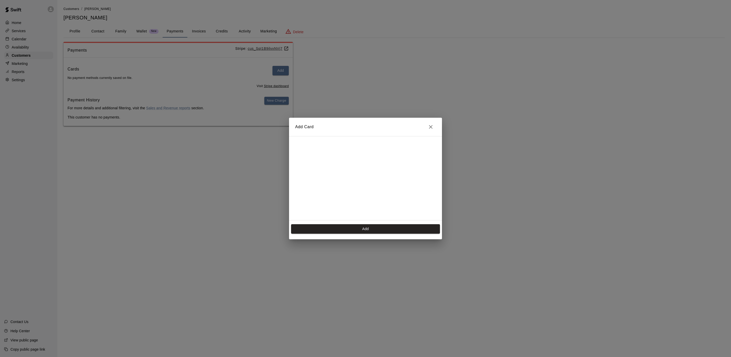
scroll to position [73, 0]
click at [361, 227] on button "Add" at bounding box center [365, 228] width 149 height 9
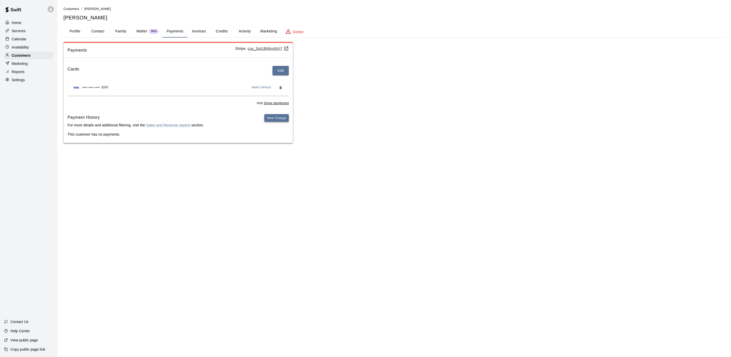
click at [280, 117] on button "New Charge" at bounding box center [276, 118] width 24 height 8
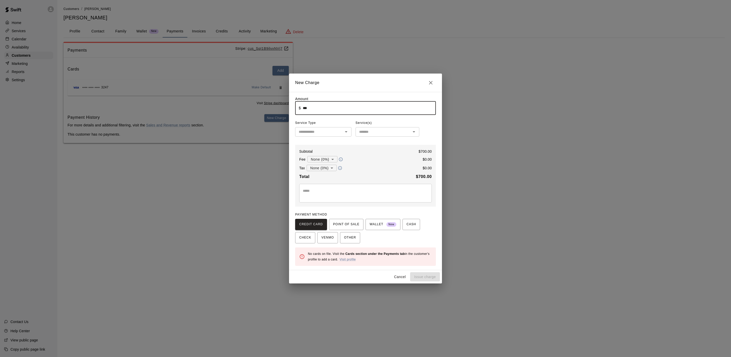
type input "******"
click at [311, 133] on input "text" at bounding box center [319, 132] width 45 height 6
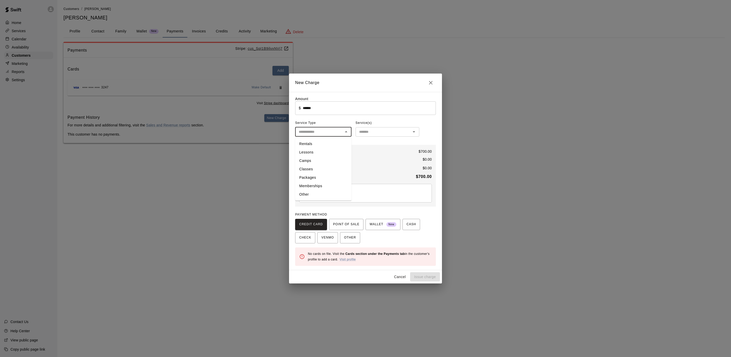
click at [312, 149] on li "Lessons" at bounding box center [323, 152] width 56 height 8
type input "*******"
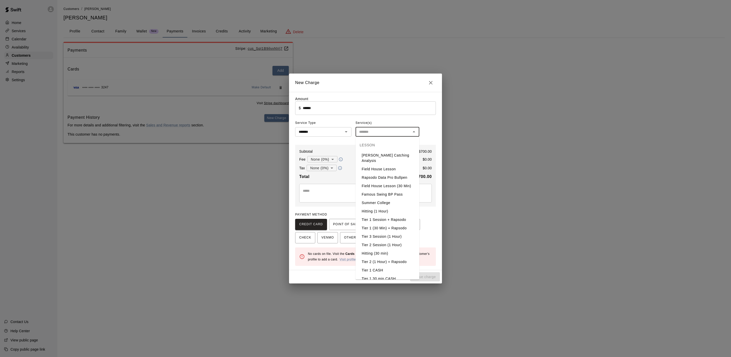
click at [389, 130] on input "text" at bounding box center [383, 132] width 52 height 6
click at [340, 131] on icon "Clear" at bounding box center [339, 131] width 5 height 5
type input "**"
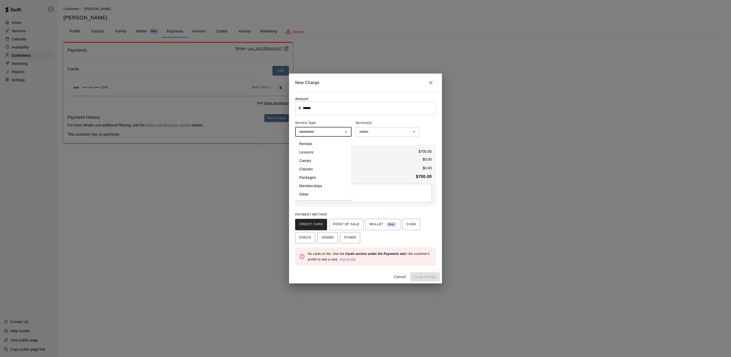
click at [339, 130] on input "text" at bounding box center [319, 132] width 45 height 6
click at [327, 173] on li "Packages" at bounding box center [323, 177] width 56 height 8
type input "********"
click at [373, 126] on div "Service(s)" at bounding box center [388, 123] width 64 height 8
click at [370, 136] on div "​" at bounding box center [388, 131] width 64 height 9
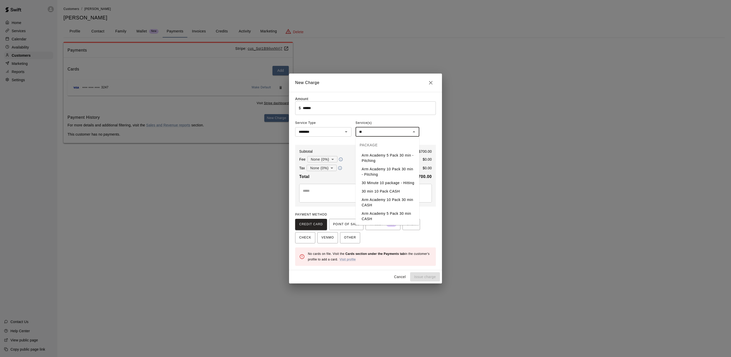
click at [386, 182] on li "30 Minute 10 package - Hitting" at bounding box center [388, 183] width 64 height 8
type input "**********"
click at [315, 224] on span "CREDIT CARD" at bounding box center [311, 224] width 24 height 8
click at [416, 277] on div "Cancel Issue charge" at bounding box center [365, 277] width 153 height 14
click at [345, 221] on span "POINT OF SALE" at bounding box center [346, 224] width 26 height 8
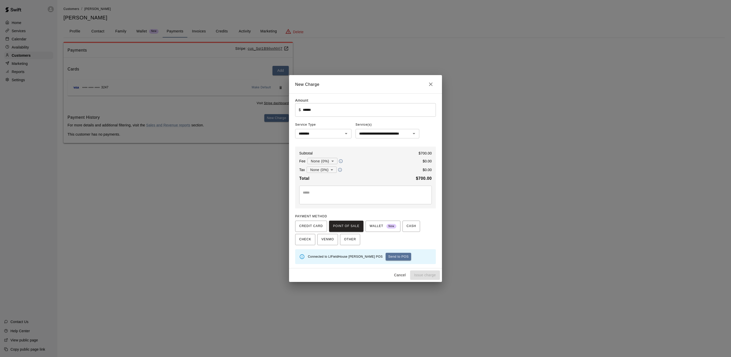
click at [304, 233] on div "CREDIT CARD POINT OF SALE WALLET New CASH CHECK VENMO OTHER" at bounding box center [365, 232] width 141 height 24
click at [309, 227] on span "CREDIT CARD" at bounding box center [311, 226] width 24 height 8
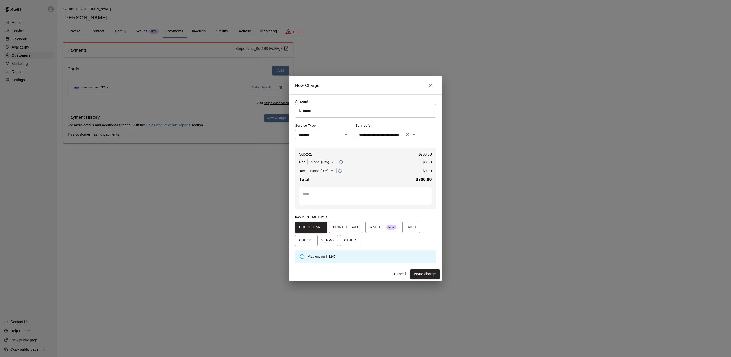
click at [414, 136] on icon "Open" at bounding box center [414, 134] width 6 height 6
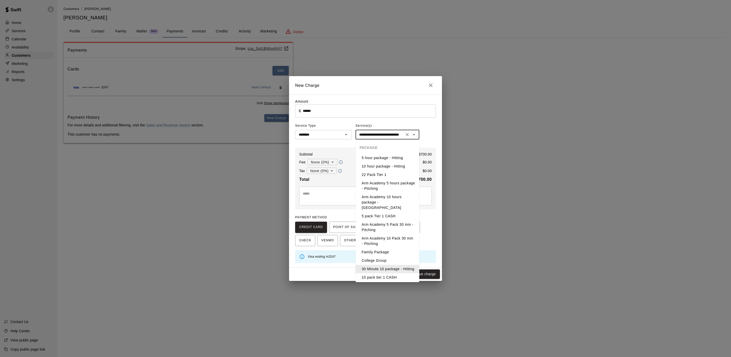
scroll to position [0, 11]
click at [414, 136] on icon "Close" at bounding box center [414, 134] width 6 height 6
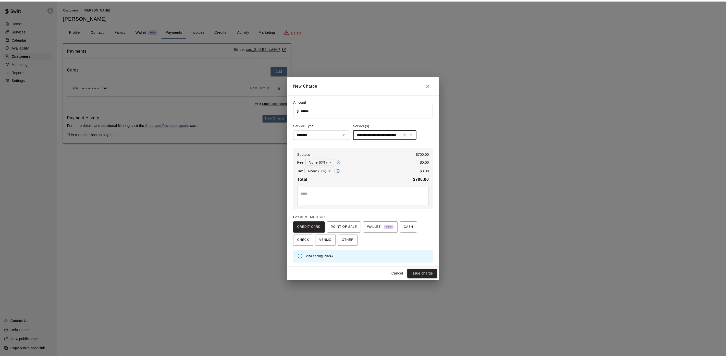
scroll to position [0, 0]
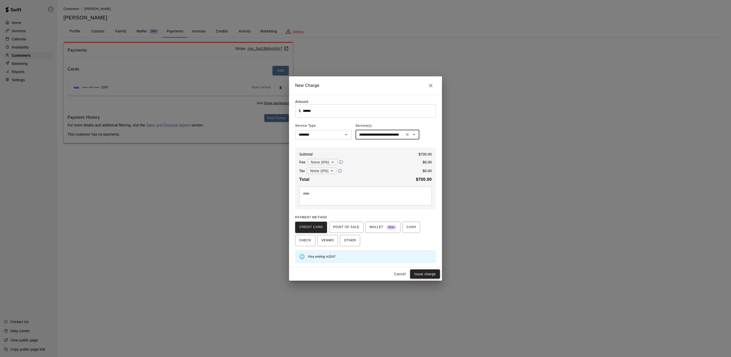
click at [430, 275] on button "Issue charge" at bounding box center [425, 273] width 30 height 9
type input "*"
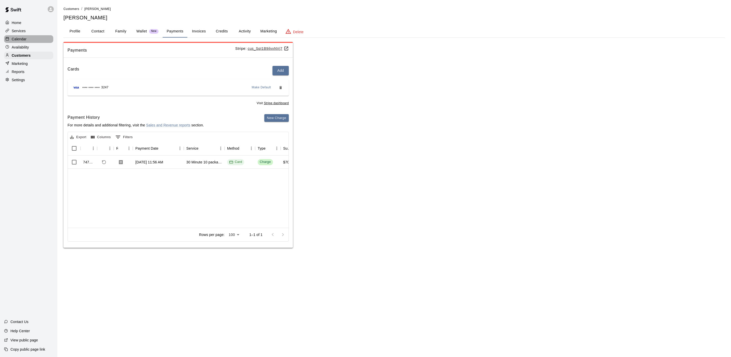
click at [42, 42] on div "Calendar" at bounding box center [28, 39] width 49 height 8
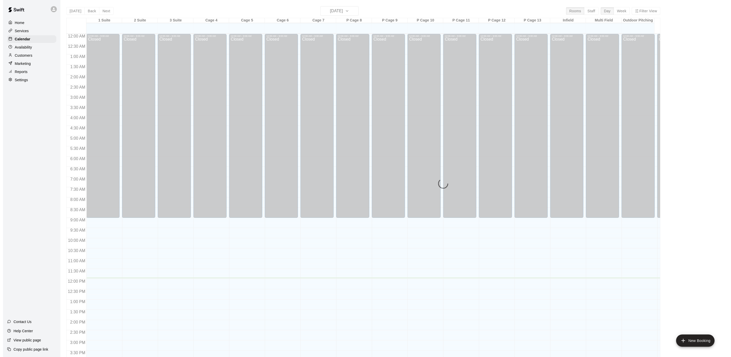
scroll to position [146, 0]
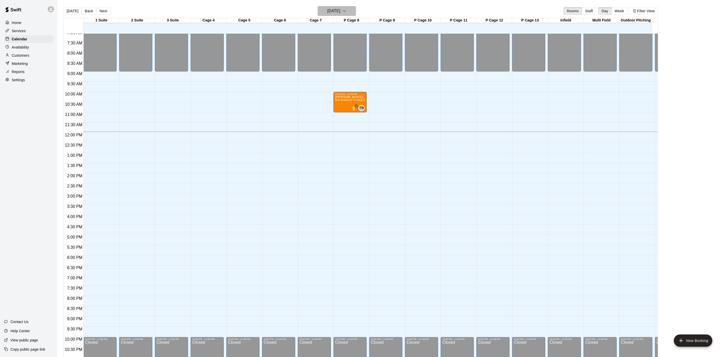
click at [346, 10] on icon "button" at bounding box center [344, 11] width 4 height 6
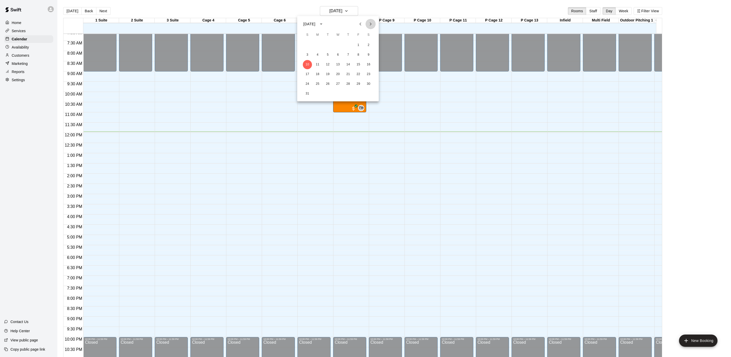
click at [368, 22] on icon "Next month" at bounding box center [371, 24] width 6 height 6
click at [318, 52] on button "8" at bounding box center [317, 54] width 9 height 9
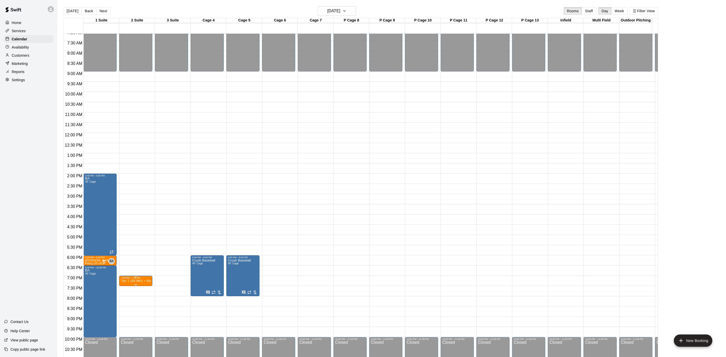
click at [145, 278] on div "7:00 PM – 7:30 PM" at bounding box center [136, 277] width 30 height 3
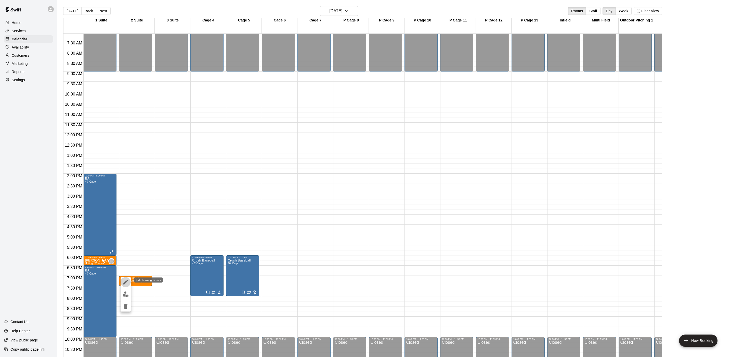
click at [124, 283] on icon "edit" at bounding box center [125, 282] width 5 height 5
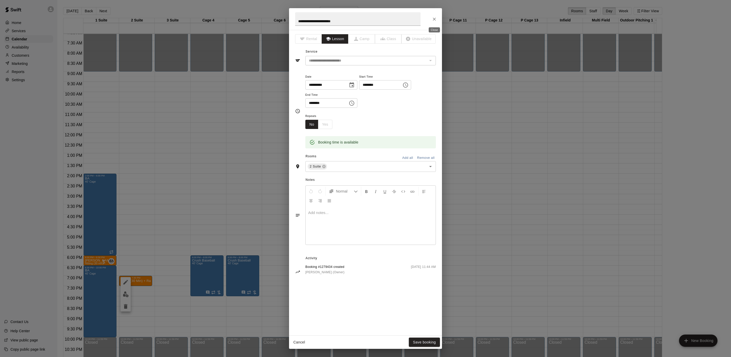
click at [432, 21] on button "Close" at bounding box center [434, 19] width 9 height 9
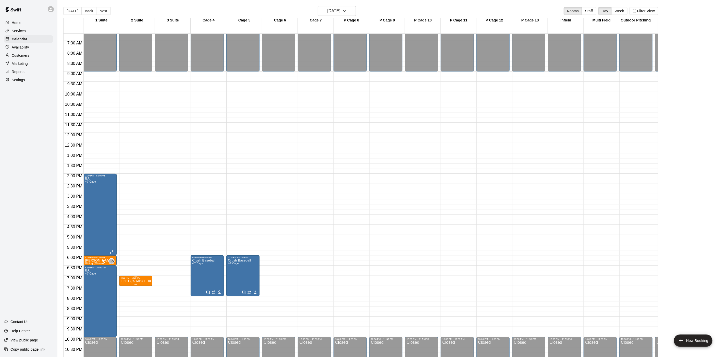
click at [129, 281] on p "Tier 1 (30 Min) + Rapsodo" at bounding box center [136, 281] width 30 height 0
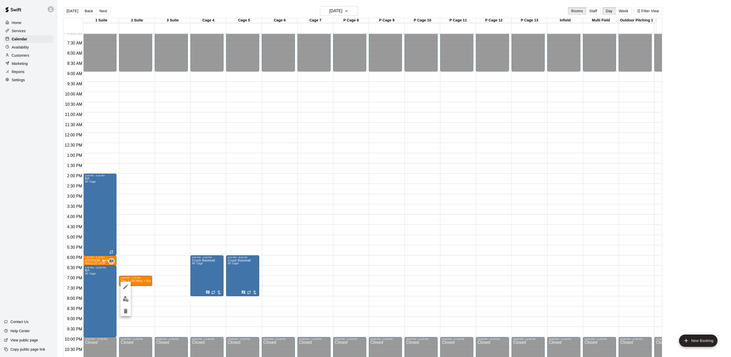
click at [127, 309] on icon "delete" at bounding box center [126, 310] width 4 height 5
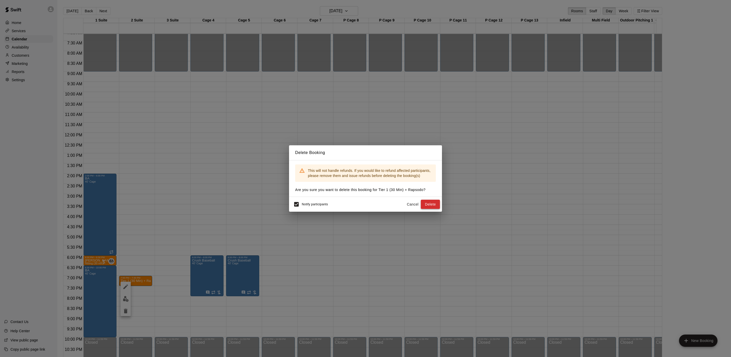
click at [431, 205] on button "Delete" at bounding box center [430, 203] width 19 height 9
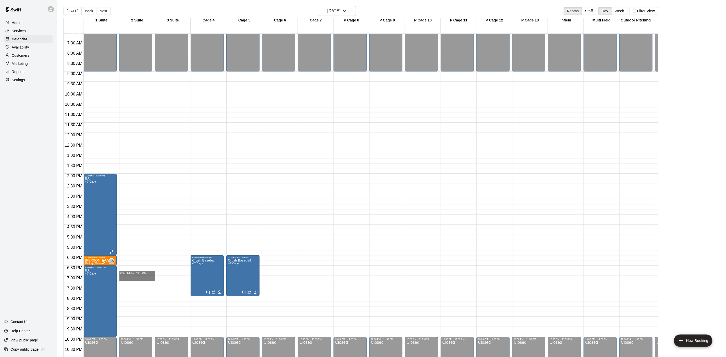
drag, startPoint x: 138, startPoint y: 275, endPoint x: 139, endPoint y: 278, distance: 2.9
drag, startPoint x: 134, startPoint y: 276, endPoint x: 134, endPoint y: 283, distance: 6.9
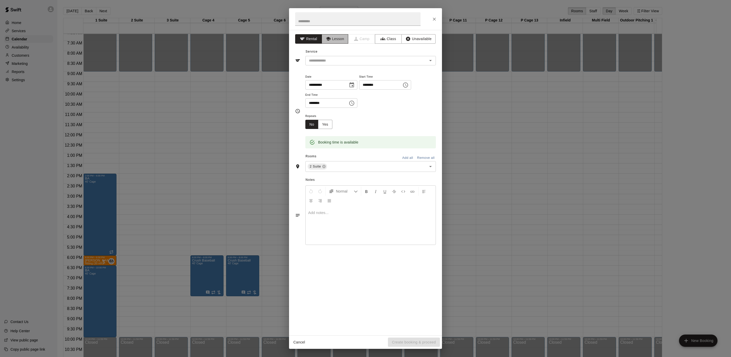
click at [347, 39] on button "Lesson" at bounding box center [335, 38] width 27 height 9
click at [347, 65] on div "​" at bounding box center [371, 60] width 131 height 9
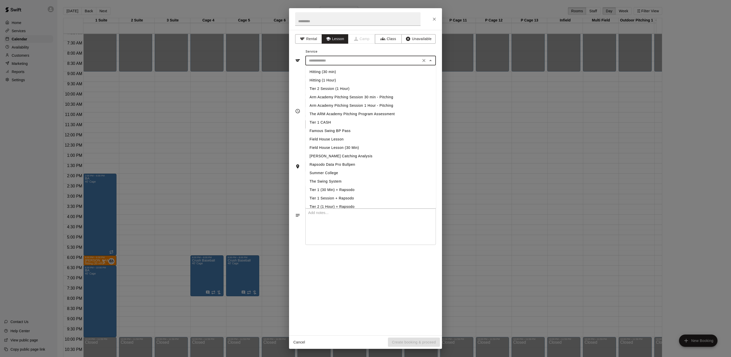
click at [336, 188] on li "Tier 1 (30 Min) + Rapsodo" at bounding box center [371, 189] width 131 height 8
type input "**********"
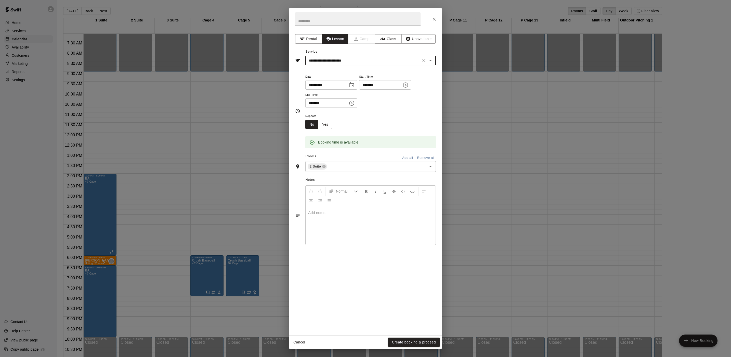
click at [324, 124] on button "Yes" at bounding box center [325, 124] width 14 height 9
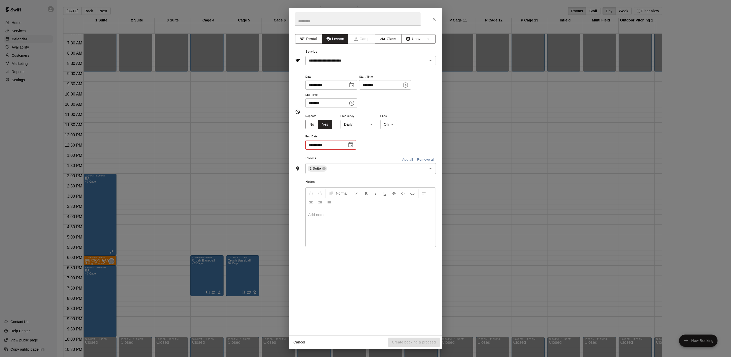
click at [361, 124] on body "Home Services Calendar Availability Customers Marketing Reports Settings Contac…" at bounding box center [365, 182] width 731 height 365
click at [357, 142] on li "Weekly [DATE]" at bounding box center [359, 144] width 64 height 8
type input "******"
click at [399, 123] on body "Home Services Calendar Availability Customers Marketing Reports Settings Contac…" at bounding box center [365, 182] width 731 height 365
click at [398, 124] on div at bounding box center [365, 178] width 731 height 357
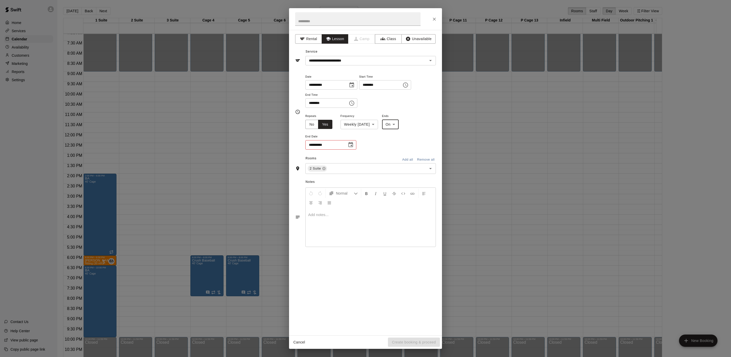
click at [404, 122] on body "Home Services Calendar Availability Customers Marketing Reports Settings Contac…" at bounding box center [365, 182] width 731 height 365
click at [398, 144] on li "After" at bounding box center [397, 144] width 16 height 8
type input "*****"
click at [324, 146] on input "*" at bounding box center [319, 144] width 26 height 9
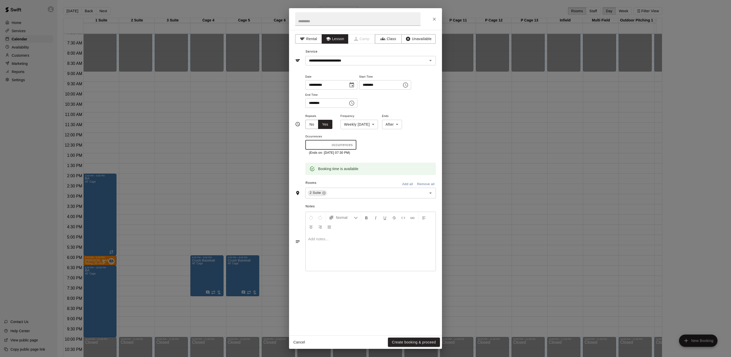
type input "**"
click at [412, 151] on div "Repeats No Yes Frequency Weekly [DATE] ****** ​ Ends After ***** ​ Occurrences …" at bounding box center [371, 134] width 131 height 42
click at [428, 339] on button "Create booking & proceed" at bounding box center [414, 341] width 52 height 9
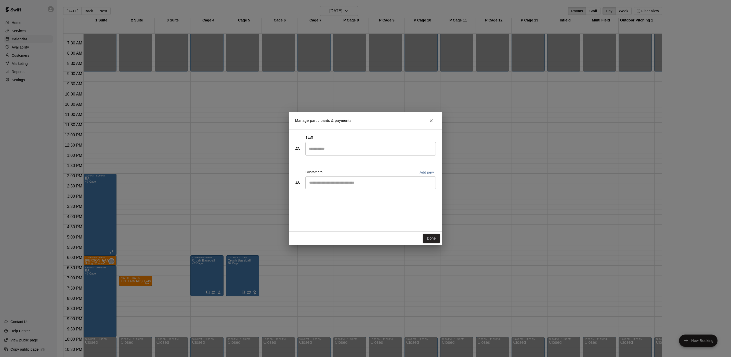
click at [331, 145] on input "Search staff" at bounding box center [371, 148] width 126 height 9
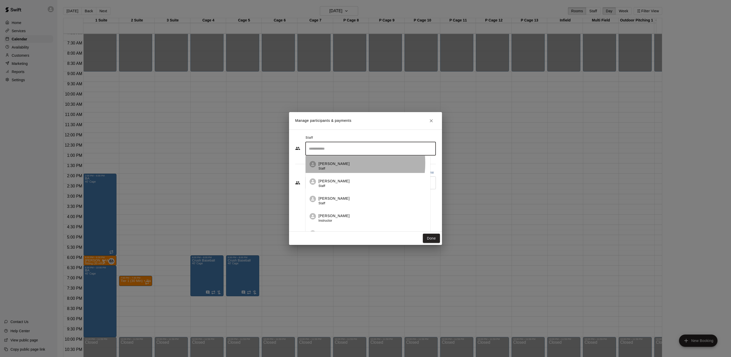
click at [333, 163] on p "[PERSON_NAME]" at bounding box center [334, 163] width 31 height 5
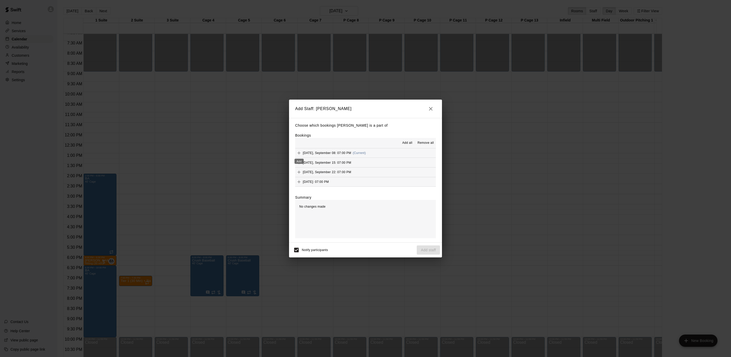
click at [298, 153] on icon "Add" at bounding box center [299, 152] width 5 height 5
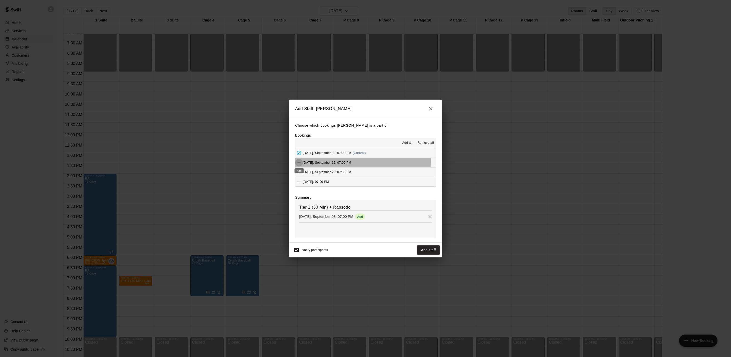
click at [299, 162] on icon "Add" at bounding box center [299, 162] width 3 height 3
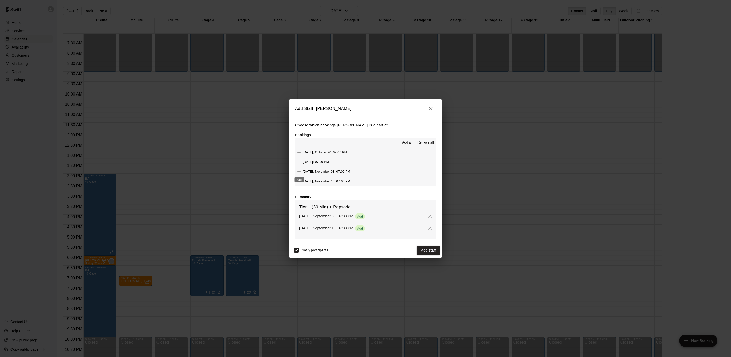
scroll to position [59, 0]
click at [407, 141] on span "Add all" at bounding box center [407, 142] width 10 height 5
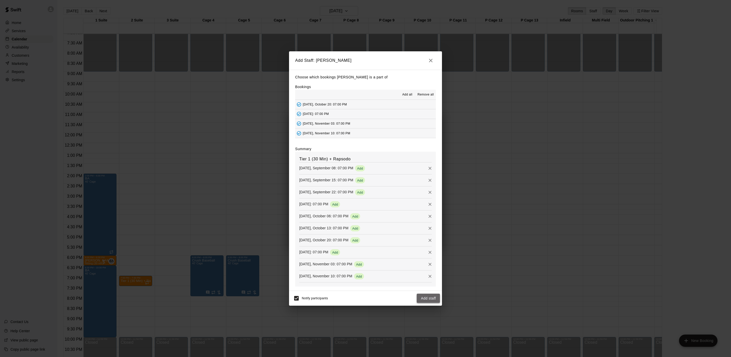
click at [430, 299] on button "Add staff" at bounding box center [428, 297] width 23 height 9
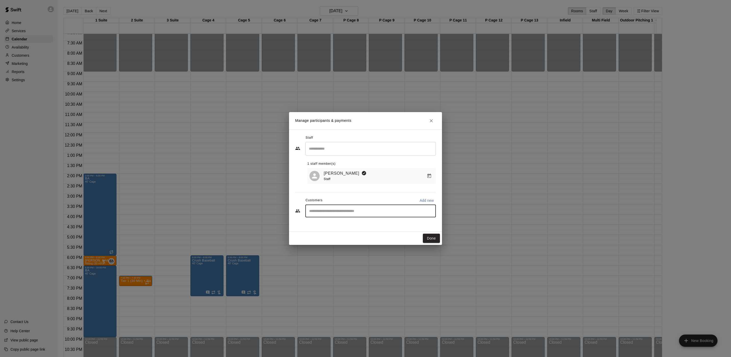
click at [362, 211] on input "Start typing to search customers..." at bounding box center [371, 210] width 126 height 5
type input "****"
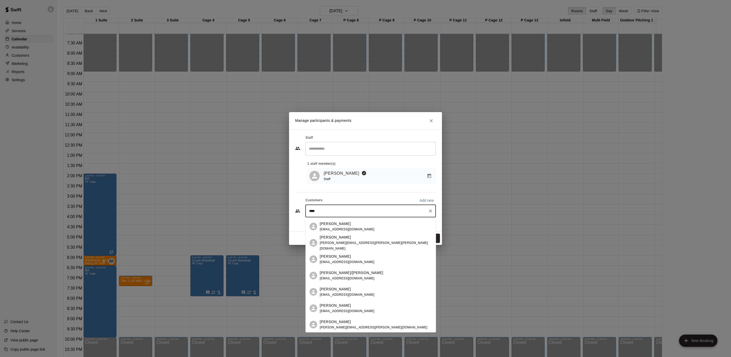
click at [353, 225] on div "[PERSON_NAME] [EMAIL_ADDRESS][DOMAIN_NAME]" at bounding box center [376, 226] width 112 height 11
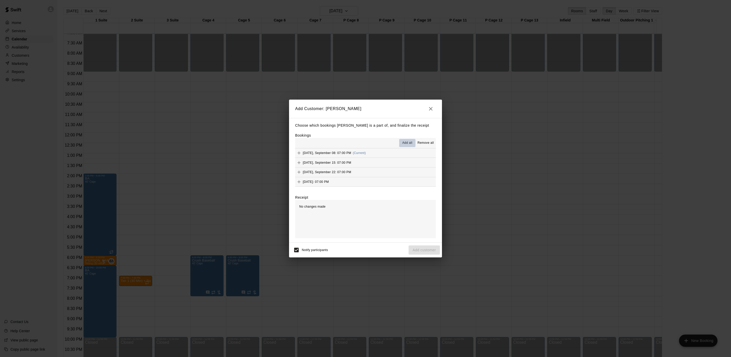
click at [404, 143] on span "Add all" at bounding box center [407, 142] width 10 height 5
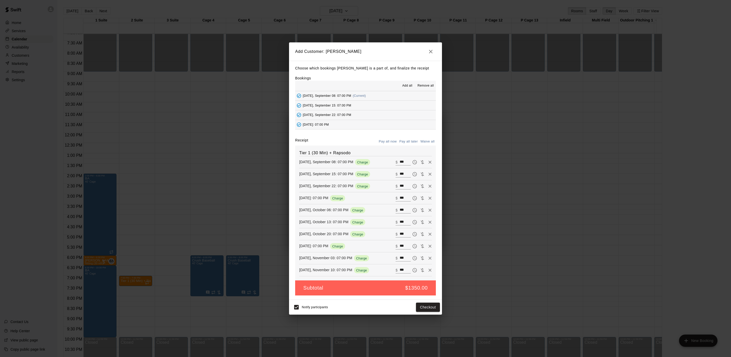
click at [409, 140] on button "Pay all later" at bounding box center [408, 141] width 21 height 8
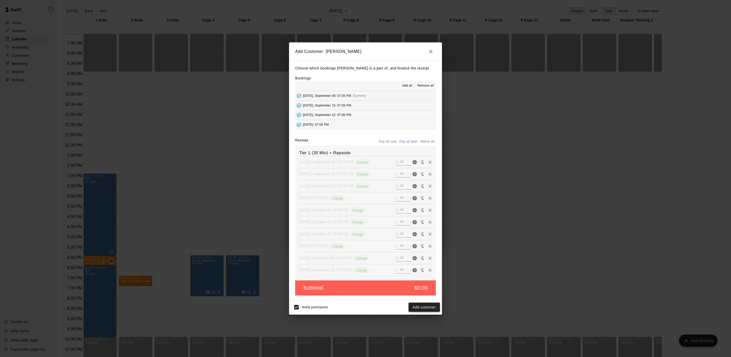
click at [421, 309] on button "Add customer" at bounding box center [424, 306] width 31 height 9
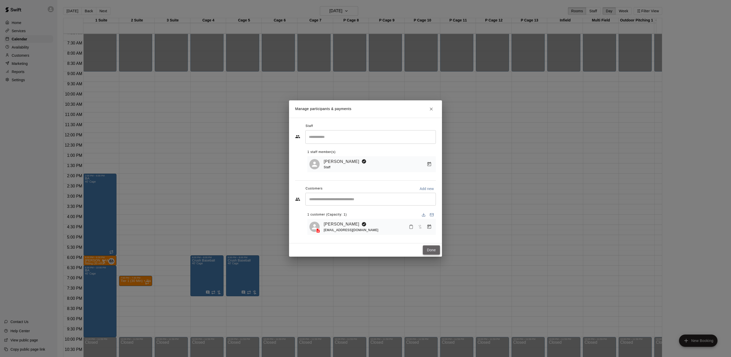
click at [437, 248] on button "Done" at bounding box center [431, 249] width 17 height 9
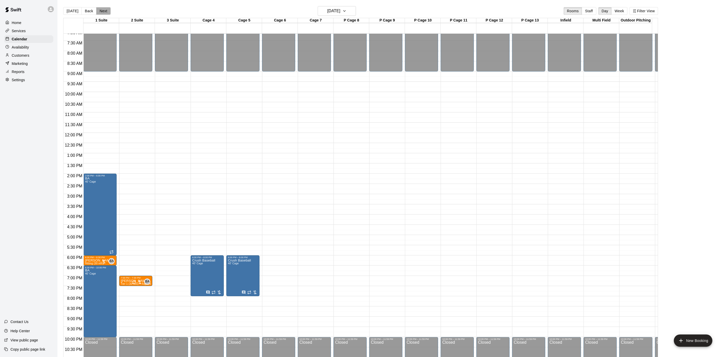
click at [105, 12] on button "Next" at bounding box center [103, 11] width 14 height 8
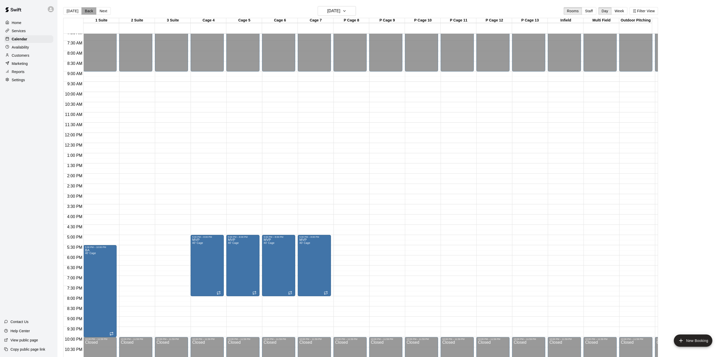
click at [83, 12] on button "Back" at bounding box center [88, 11] width 15 height 8
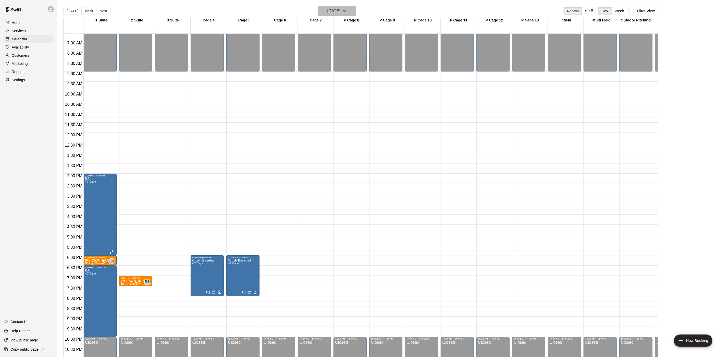
click at [346, 12] on icon "button" at bounding box center [344, 11] width 4 height 6
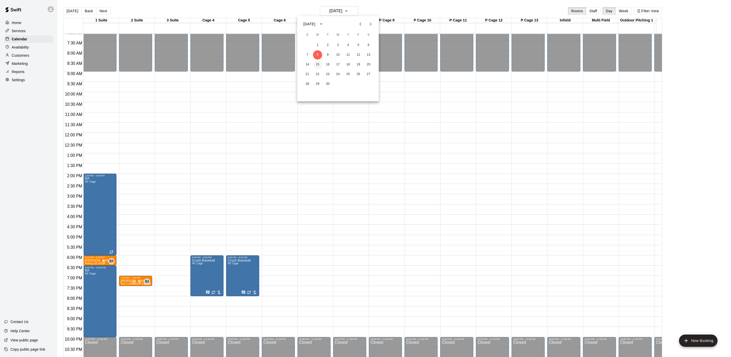
click at [315, 64] on button "15" at bounding box center [317, 64] width 9 height 9
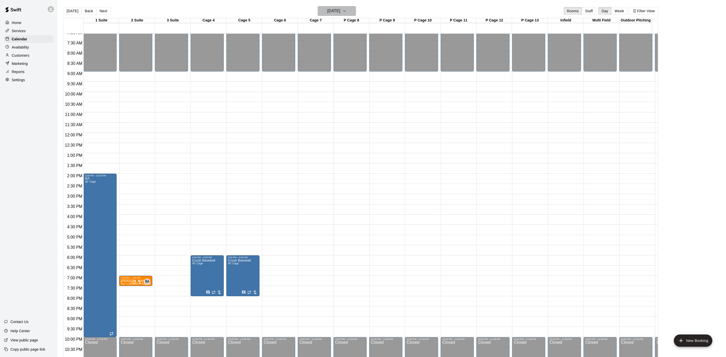
click at [331, 8] on h6 "[DATE]" at bounding box center [333, 10] width 13 height 7
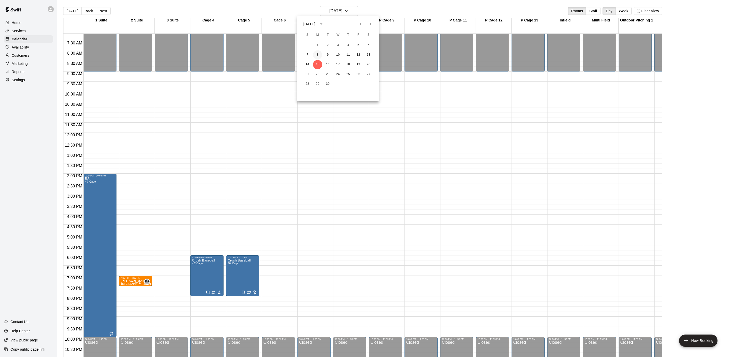
click at [315, 56] on button "8" at bounding box center [317, 54] width 9 height 9
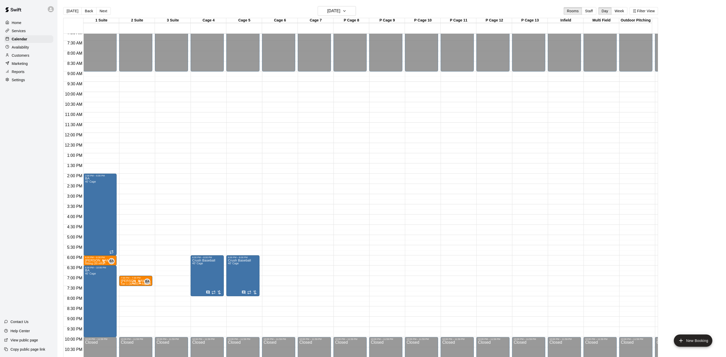
drag, startPoint x: 71, startPoint y: 11, endPoint x: 70, endPoint y: 13, distance: 2.7
click at [71, 12] on button "[DATE]" at bounding box center [72, 11] width 18 height 8
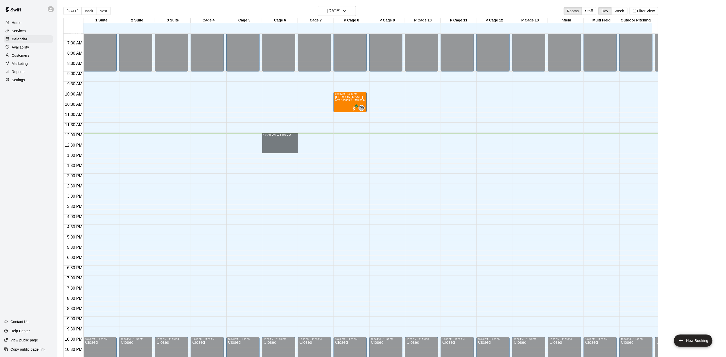
drag, startPoint x: 276, startPoint y: 133, endPoint x: 278, endPoint y: 149, distance: 16.2
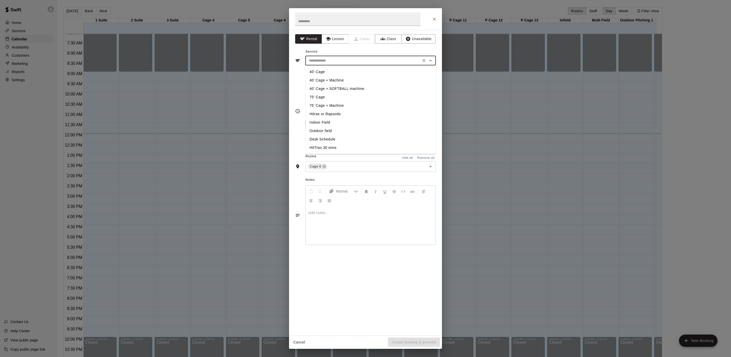
click at [329, 57] on input "text" at bounding box center [363, 60] width 112 height 6
click at [336, 80] on li "40’ Cage + Machine" at bounding box center [371, 80] width 131 height 8
type input "**********"
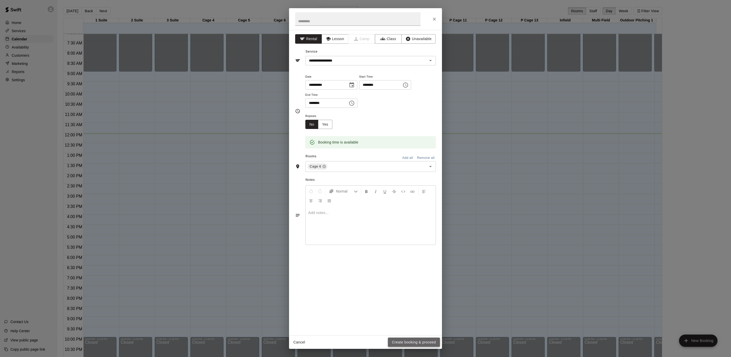
click at [419, 342] on button "Create booking & proceed" at bounding box center [414, 341] width 52 height 9
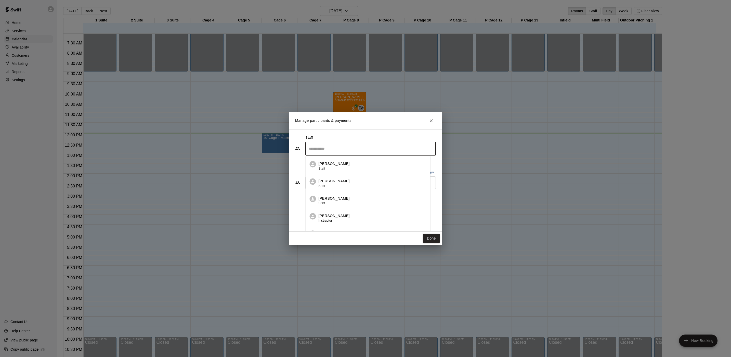
click at [347, 151] on input "Search staff" at bounding box center [371, 148] width 126 height 9
click at [396, 161] on div "[PERSON_NAME] Instructor" at bounding box center [375, 166] width 108 height 10
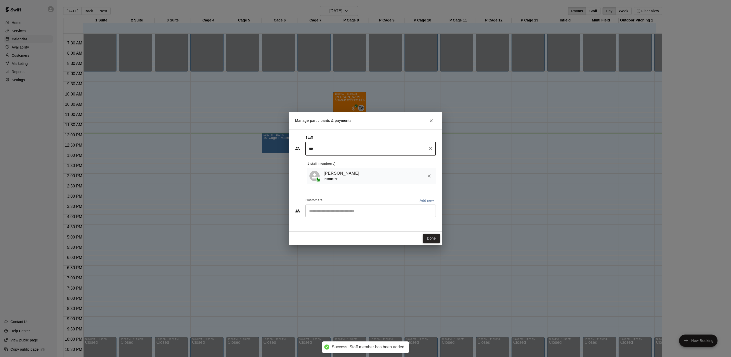
type input "***"
click at [433, 238] on button "Done" at bounding box center [431, 237] width 17 height 9
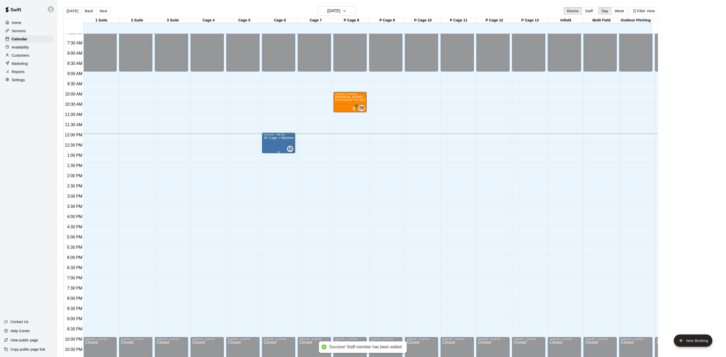
click at [287, 143] on div "40’ Cage + Machine" at bounding box center [278, 314] width 30 height 357
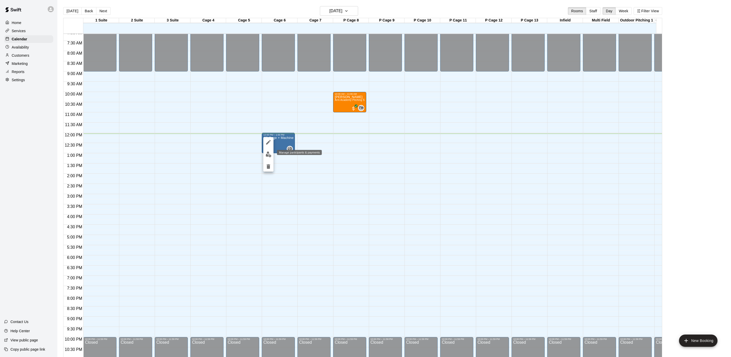
click at [271, 155] on img "edit" at bounding box center [269, 154] width 6 height 6
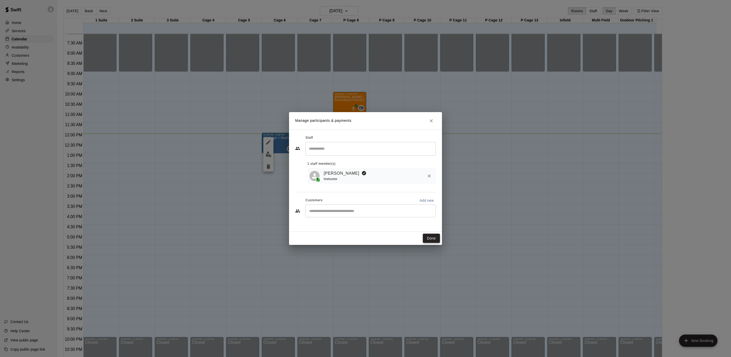
click at [434, 235] on button "Done" at bounding box center [431, 237] width 17 height 9
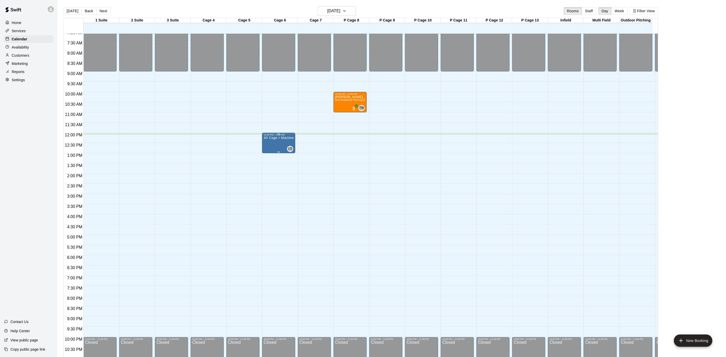
click at [269, 143] on div "40’ Cage + Machine" at bounding box center [278, 314] width 30 height 357
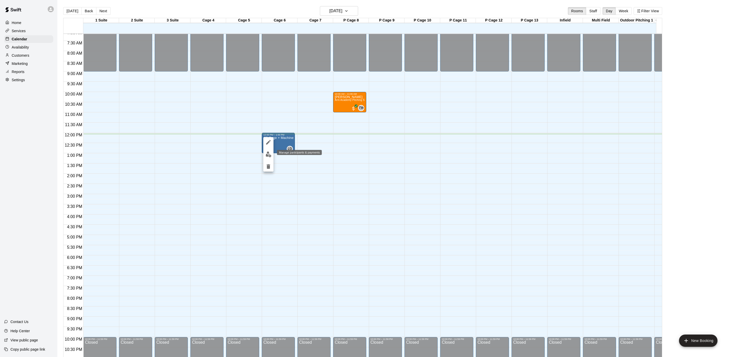
click at [269, 152] on img "edit" at bounding box center [269, 154] width 6 height 6
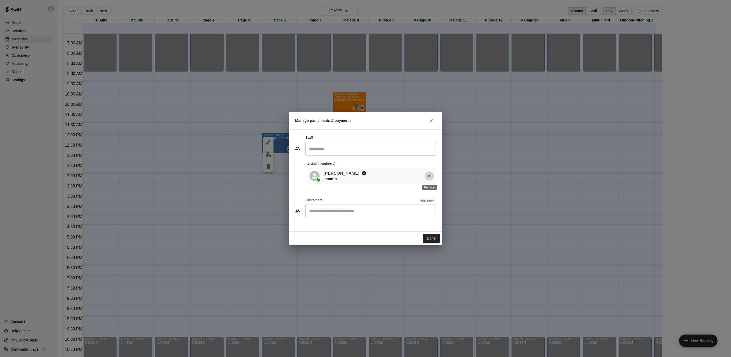
click at [427, 178] on icon "Remove" at bounding box center [429, 175] width 5 height 5
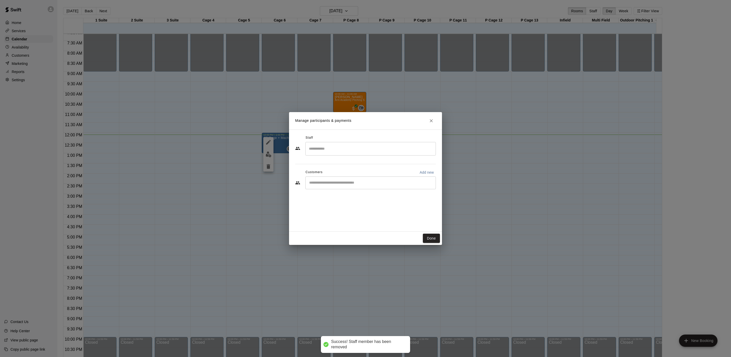
click at [430, 122] on icon "Close" at bounding box center [431, 120] width 3 height 3
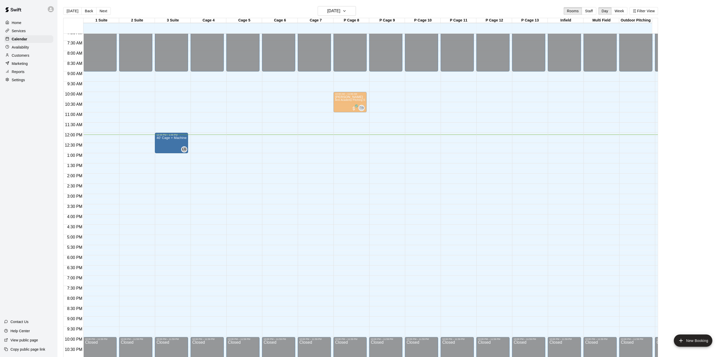
drag, startPoint x: 275, startPoint y: 140, endPoint x: 187, endPoint y: 141, distance: 88.0
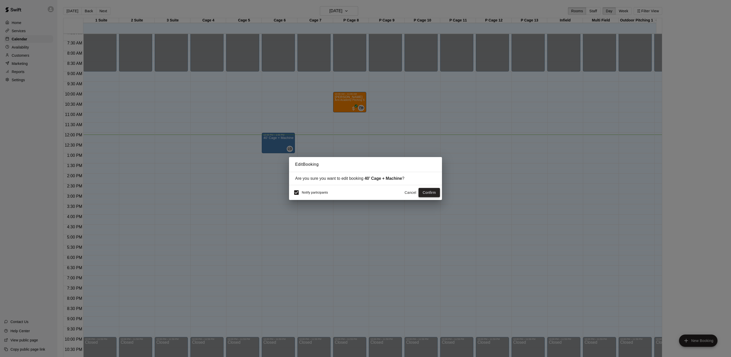
click at [432, 191] on button "Confirm" at bounding box center [429, 192] width 21 height 9
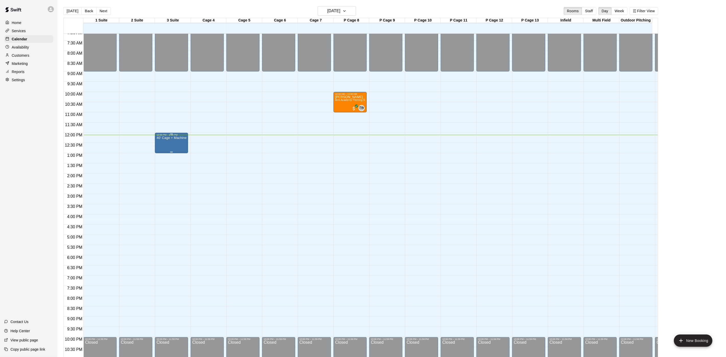
click at [164, 143] on div "40’ Cage + Machine" at bounding box center [171, 314] width 30 height 357
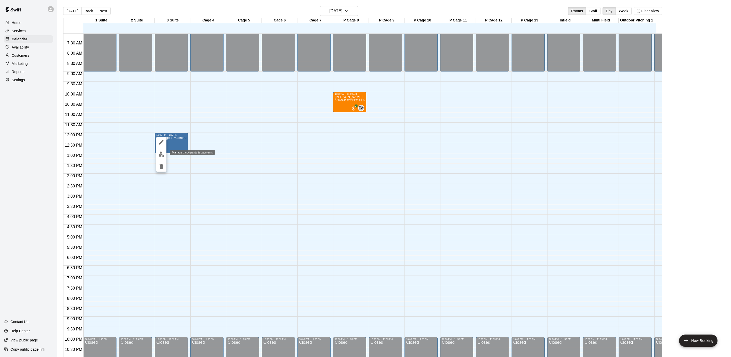
click at [163, 152] on img "edit" at bounding box center [162, 154] width 6 height 6
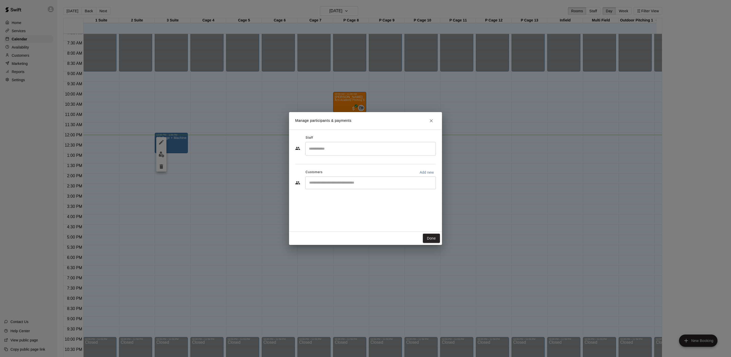
click at [394, 153] on div "​" at bounding box center [371, 149] width 131 height 14
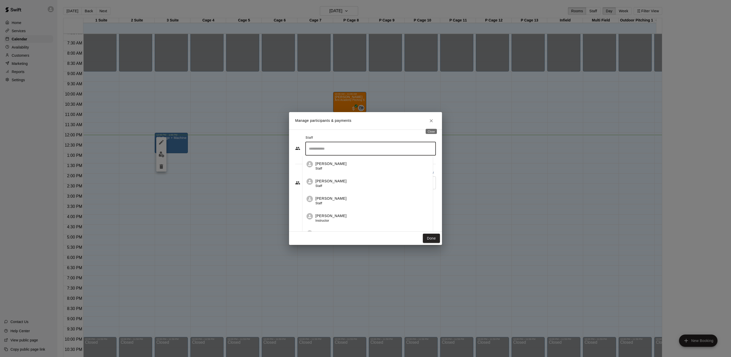
click at [428, 122] on button "Close" at bounding box center [431, 120] width 9 height 9
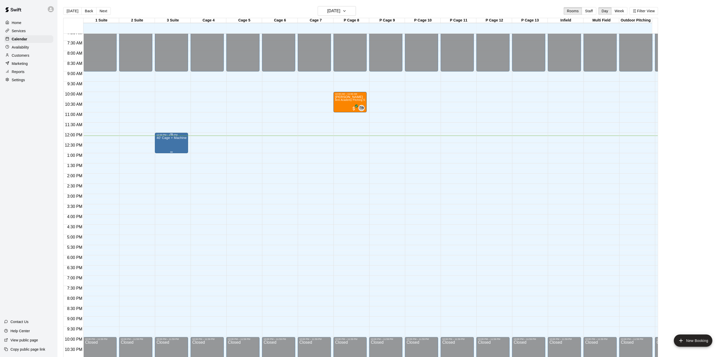
click at [172, 143] on div "40’ Cage + Machine" at bounding box center [171, 314] width 30 height 357
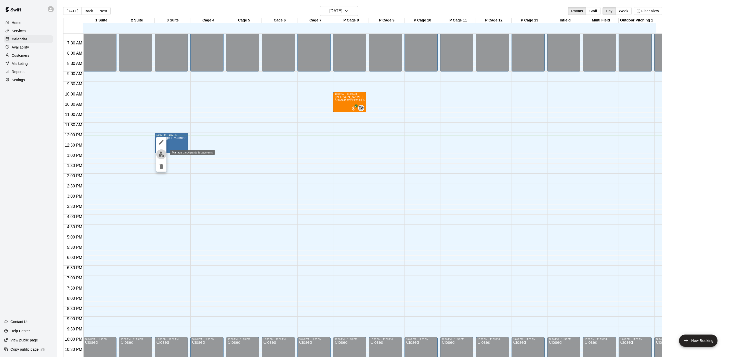
click at [159, 153] on img "edit" at bounding box center [162, 154] width 6 height 6
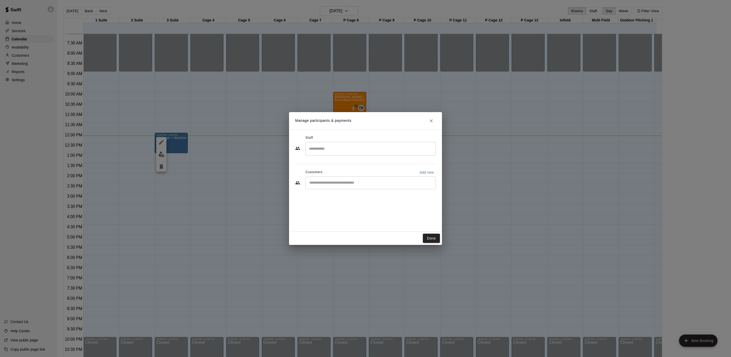
click at [399, 179] on div "​" at bounding box center [371, 182] width 131 height 13
click at [421, 170] on p "Add new" at bounding box center [427, 172] width 14 height 5
select select "**"
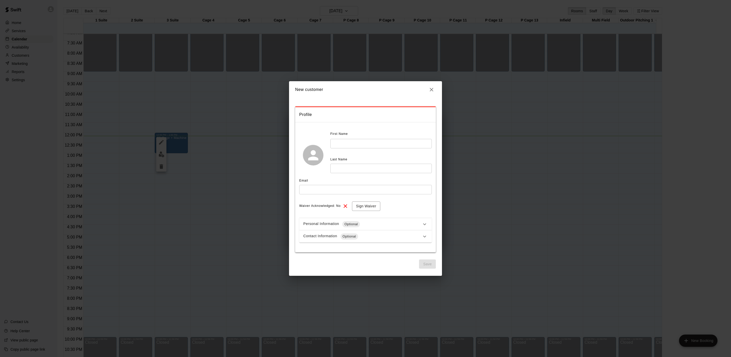
drag, startPoint x: 425, startPoint y: 142, endPoint x: 433, endPoint y: 135, distance: 11.4
click at [426, 140] on input "text" at bounding box center [382, 143] width 102 height 9
click at [433, 87] on icon "button" at bounding box center [432, 89] width 6 height 6
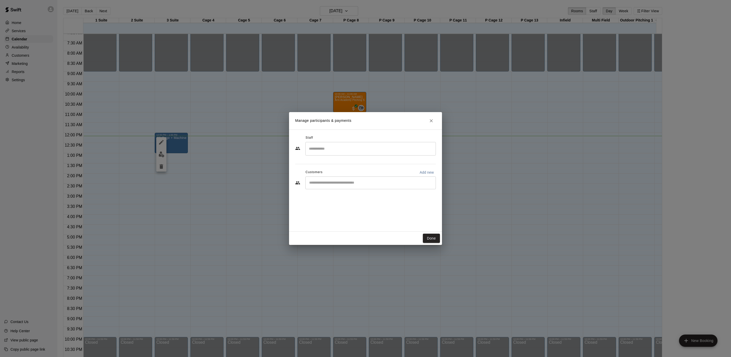
click at [364, 185] on input "Start typing to search customers..." at bounding box center [371, 182] width 126 height 5
type input "*"
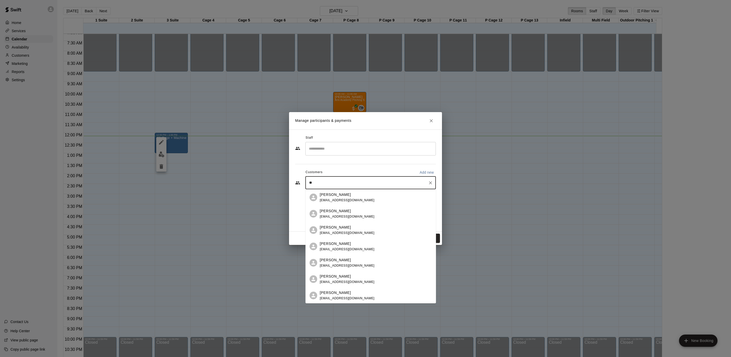
type input "*"
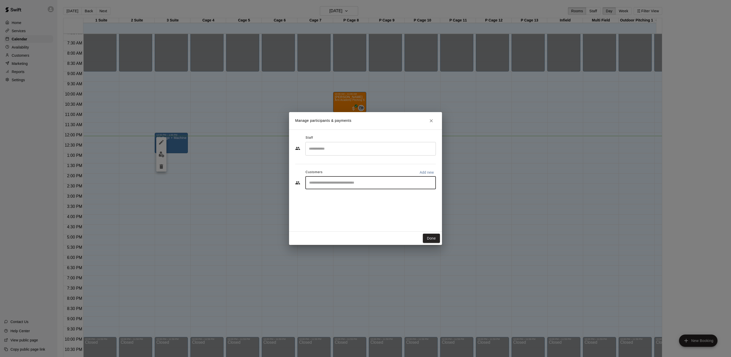
click at [422, 174] on p "Add new" at bounding box center [427, 172] width 14 height 5
select select "**"
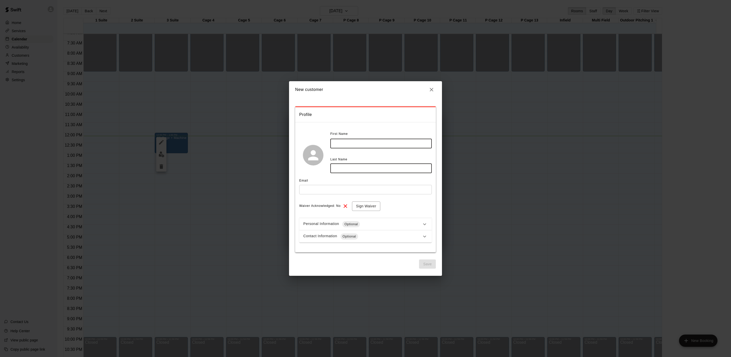
click at [361, 142] on input "text" at bounding box center [382, 143] width 102 height 9
type input "*******"
type input "*"
click at [428, 92] on button "button" at bounding box center [431, 89] width 9 height 9
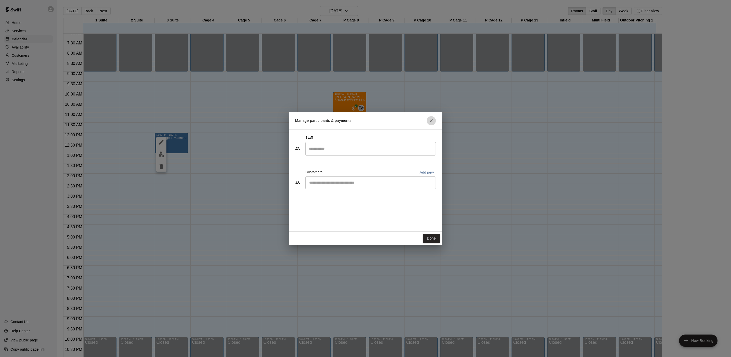
click at [429, 122] on icon "Close" at bounding box center [431, 120] width 5 height 5
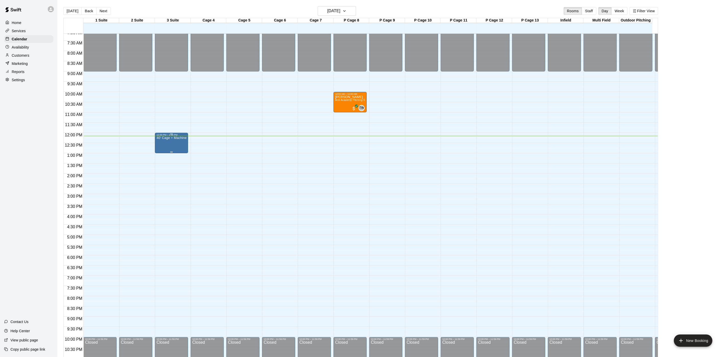
click at [172, 144] on div "40’ Cage + Machine" at bounding box center [171, 314] width 30 height 357
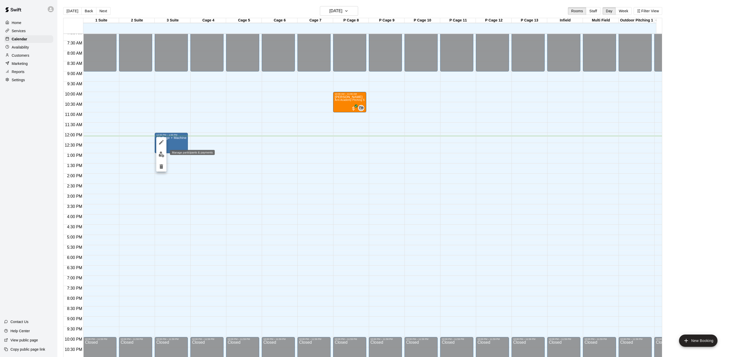
click at [162, 151] on img "edit" at bounding box center [162, 154] width 6 height 6
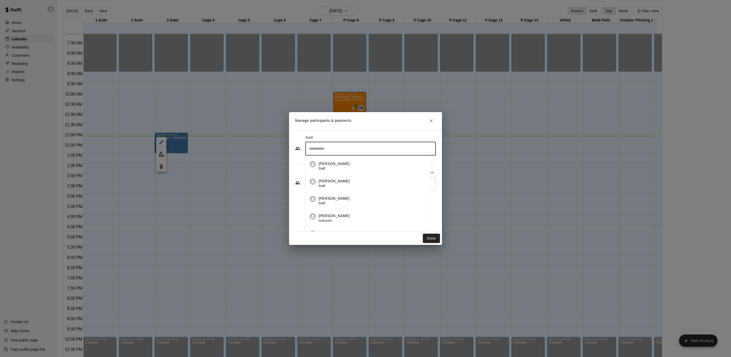
click at [340, 150] on input "Search staff" at bounding box center [371, 148] width 126 height 9
type input "**********"
click at [404, 187] on div "​" at bounding box center [371, 182] width 131 height 13
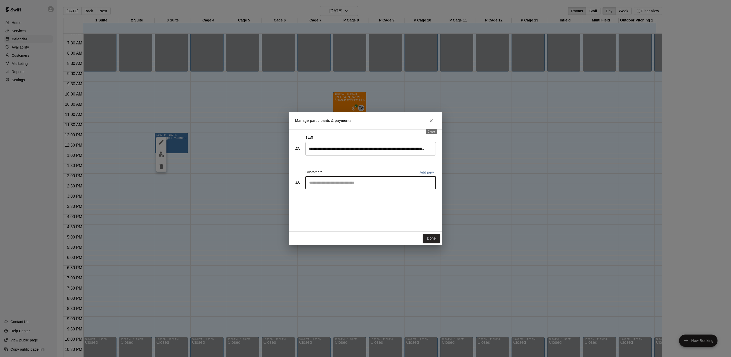
click at [432, 122] on icon "Close" at bounding box center [431, 120] width 5 height 5
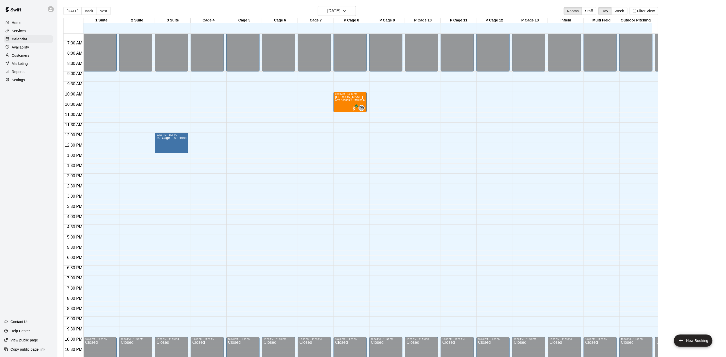
click at [29, 58] on p "Customers" at bounding box center [21, 55] width 18 height 5
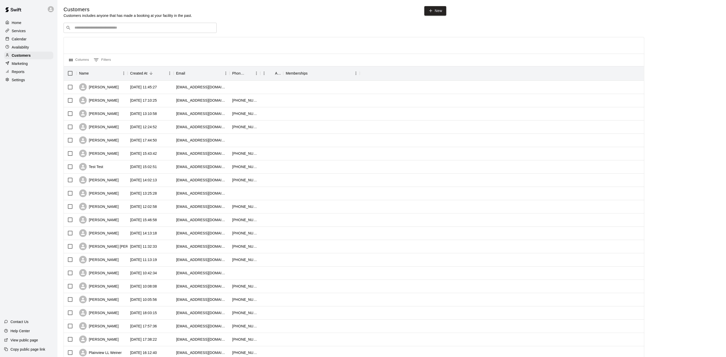
click at [122, 28] on input "Search customers by name or email" at bounding box center [143, 27] width 141 height 5
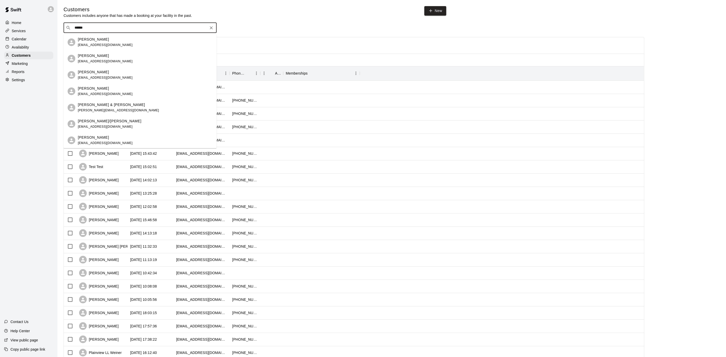
type input "*******"
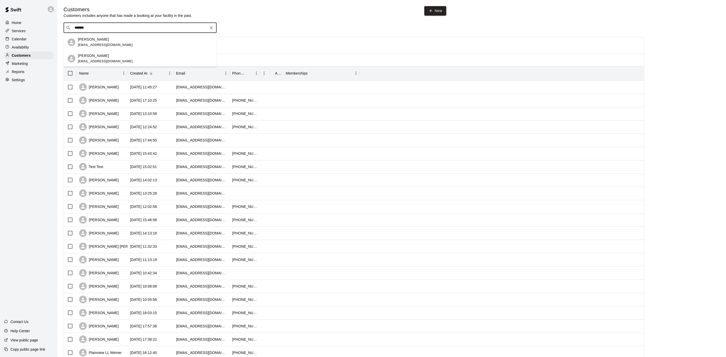
click at [133, 42] on div "[PERSON_NAME] [EMAIL_ADDRESS][DOMAIN_NAME]" at bounding box center [145, 42] width 135 height 11
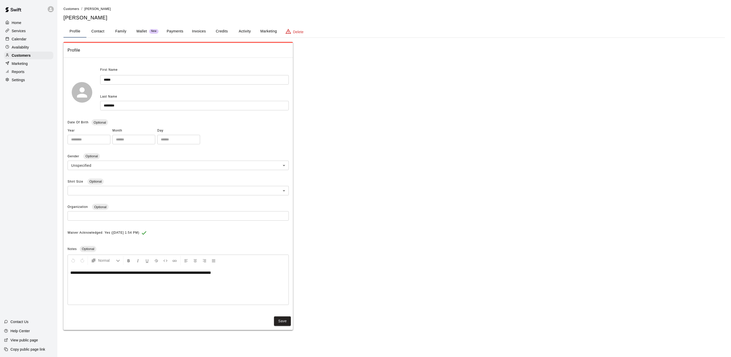
click at [174, 25] on button "Payments" at bounding box center [175, 31] width 25 height 12
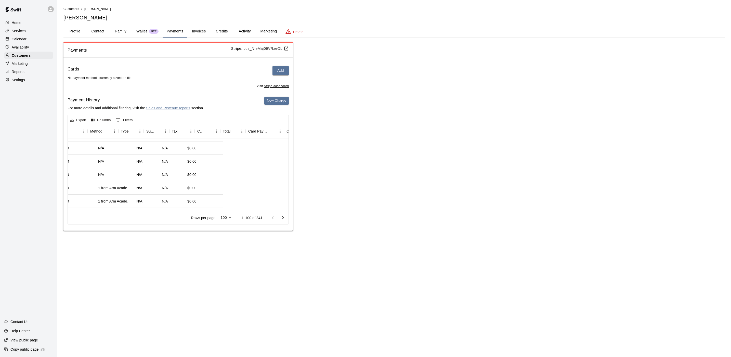
scroll to position [77, 42]
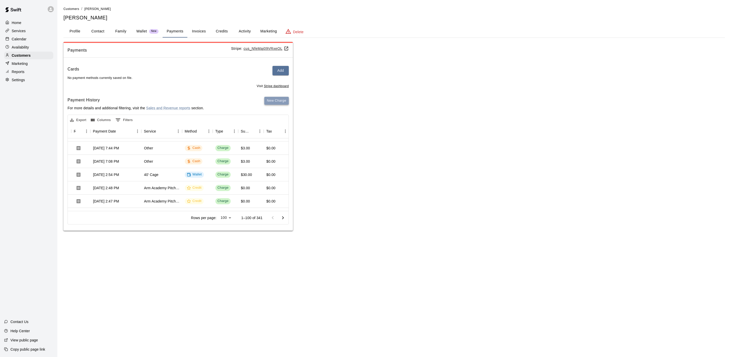
click at [282, 105] on button "New Charge" at bounding box center [276, 101] width 24 height 8
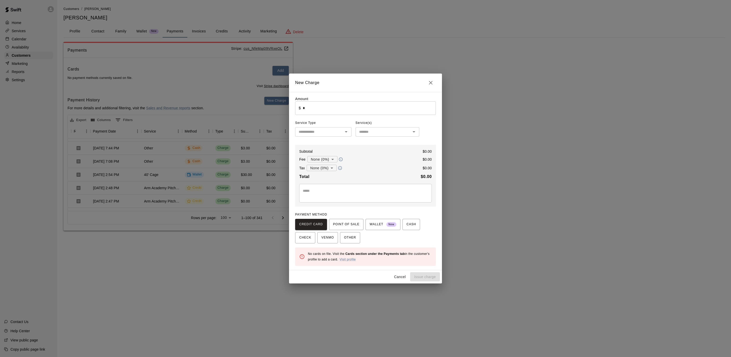
click at [313, 110] on input "*" at bounding box center [369, 108] width 133 height 14
click at [312, 135] on div "​" at bounding box center [323, 131] width 56 height 9
type input "*****"
click at [314, 140] on li "Rentals" at bounding box center [323, 143] width 56 height 8
type input "*******"
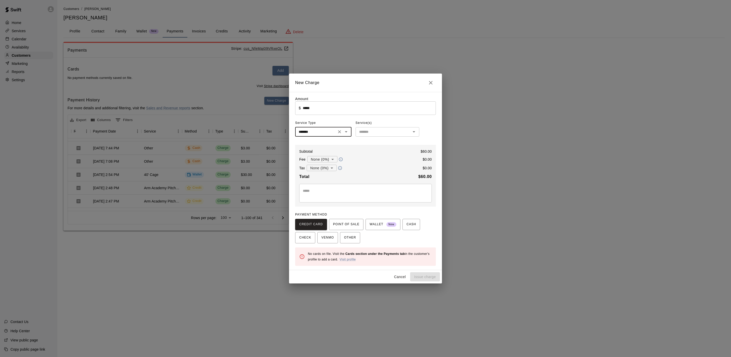
click at [367, 130] on input "text" at bounding box center [383, 132] width 52 height 6
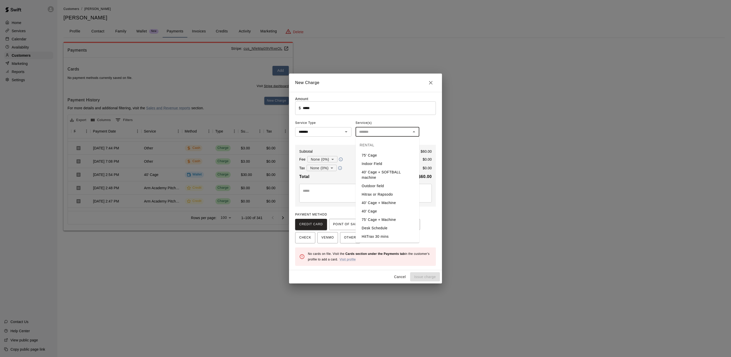
click at [397, 198] on li "40’ Cage + Machine" at bounding box center [388, 202] width 64 height 8
type input "**********"
click at [407, 227] on span "CASH" at bounding box center [411, 224] width 9 height 8
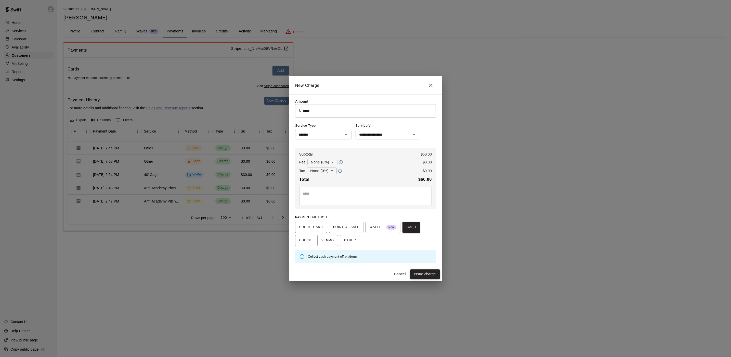
click at [430, 273] on button "Issue charge" at bounding box center [425, 273] width 30 height 9
type input "*"
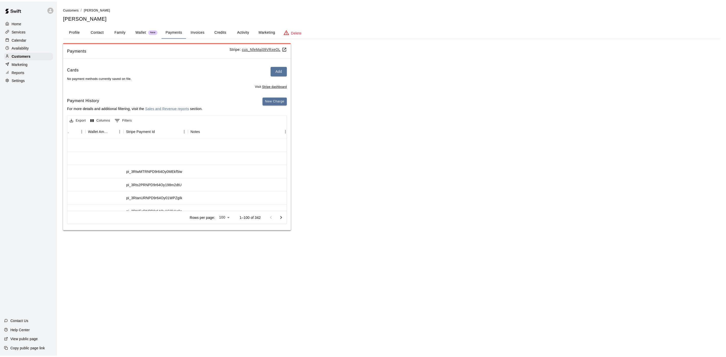
scroll to position [0, 0]
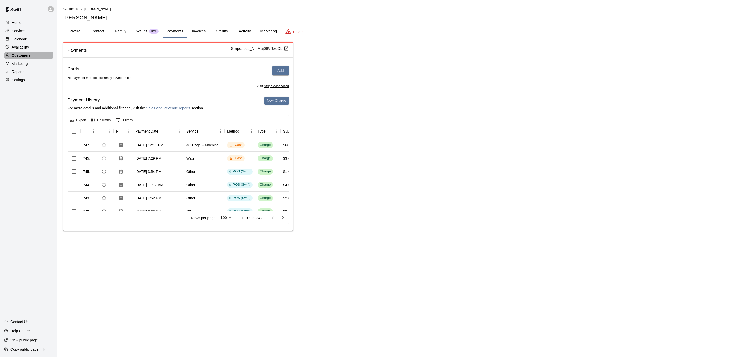
click at [31, 57] on div "Customers" at bounding box center [28, 56] width 49 height 8
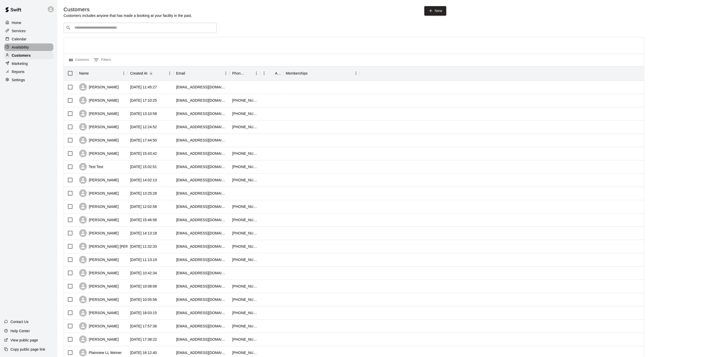
click at [38, 47] on div "Availability" at bounding box center [28, 47] width 49 height 8
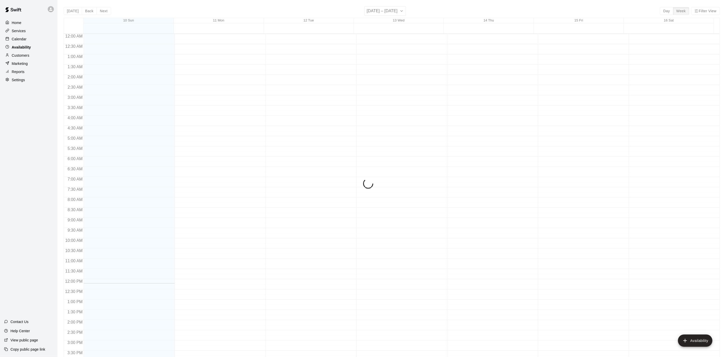
scroll to position [161, 0]
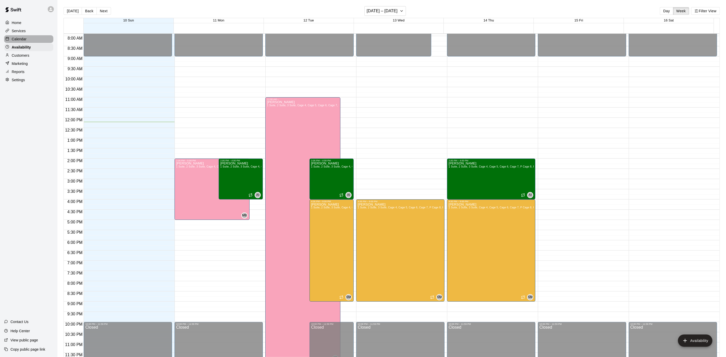
click at [38, 41] on div "Calendar" at bounding box center [28, 39] width 49 height 8
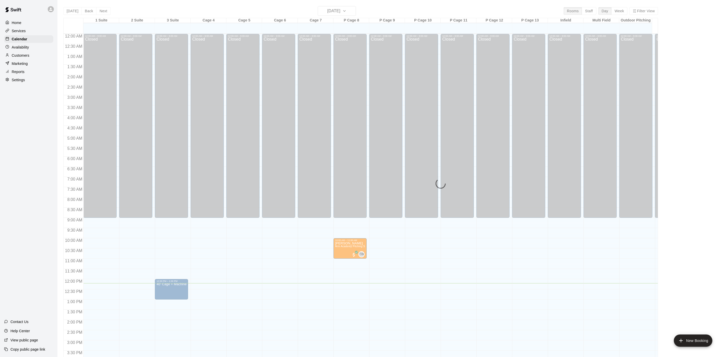
scroll to position [146, 0]
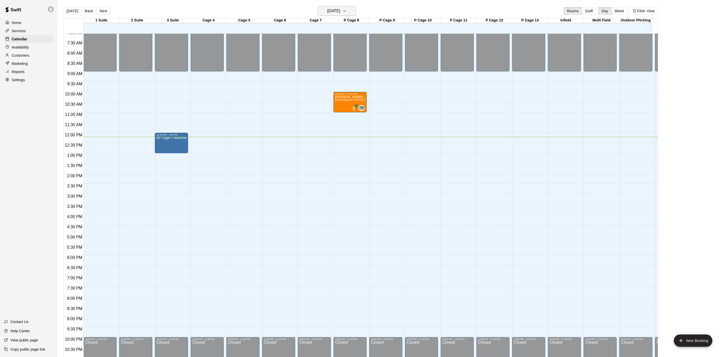
click at [340, 12] on h6 "[DATE]" at bounding box center [333, 10] width 13 height 7
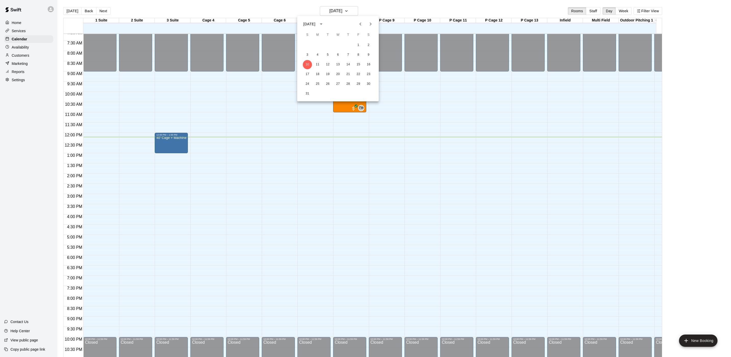
click at [353, 11] on div at bounding box center [365, 178] width 731 height 357
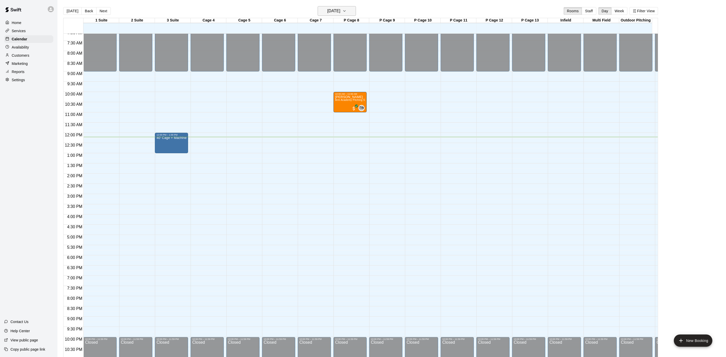
click at [340, 11] on h6 "[DATE]" at bounding box center [333, 10] width 13 height 7
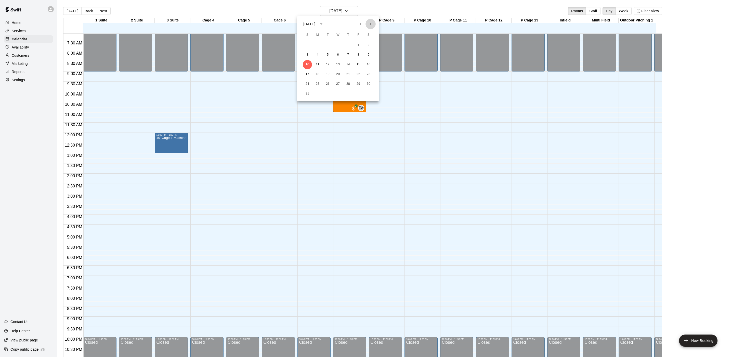
click at [371, 20] on button "Next month" at bounding box center [371, 24] width 10 height 10
click at [315, 54] on button "8" at bounding box center [317, 54] width 9 height 9
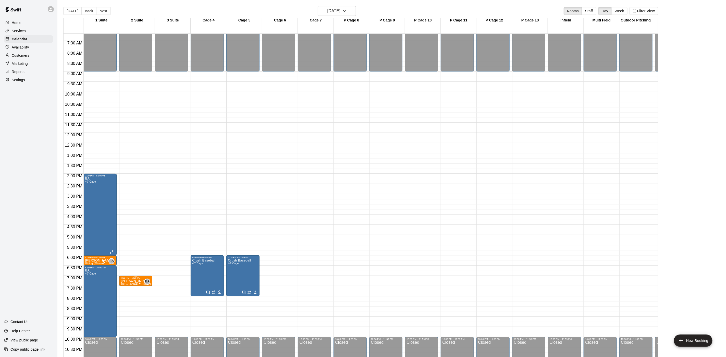
click at [125, 281] on p "[PERSON_NAME]" at bounding box center [136, 281] width 30 height 0
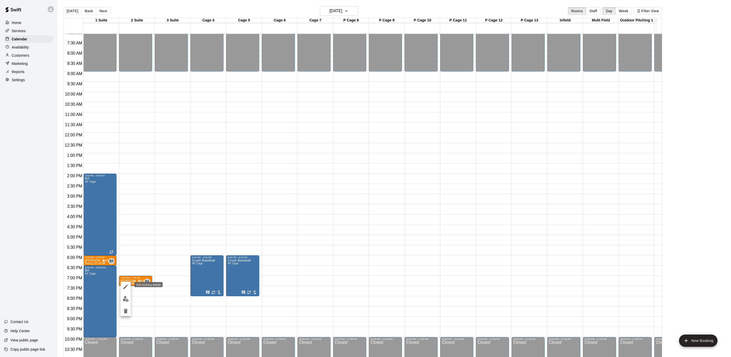
click at [126, 286] on icon "edit" at bounding box center [125, 286] width 5 height 5
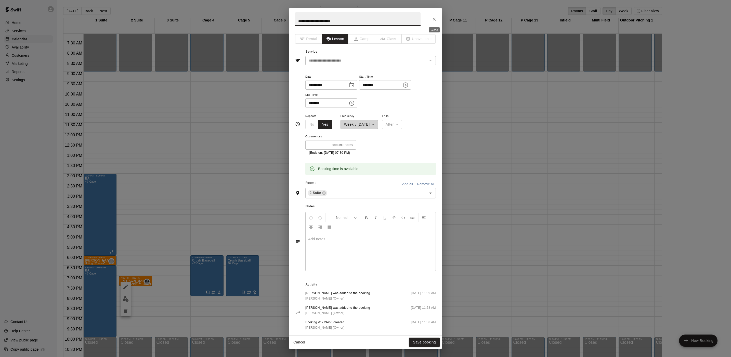
click at [432, 18] on icon "Close" at bounding box center [434, 19] width 5 height 5
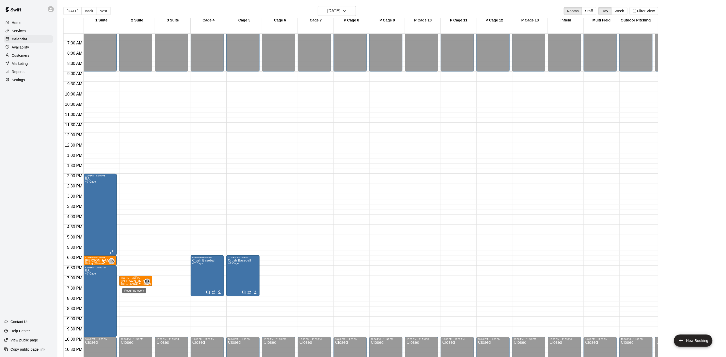
click at [135, 278] on div "BA 0" at bounding box center [141, 281] width 18 height 6
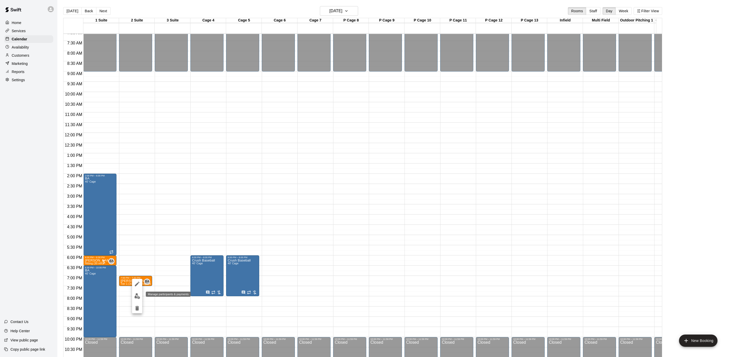
click at [136, 294] on img "edit" at bounding box center [137, 296] width 6 height 6
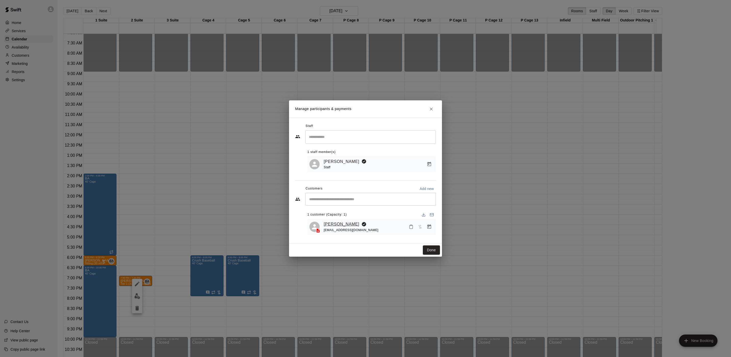
click at [348, 223] on link "[PERSON_NAME]" at bounding box center [342, 224] width 36 height 7
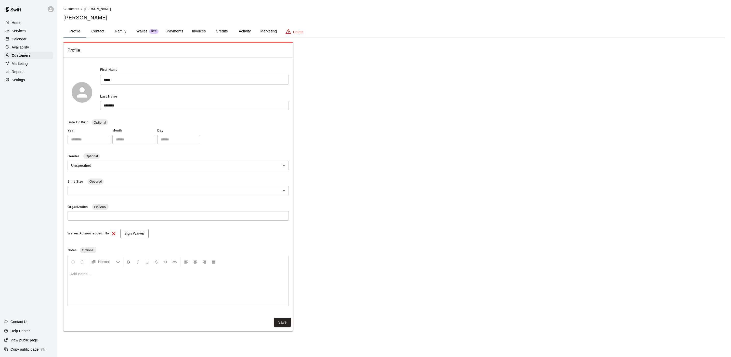
click at [133, 80] on input "****" at bounding box center [194, 79] width 189 height 9
type input "*****"
click at [280, 321] on button "Save" at bounding box center [282, 323] width 17 height 9
click at [52, 7] on icon at bounding box center [50, 9] width 5 height 5
click at [30, 42] on div at bounding box center [365, 178] width 731 height 357
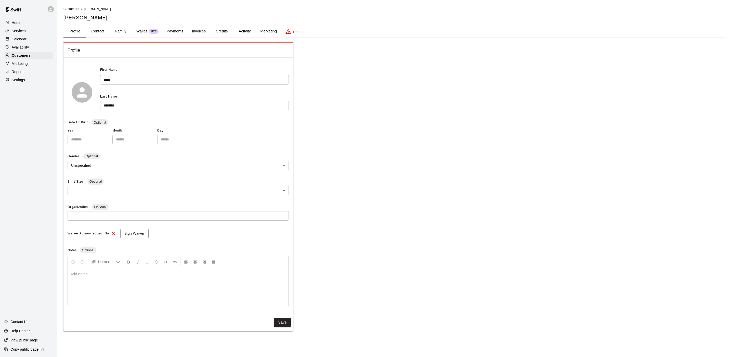
click at [26, 40] on div "Calendar" at bounding box center [28, 39] width 49 height 8
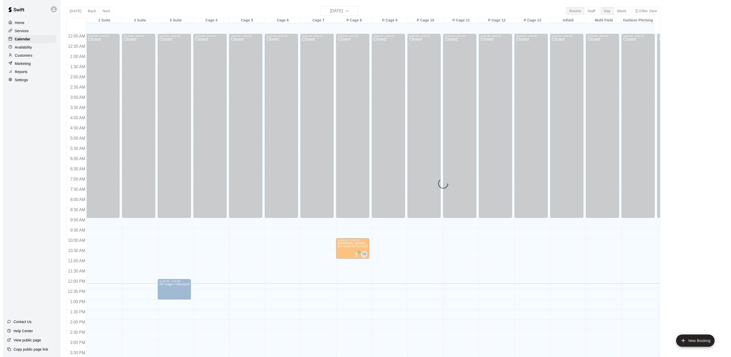
scroll to position [146, 0]
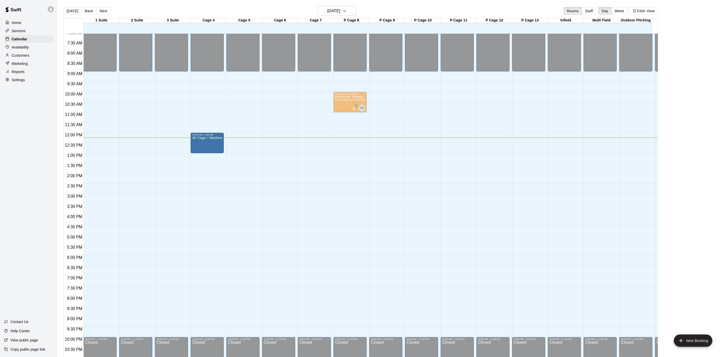
drag, startPoint x: 177, startPoint y: 146, endPoint x: 200, endPoint y: 148, distance: 23.0
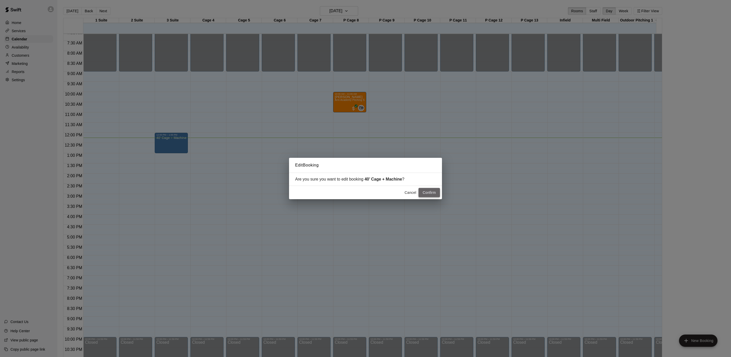
click at [433, 191] on button "Confirm" at bounding box center [429, 192] width 21 height 9
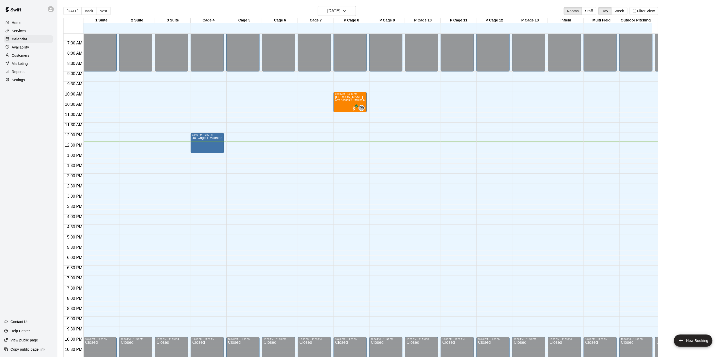
click at [33, 58] on div "Customers" at bounding box center [28, 56] width 49 height 8
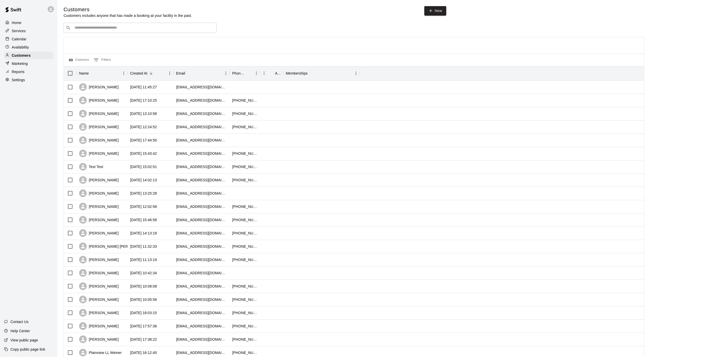
click at [120, 30] on input "Search customers by name or email" at bounding box center [143, 27] width 141 height 5
type input "*********"
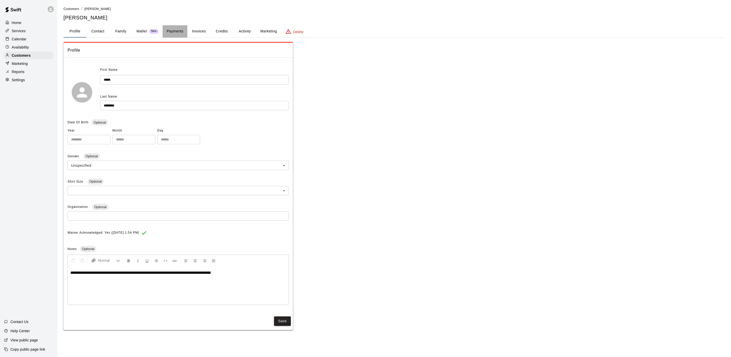
click at [172, 31] on button "Payments" at bounding box center [175, 31] width 25 height 12
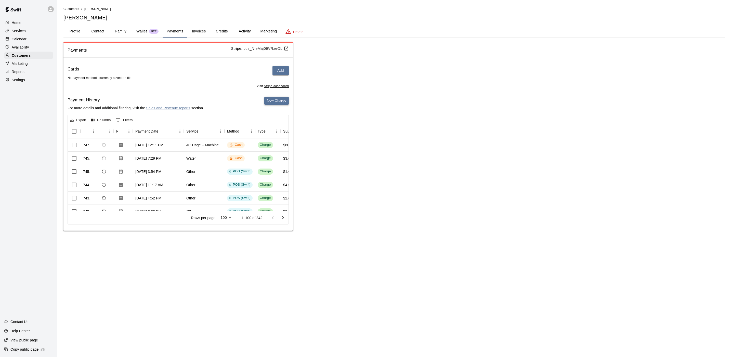
click at [276, 104] on button "New Charge" at bounding box center [276, 101] width 24 height 8
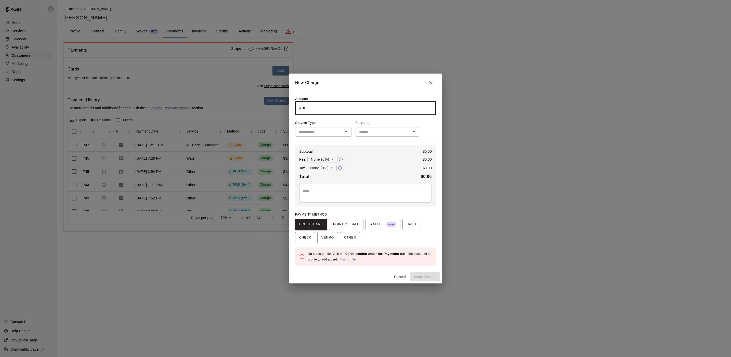
click at [323, 110] on input "*" at bounding box center [369, 108] width 133 height 14
type input "****"
click at [323, 131] on input "text" at bounding box center [319, 132] width 45 height 6
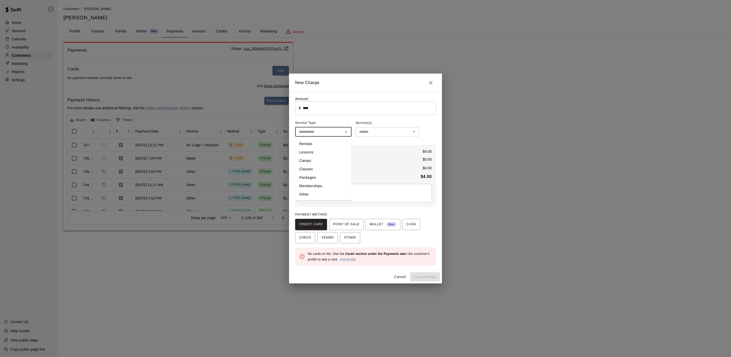
click at [321, 194] on li "Other" at bounding box center [323, 194] width 56 height 8
type input "*****"
click at [377, 137] on div "Amount ​ $ **** ​ Service Type ***** ​ Service(s) Manage Options ​ Subtotal $ 4…" at bounding box center [365, 180] width 141 height 169
click at [377, 134] on input "text" at bounding box center [383, 132] width 52 height 6
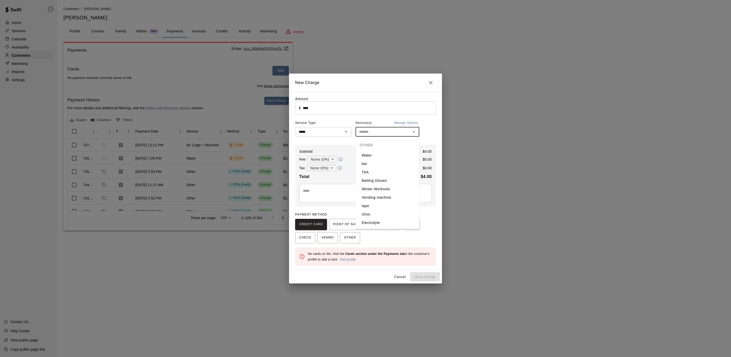
click at [378, 220] on li "Electrolyte" at bounding box center [388, 222] width 64 height 8
type input "**********"
click at [407, 222] on span "CASH" at bounding box center [411, 224] width 9 height 8
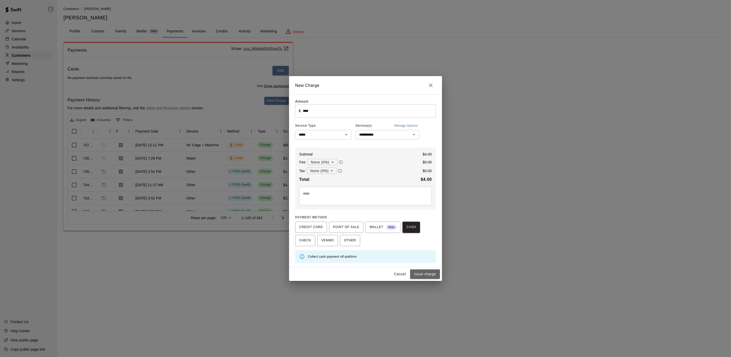
click at [429, 273] on button "Issue charge" at bounding box center [425, 273] width 30 height 9
type input "*"
